Goal: Communication & Community: Ask a question

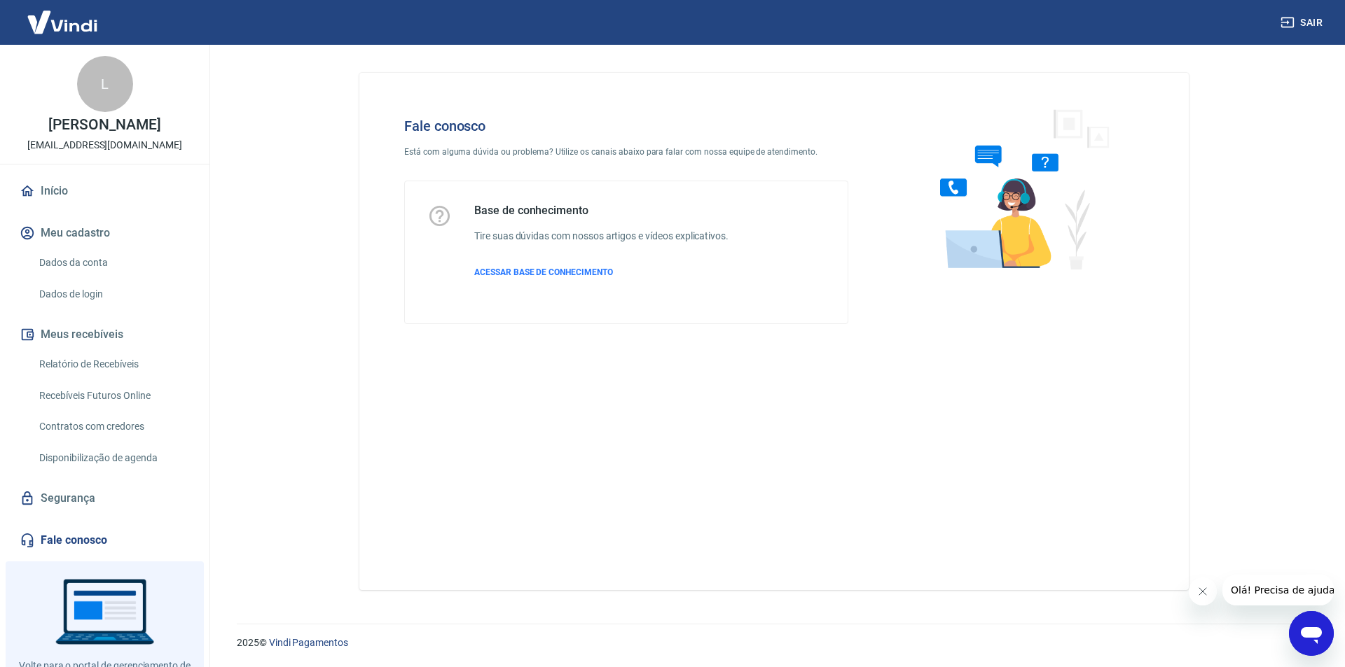
click at [84, 533] on link "Fale conosco" at bounding box center [105, 540] width 176 height 31
click at [1309, 625] on icon "Abrir janela de mensagens" at bounding box center [1310, 633] width 25 height 25
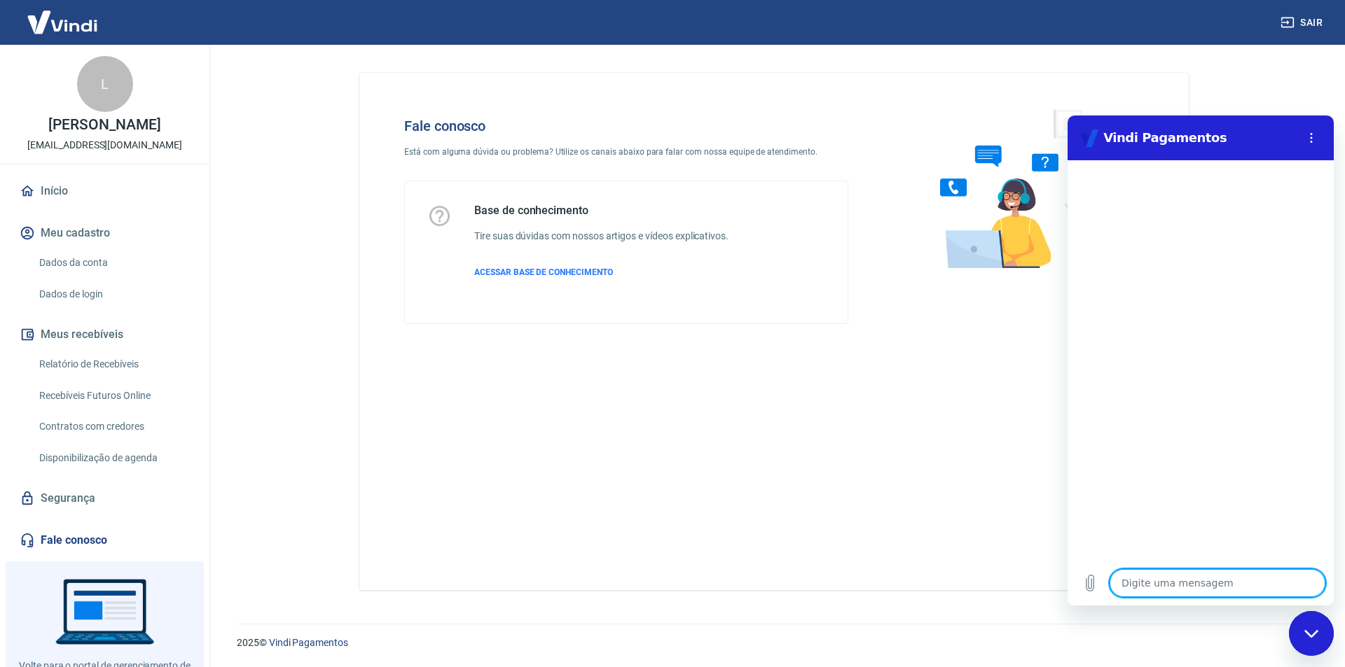
type textarea "O"
type textarea "x"
type textarea "Ol"
type textarea "x"
type textarea "Olá"
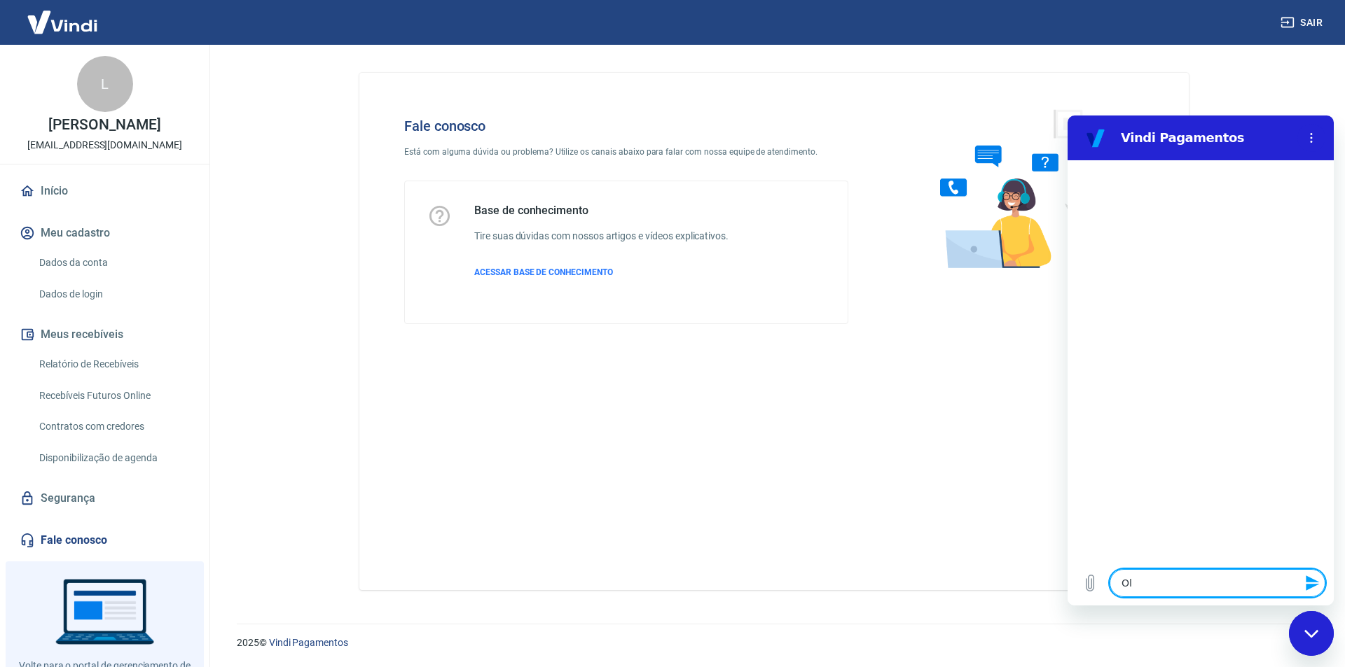
type textarea "x"
type textarea "Olá,"
type textarea "x"
type textarea "Olá,"
type textarea "x"
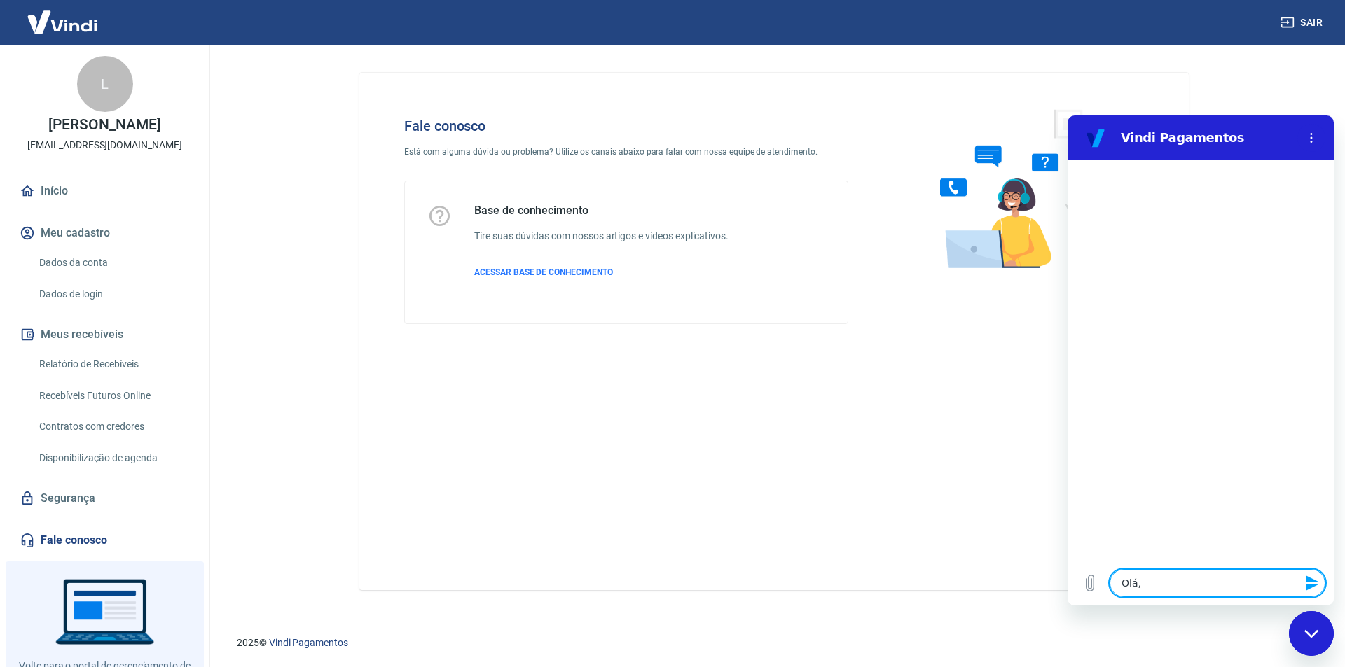
type textarea "Olá, p"
type textarea "x"
type textarea "Olá, pr"
type textarea "x"
type textarea "Olá, prwe"
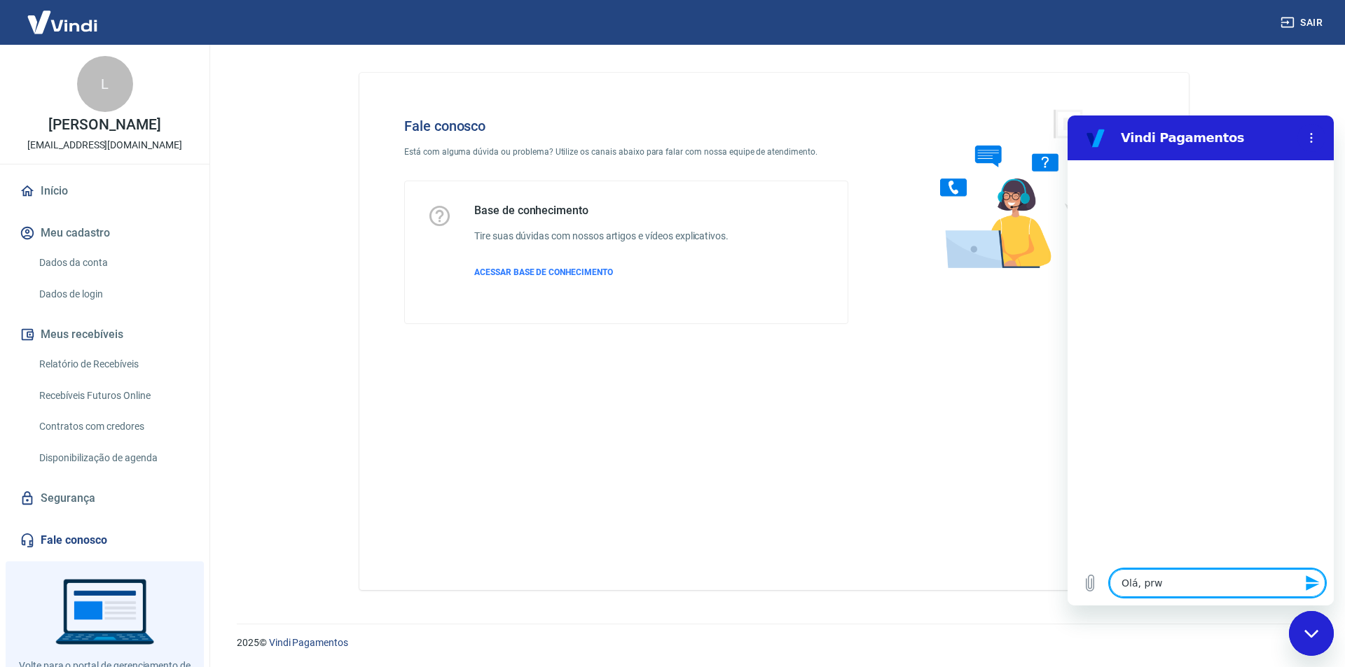
type textarea "x"
type textarea "Olá, prwec"
type textarea "x"
type textarea "Olá, prwe"
type textarea "x"
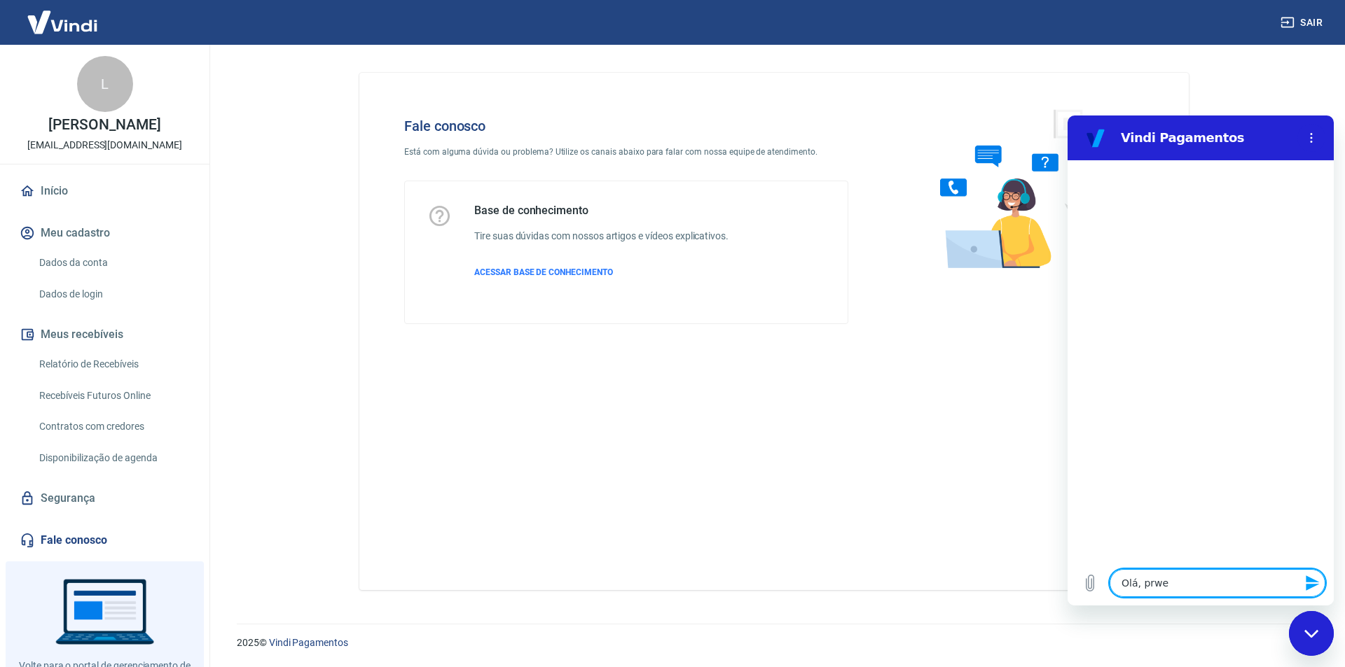
type textarea "Olá, prw"
type textarea "x"
type textarea "Olá, pr"
type textarea "x"
type textarea "Olá, pre"
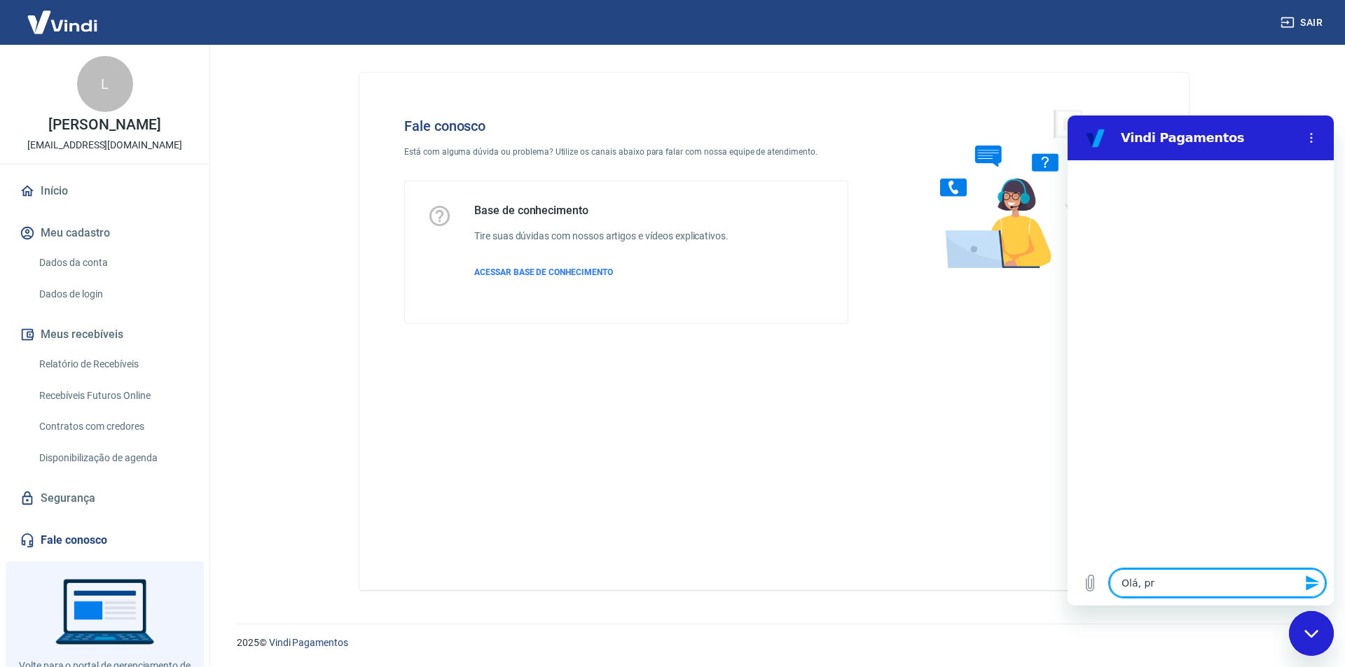
type textarea "x"
type textarea "Olá, prec"
type textarea "x"
type textarea "Olá, preci"
type textarea "x"
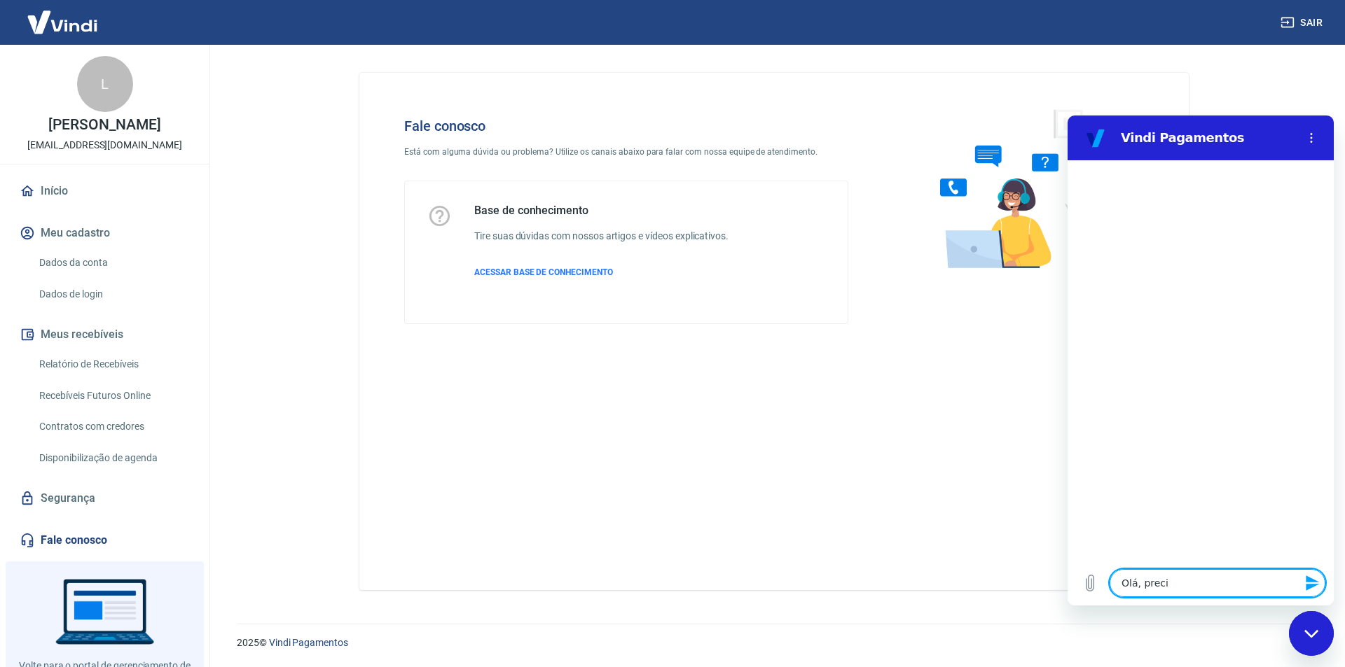
type textarea "Olá, precis"
type textarea "x"
type textarea "Olá, preciso"
type textarea "x"
type textarea "Olá, preciso"
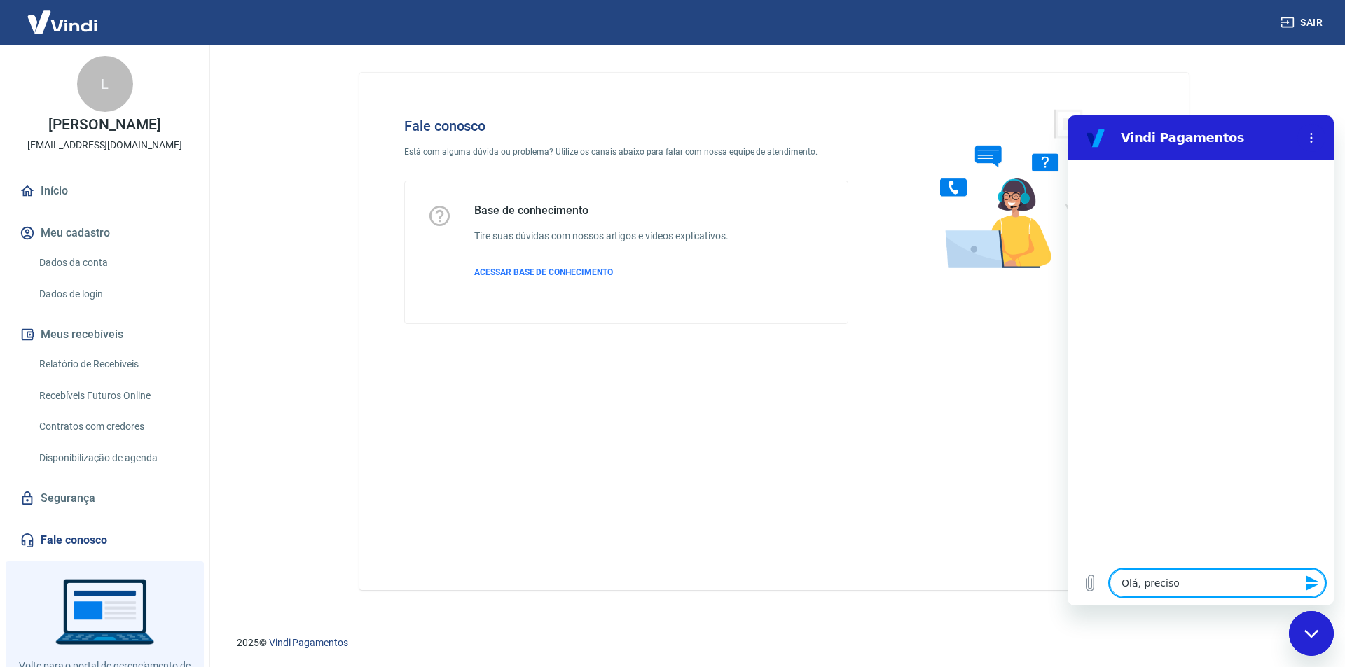
type textarea "x"
type textarea "Olá, preciso d"
type textarea "x"
type textarea "Olá, preciso de"
type textarea "x"
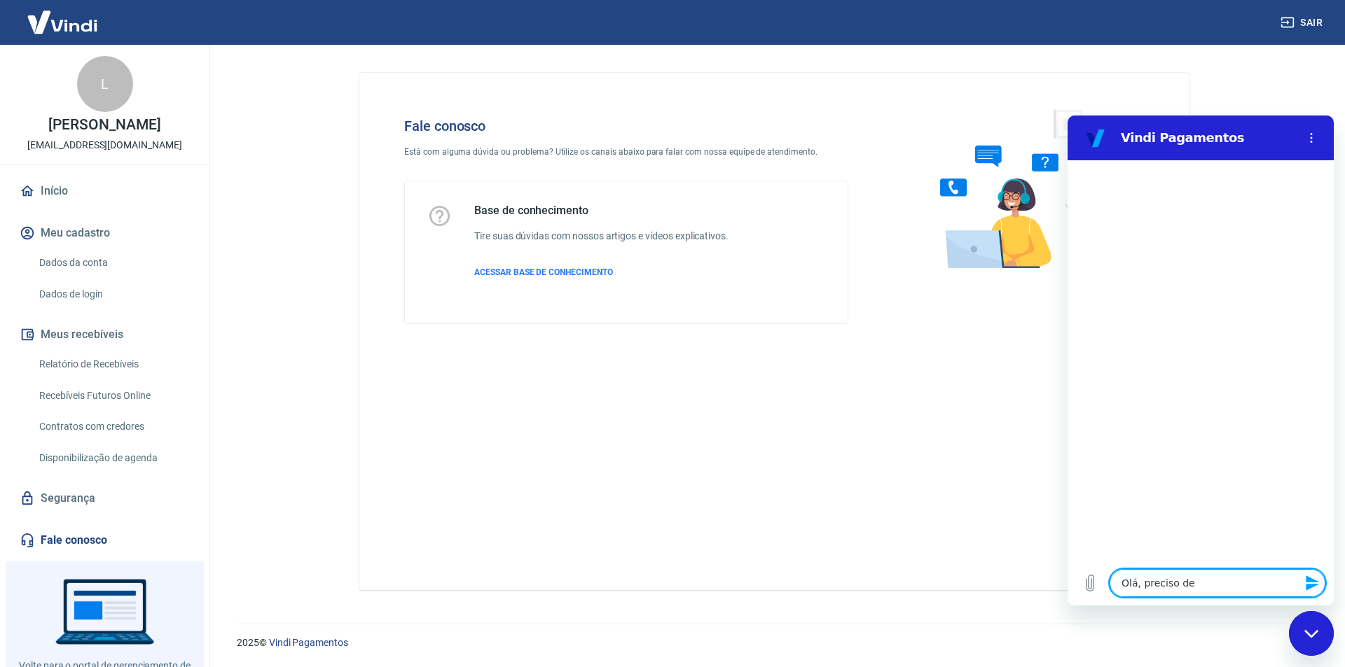
type textarea "Olá, preciso de"
type textarea "x"
type textarea "Olá, preciso de a"
type textarea "x"
type textarea "Olá, preciso de aj"
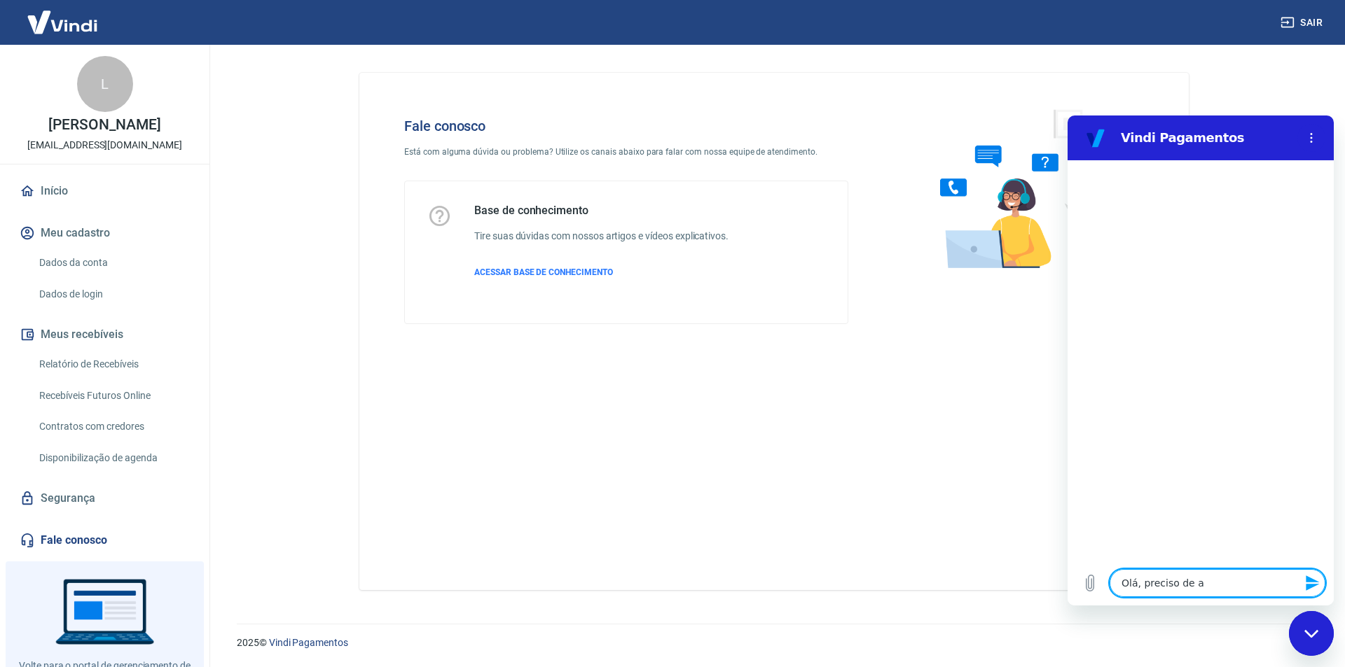
type textarea "x"
type textarea "Olá, preciso de aju"
type textarea "x"
type textarea "Olá, preciso de ajud"
type textarea "x"
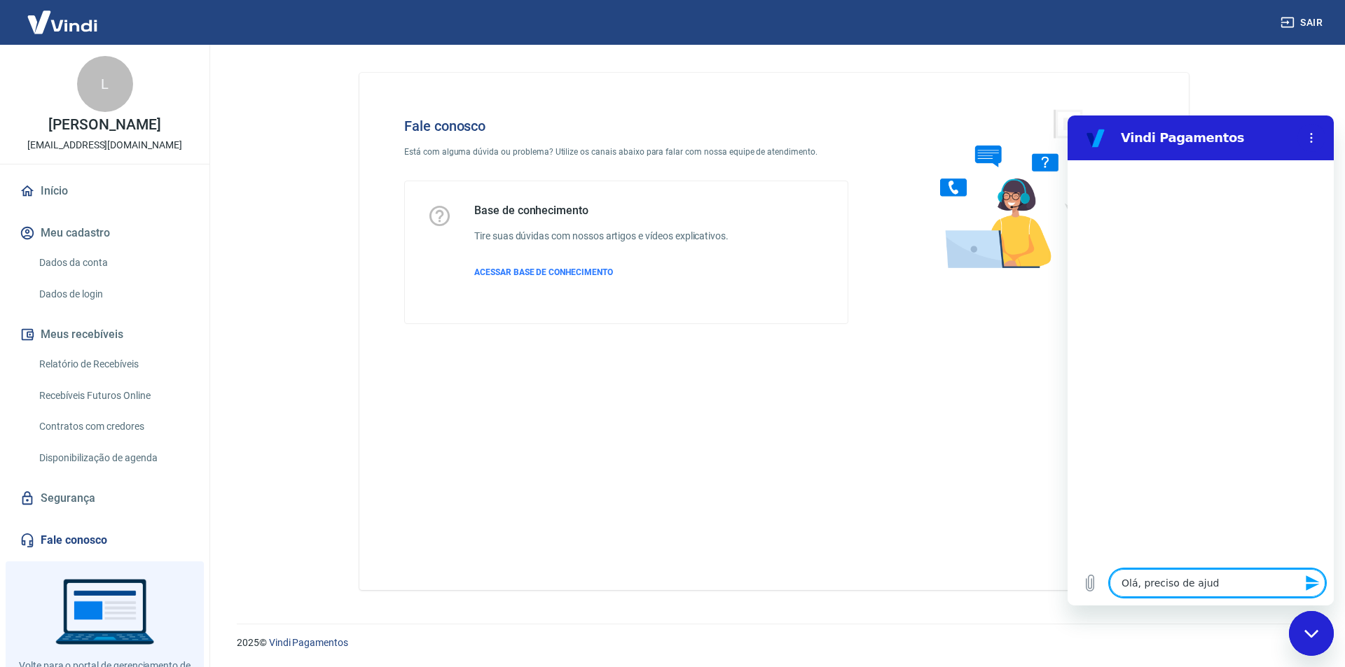
type textarea "Olá, preciso de ajuda"
type textarea "x"
type textarea "Olá, preciso de ajuda"
type textarea "x"
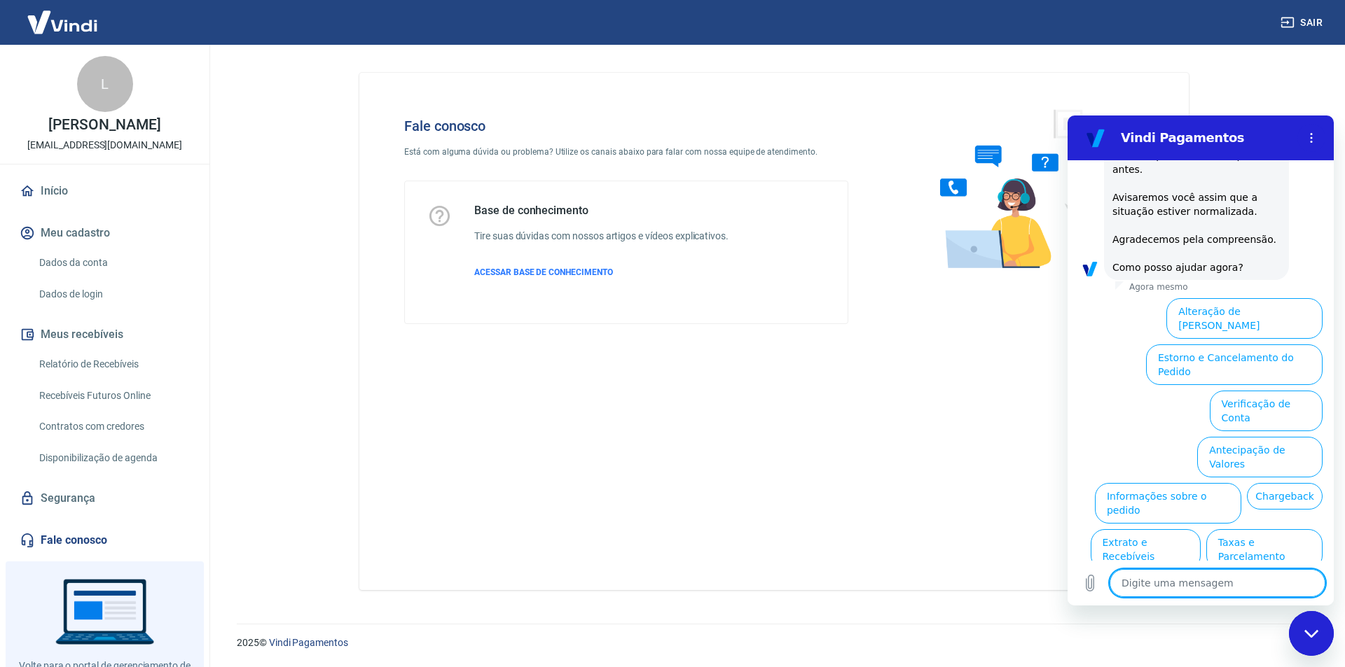
scroll to position [187, 0]
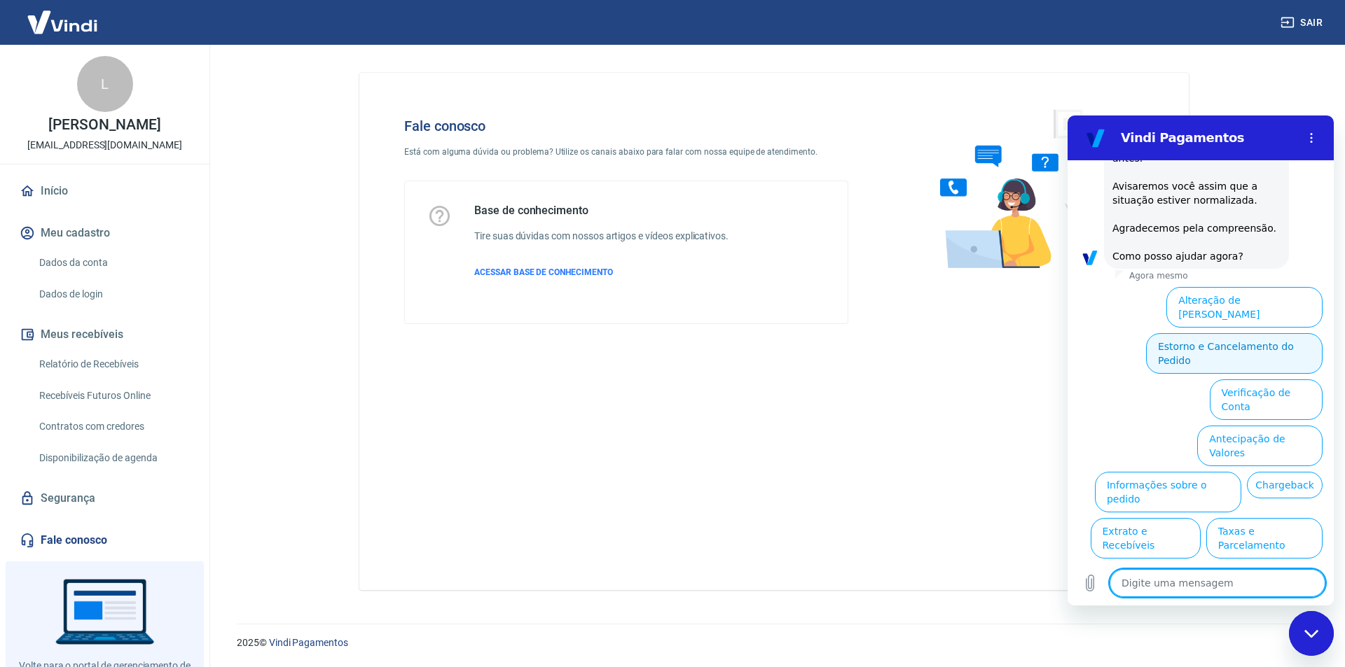
click at [1265, 333] on button "Estorno e Cancelamento do Pedido" at bounding box center [1234, 353] width 176 height 41
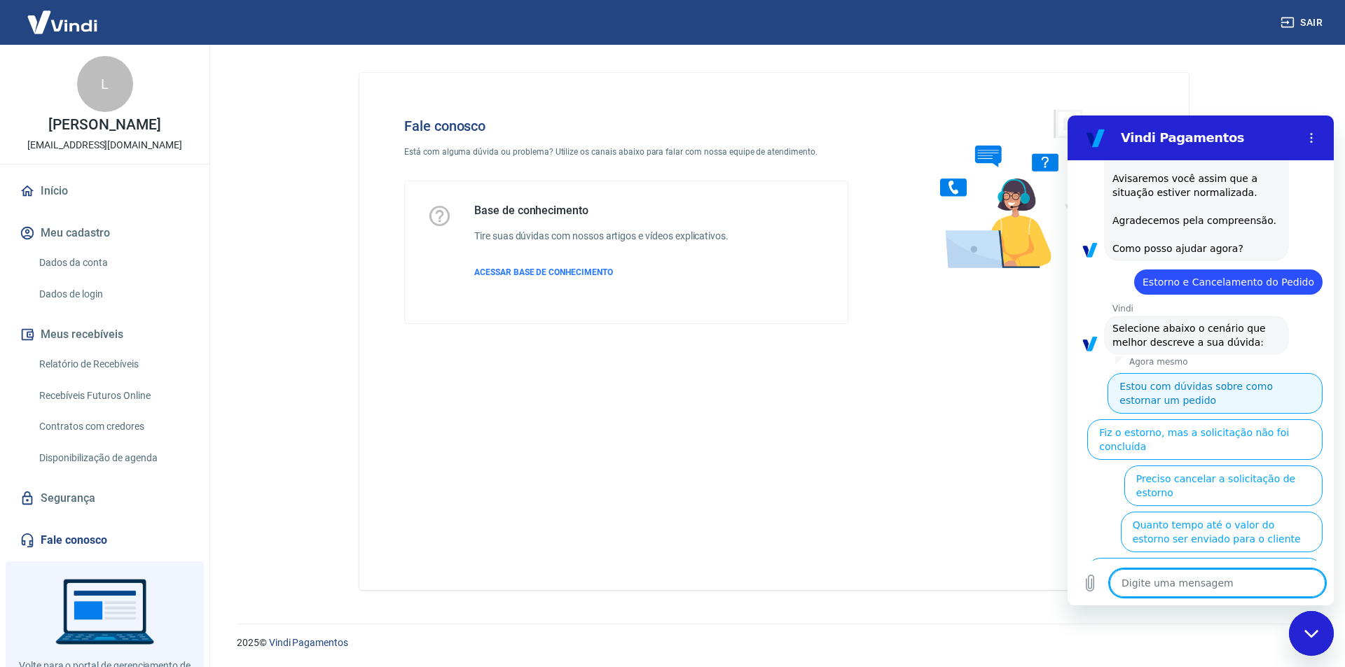
scroll to position [16, 0]
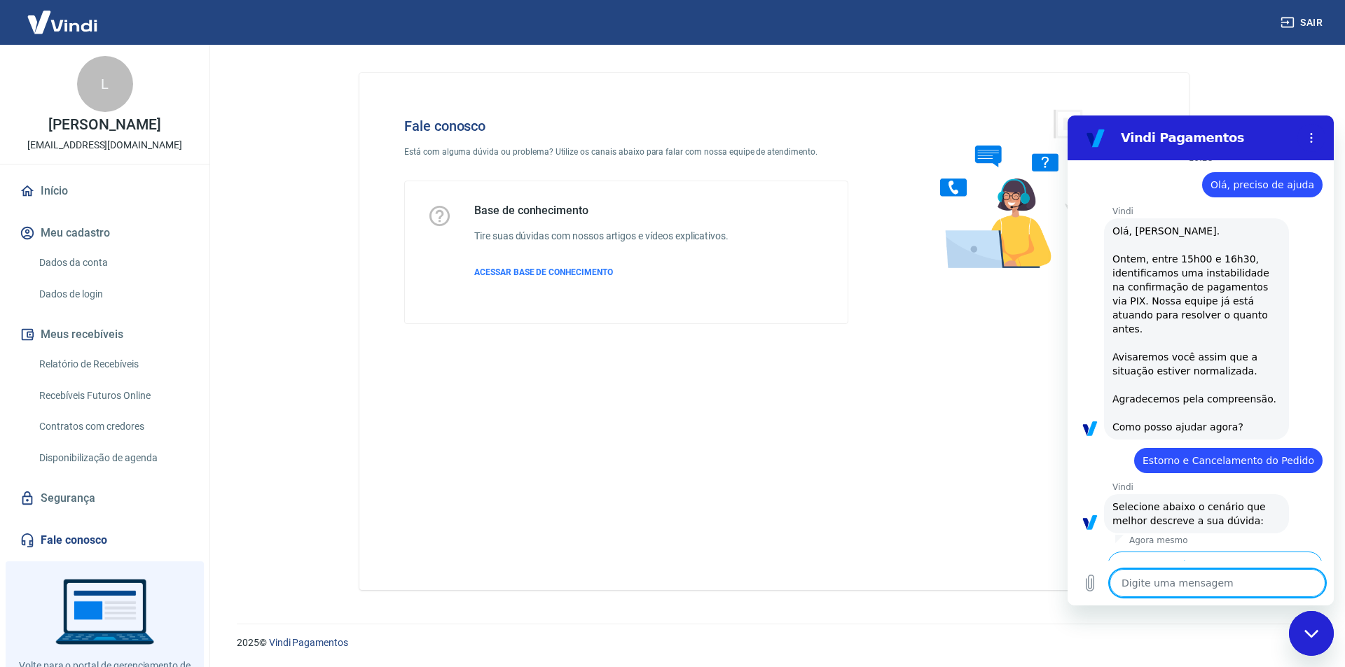
type textarea "x"
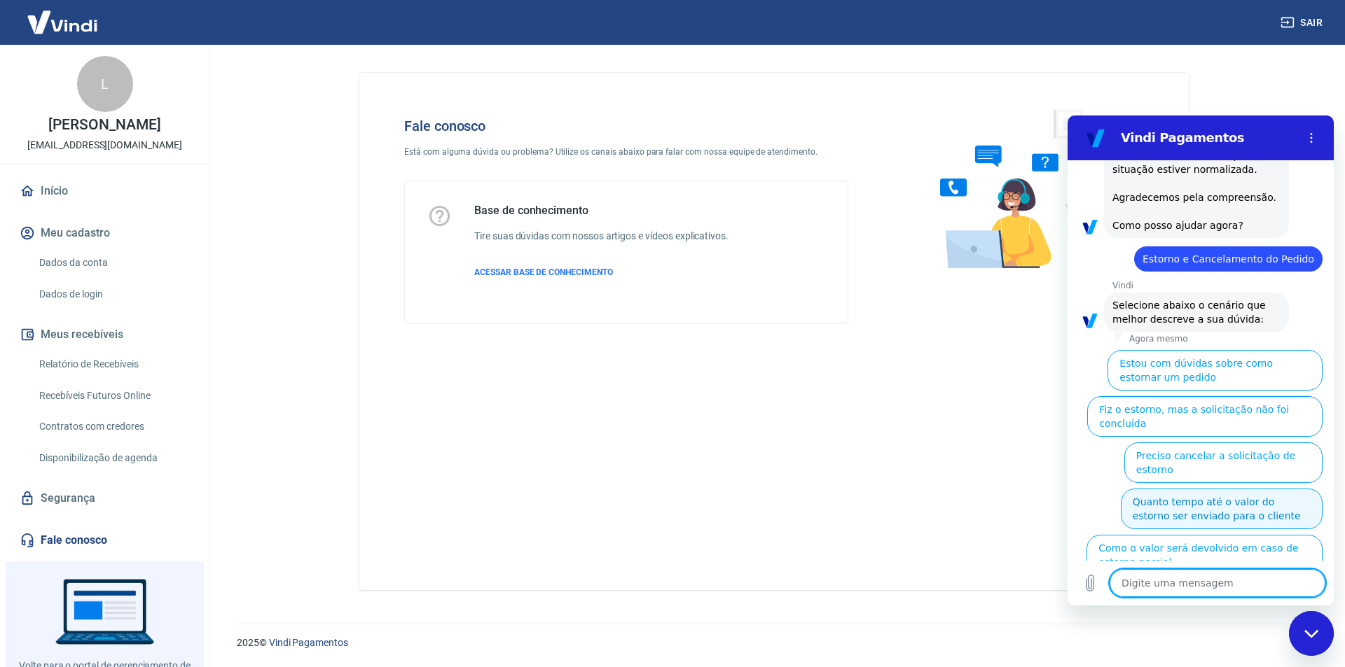
scroll to position [226, 0]
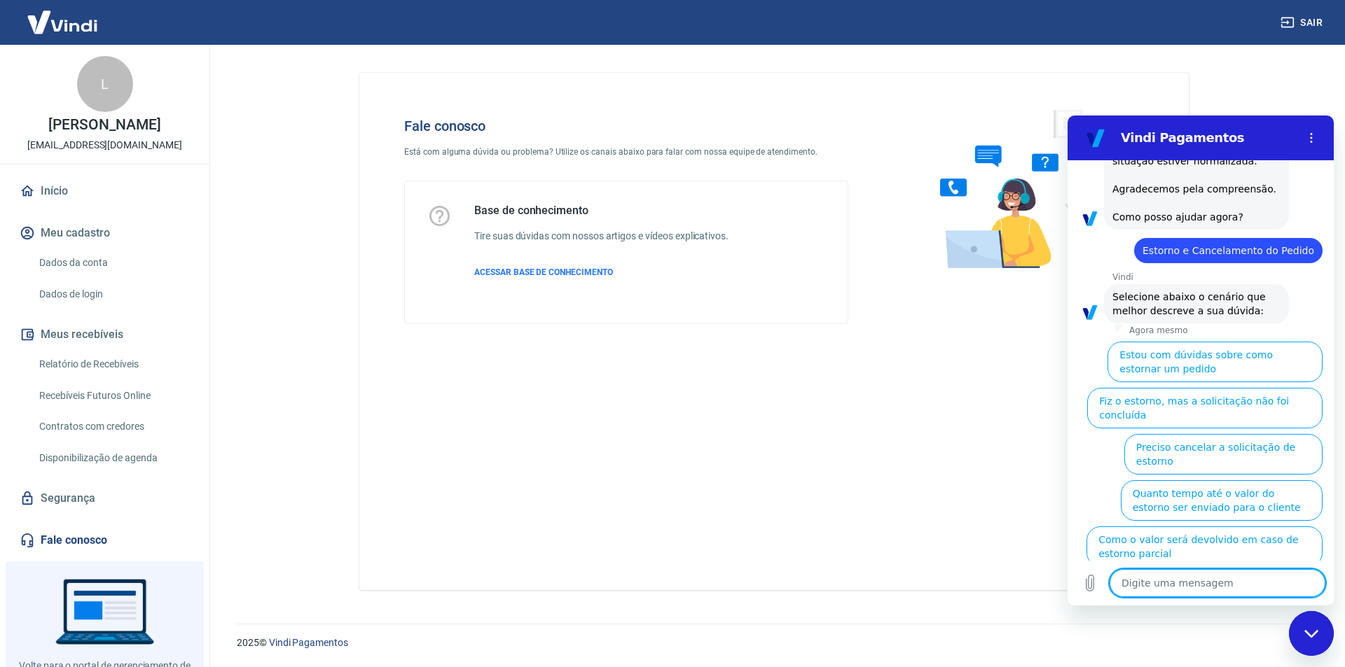
click at [1189, 582] on textarea at bounding box center [1217, 583] width 216 height 28
type textarea "O"
type textarea "x"
type textarea "Ou"
type textarea "x"
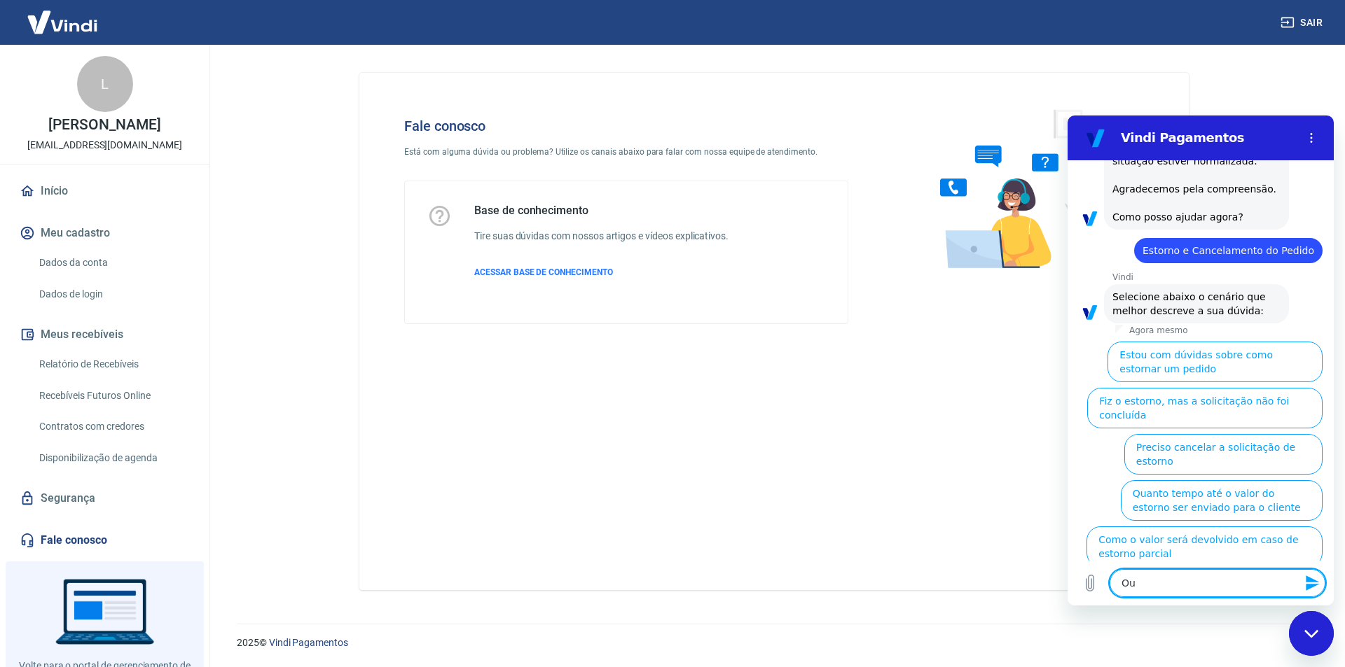
type textarea "Out"
type textarea "x"
type textarea "Outr"
type textarea "x"
type textarea "Outra"
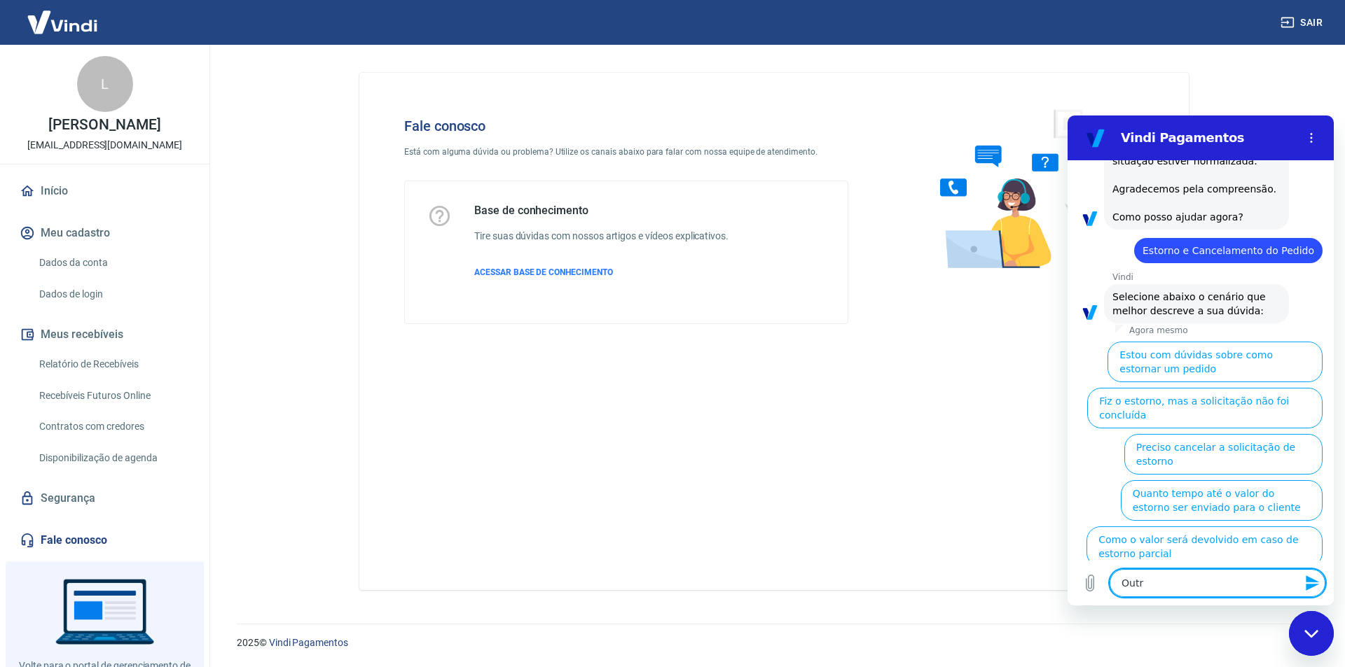
type textarea "x"
type textarea "Outra"
type textarea "x"
type textarea "Outra d"
type textarea "x"
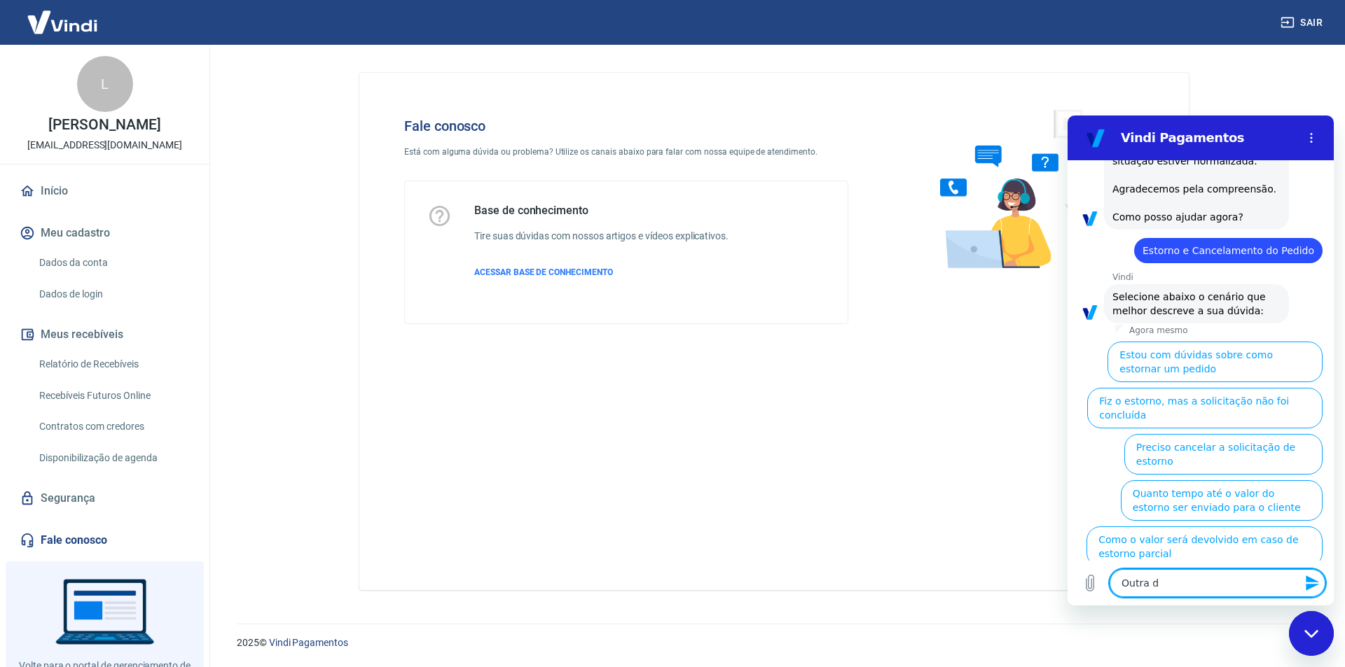
type textarea "Outra dd"
type textarea "x"
type textarea "Outra ddd"
type textarea "x"
type textarea "Outra dd"
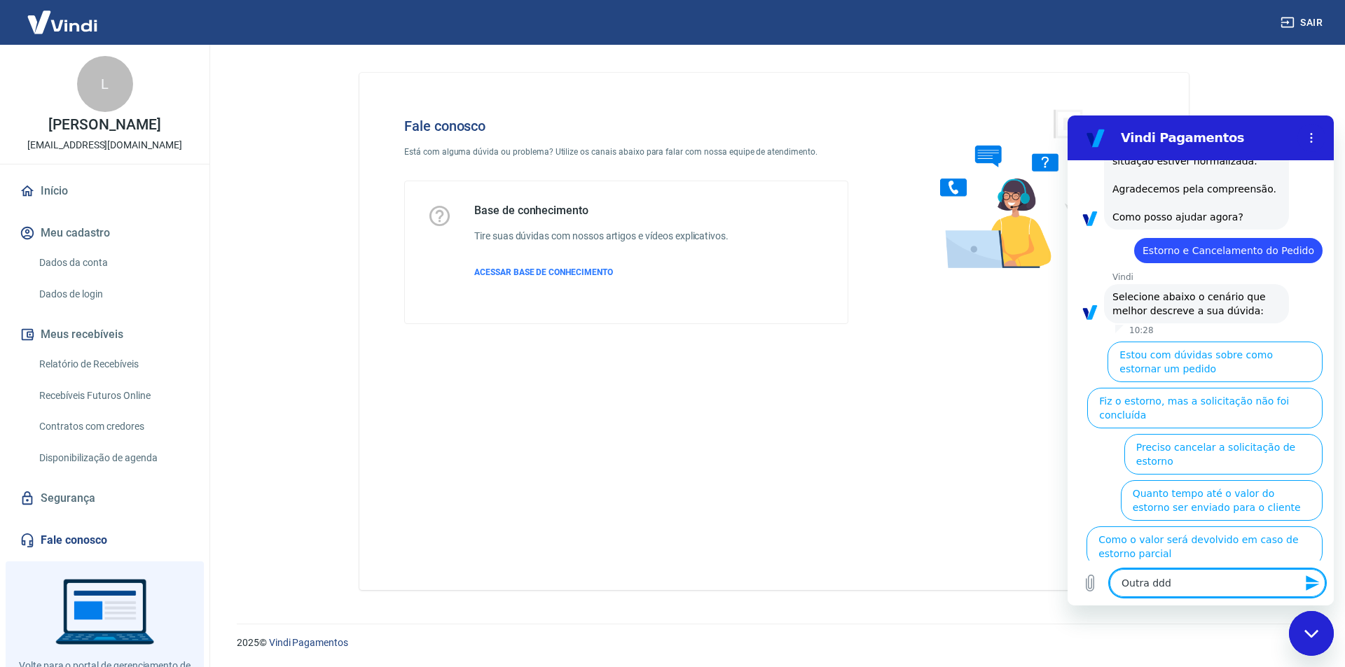
type textarea "x"
type textarea "Outra d"
type textarea "x"
type textarea "Outra dú"
type textarea "x"
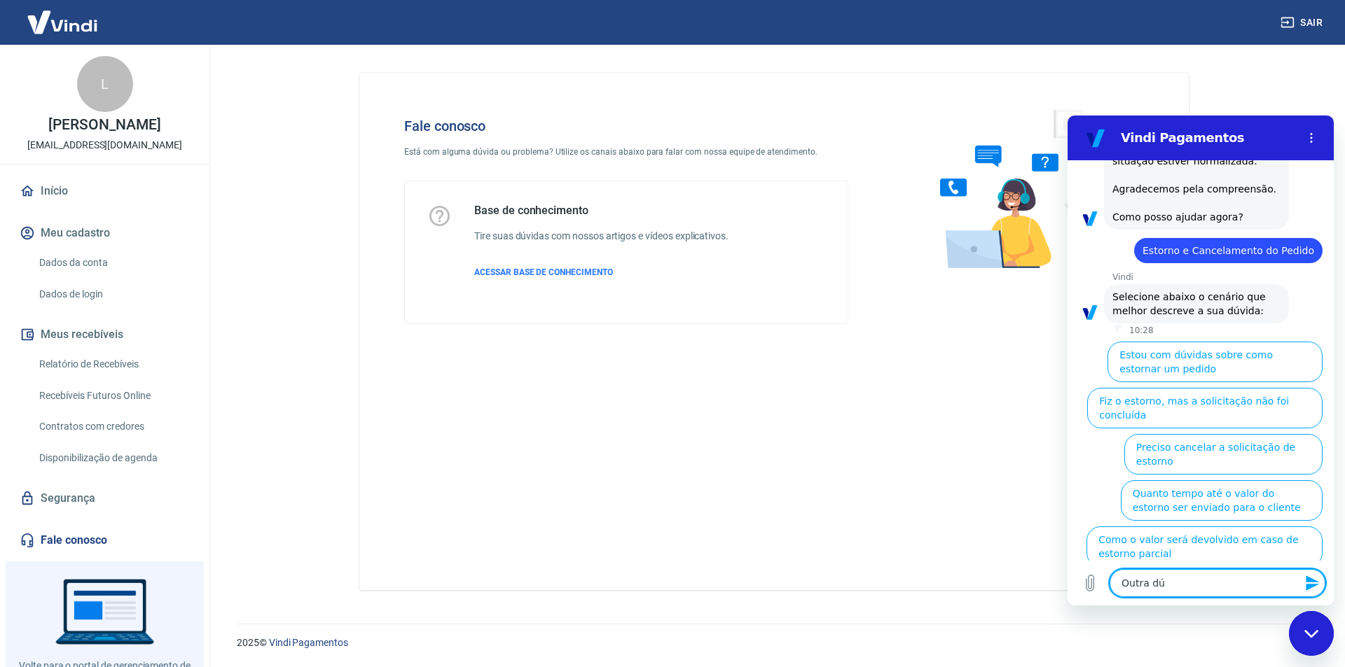
type textarea "Outra dúv"
type textarea "x"
type textarea "Outra dúvi"
type textarea "x"
type textarea "Outra dúvid"
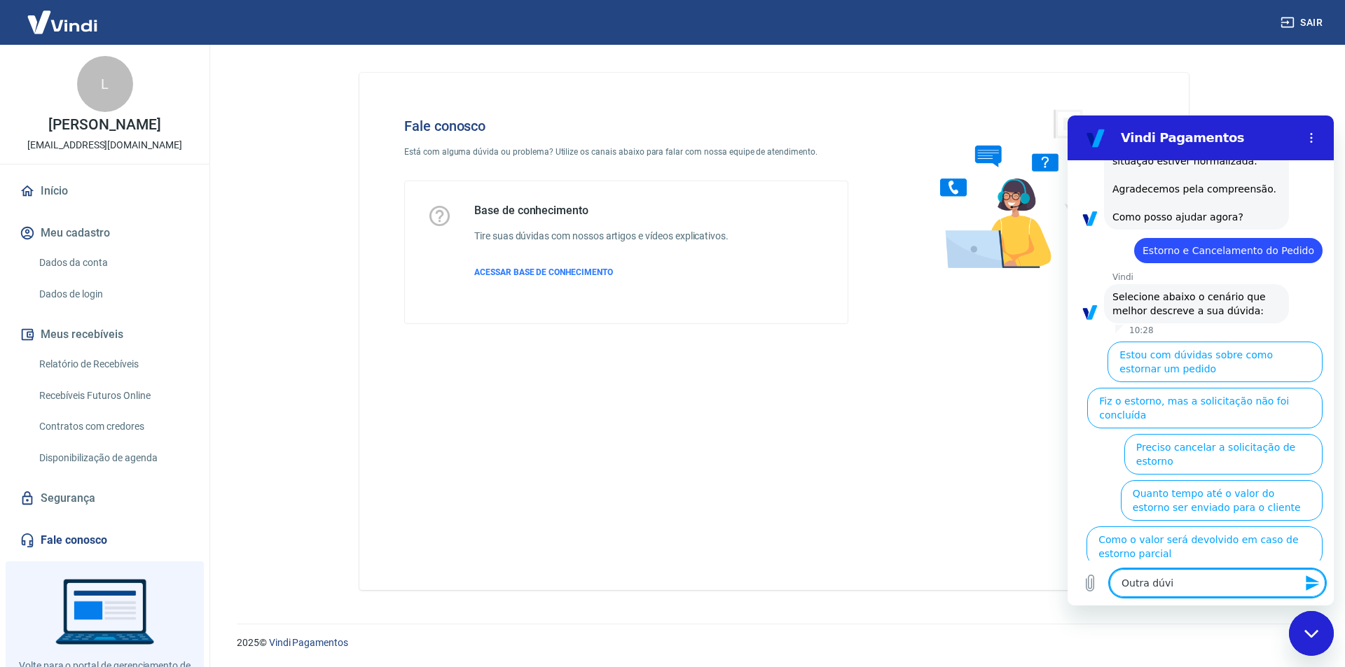
type textarea "x"
type textarea "Outra dúvida"
type textarea "x"
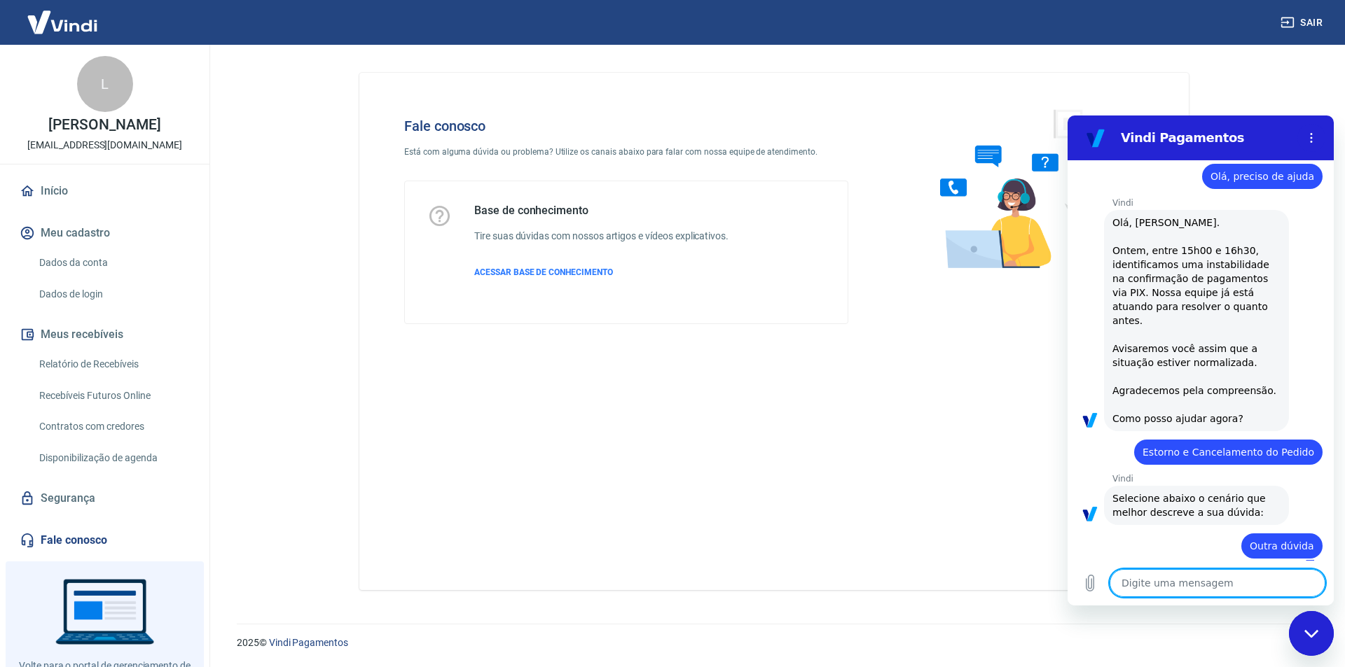
type textarea "x"
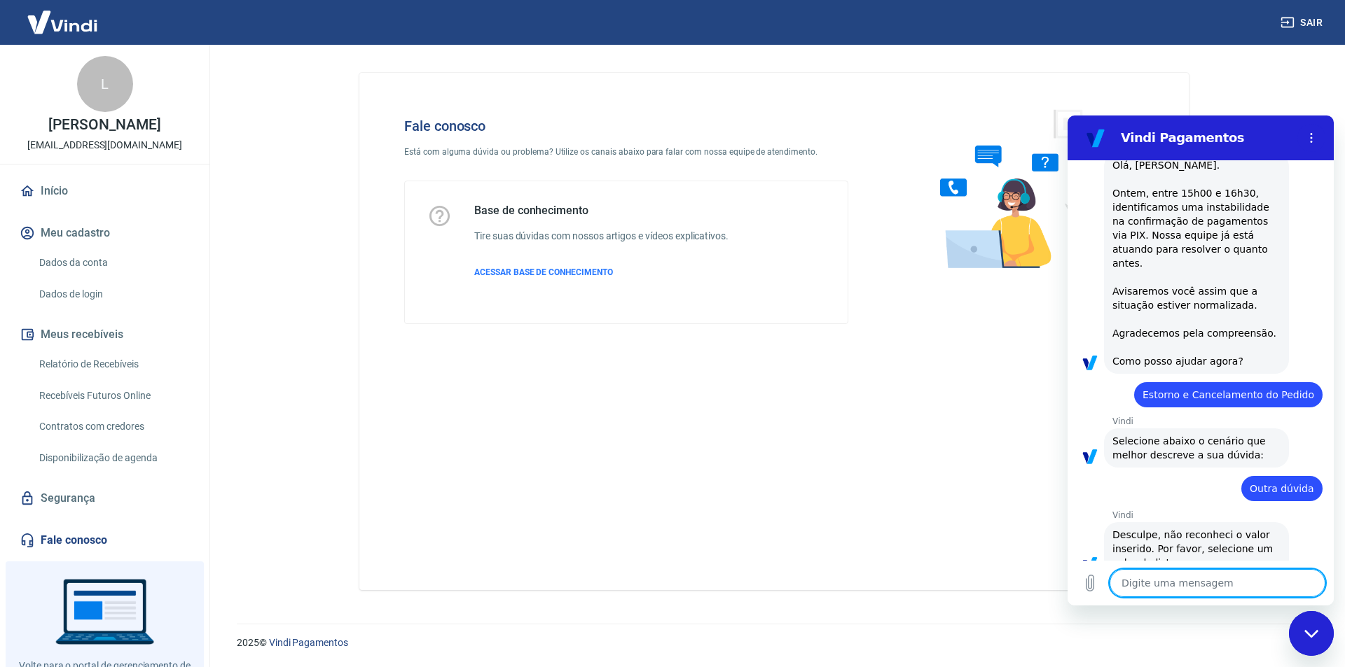
scroll to position [99, 0]
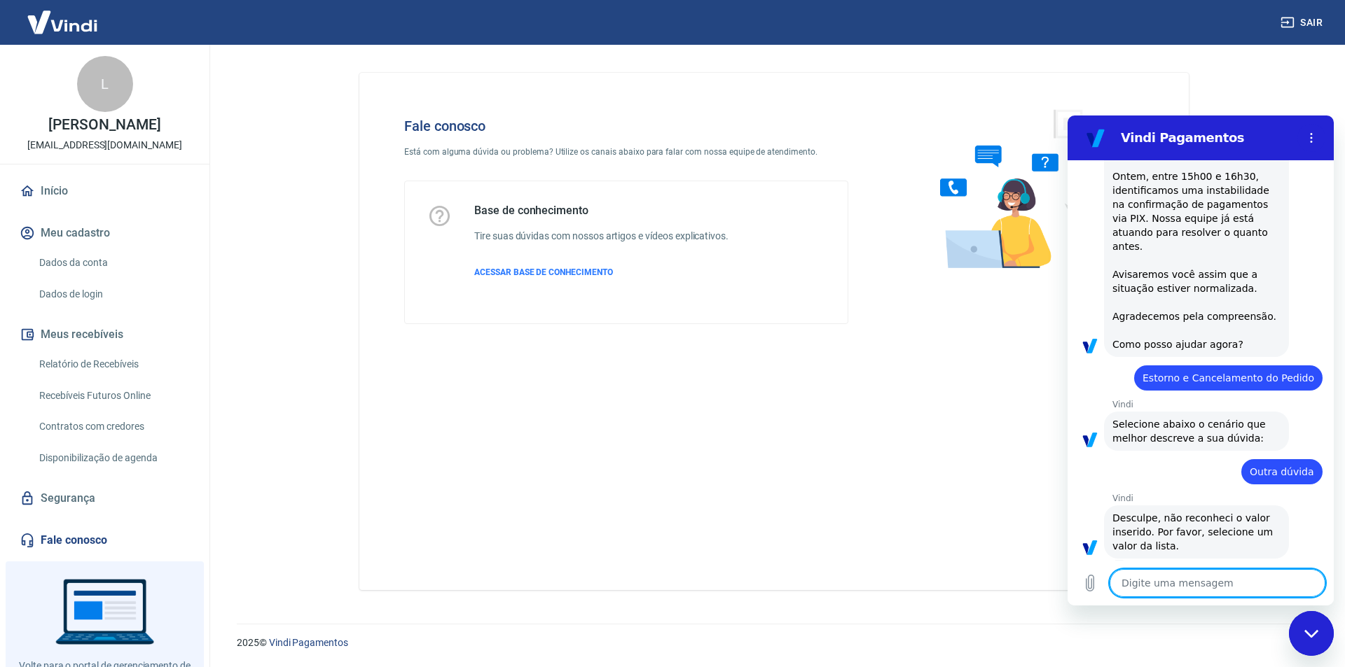
type textarea "A"
type textarea "x"
type textarea "Aj"
type textarea "x"
type textarea "Aju"
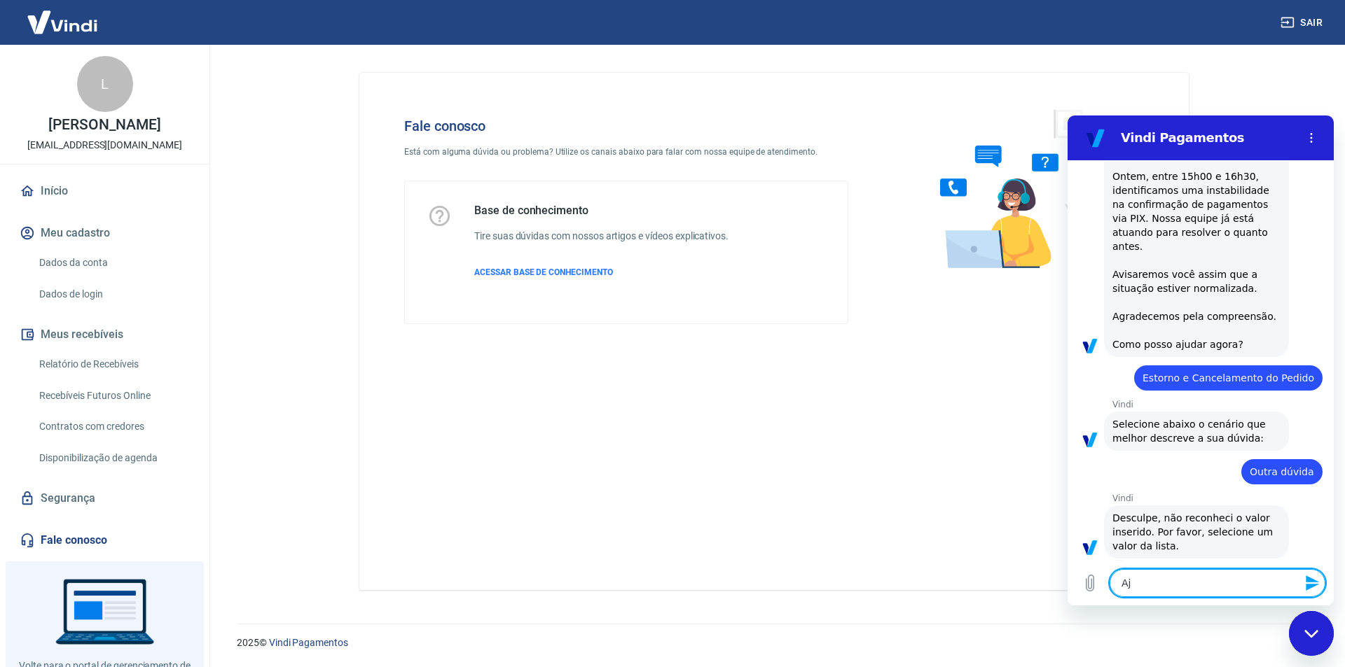
type textarea "x"
type textarea "Ajud"
type textarea "x"
type textarea "Ajuda"
type textarea "x"
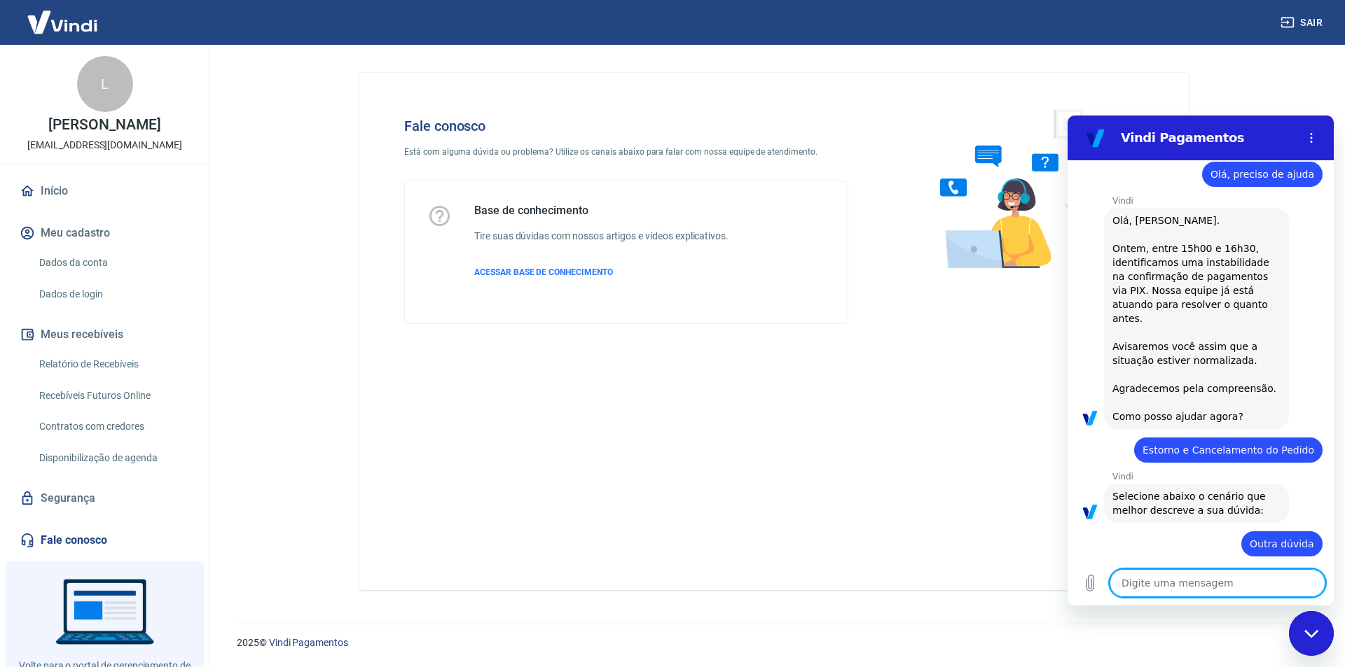
scroll to position [0, 0]
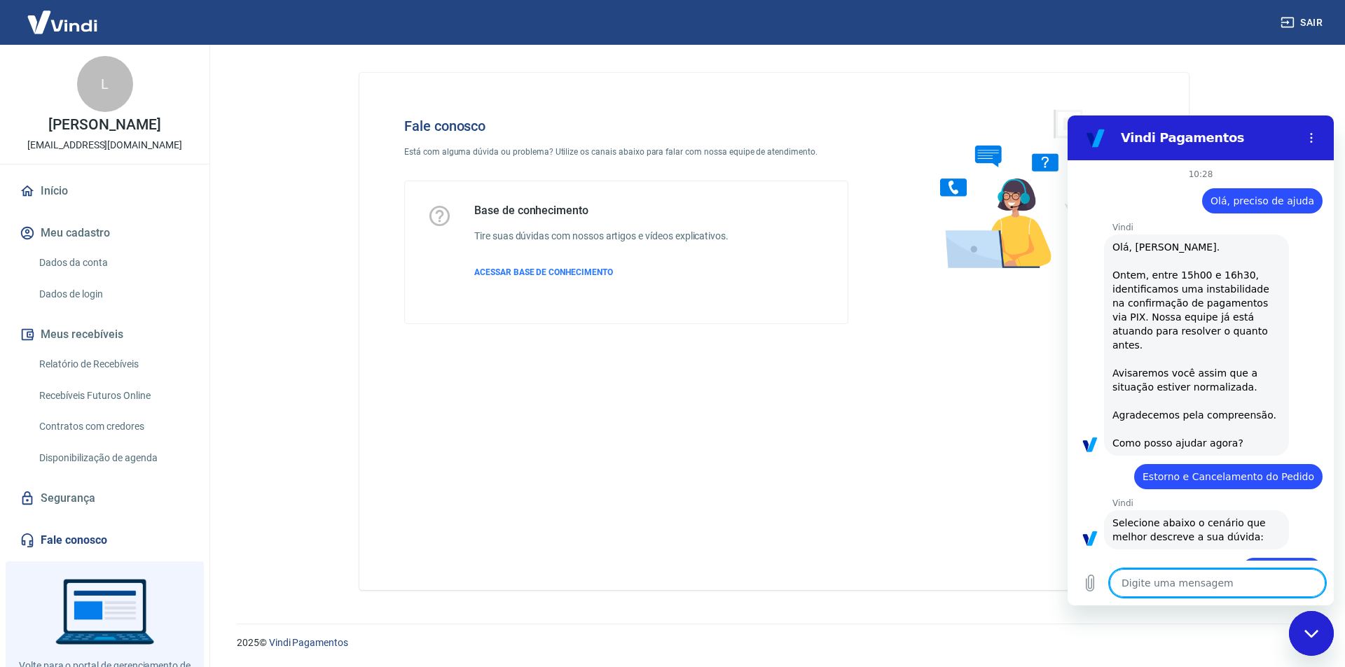
click at [1309, 633] on icon "Fechar janela de mensagens" at bounding box center [1311, 634] width 15 height 9
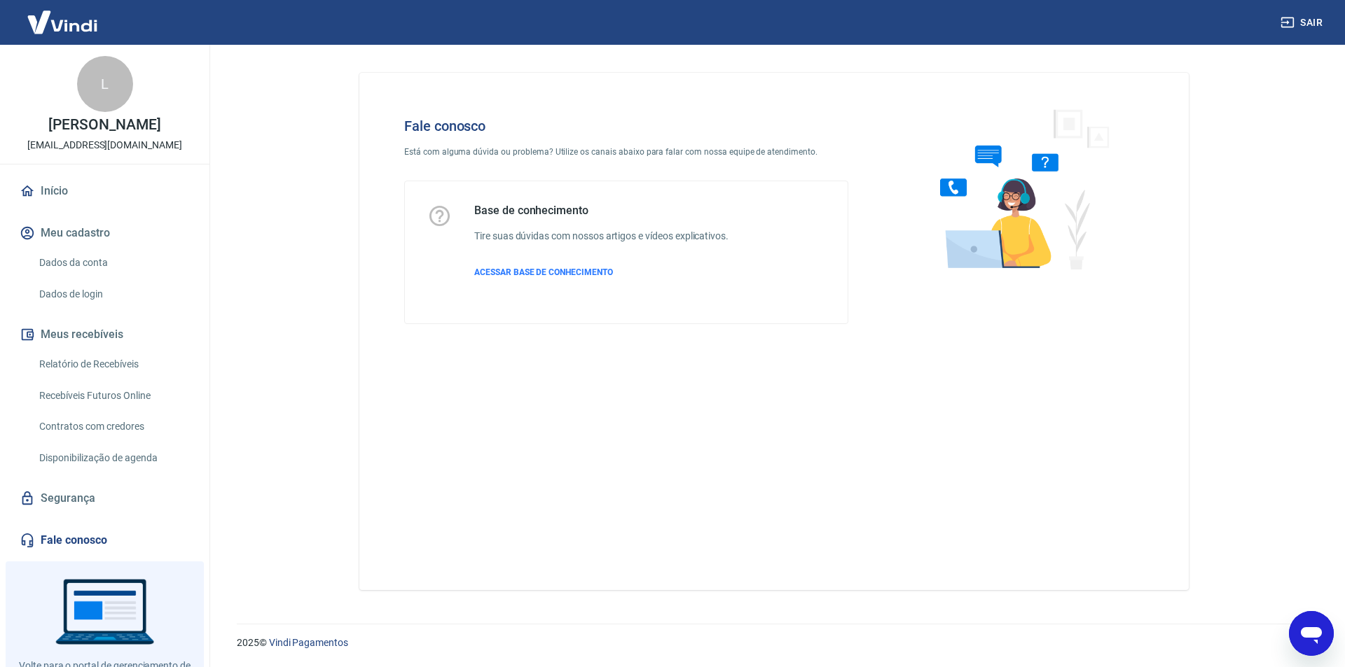
click at [1309, 633] on icon "Abrir janela de mensagens" at bounding box center [1311, 636] width 21 height 17
type textarea "x"
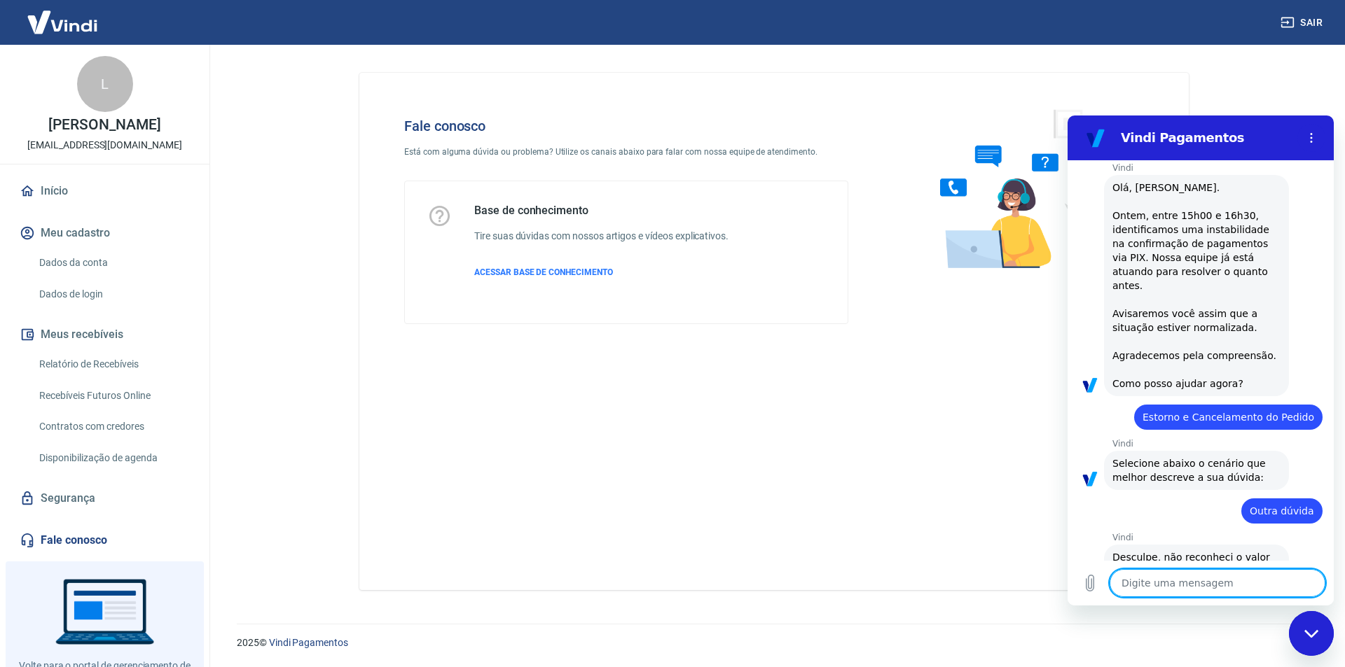
scroll to position [207, 0]
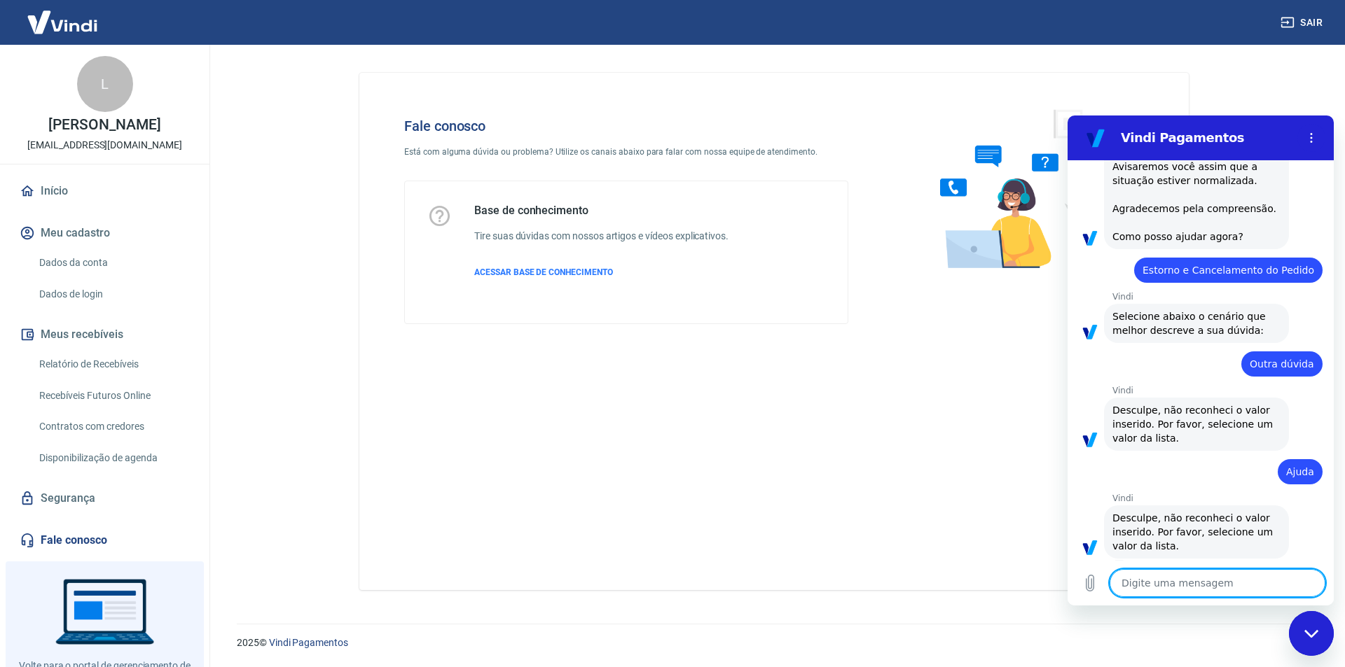
click at [1240, 343] on div "diz: Outra dúvida" at bounding box center [1194, 360] width 255 height 34
click at [1249, 291] on p "Vindi" at bounding box center [1222, 296] width 221 height 11
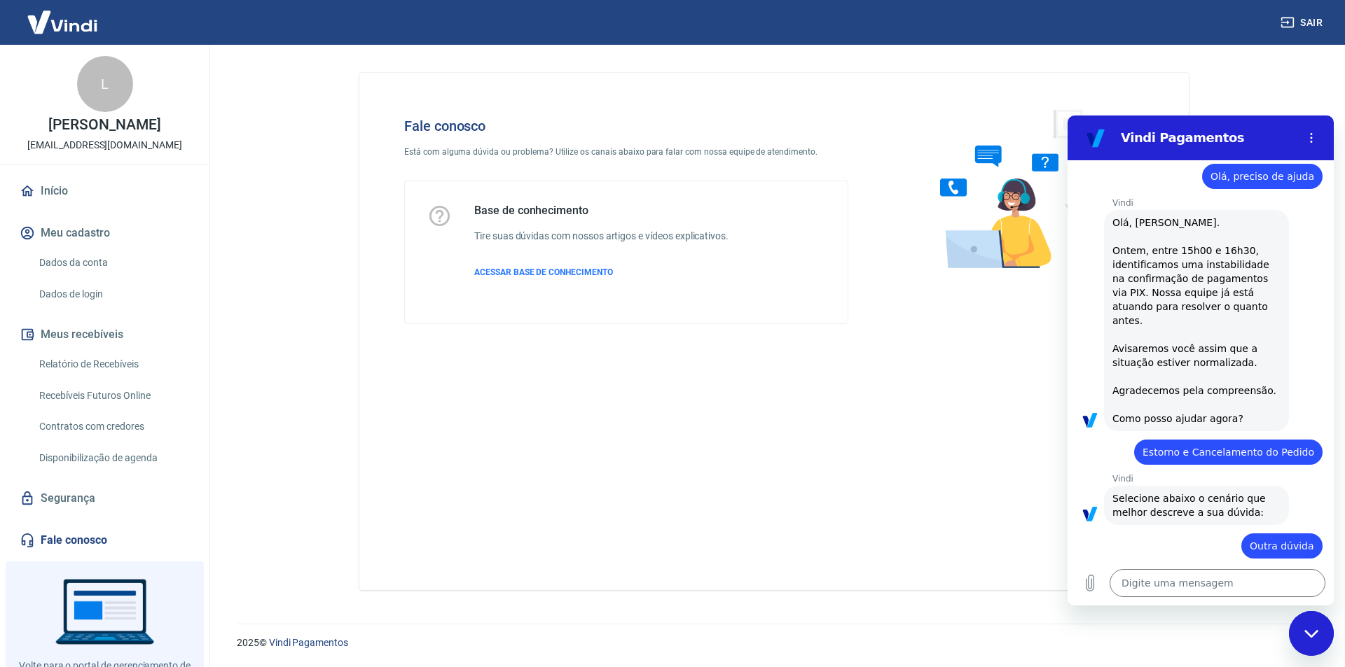
scroll to position [0, 0]
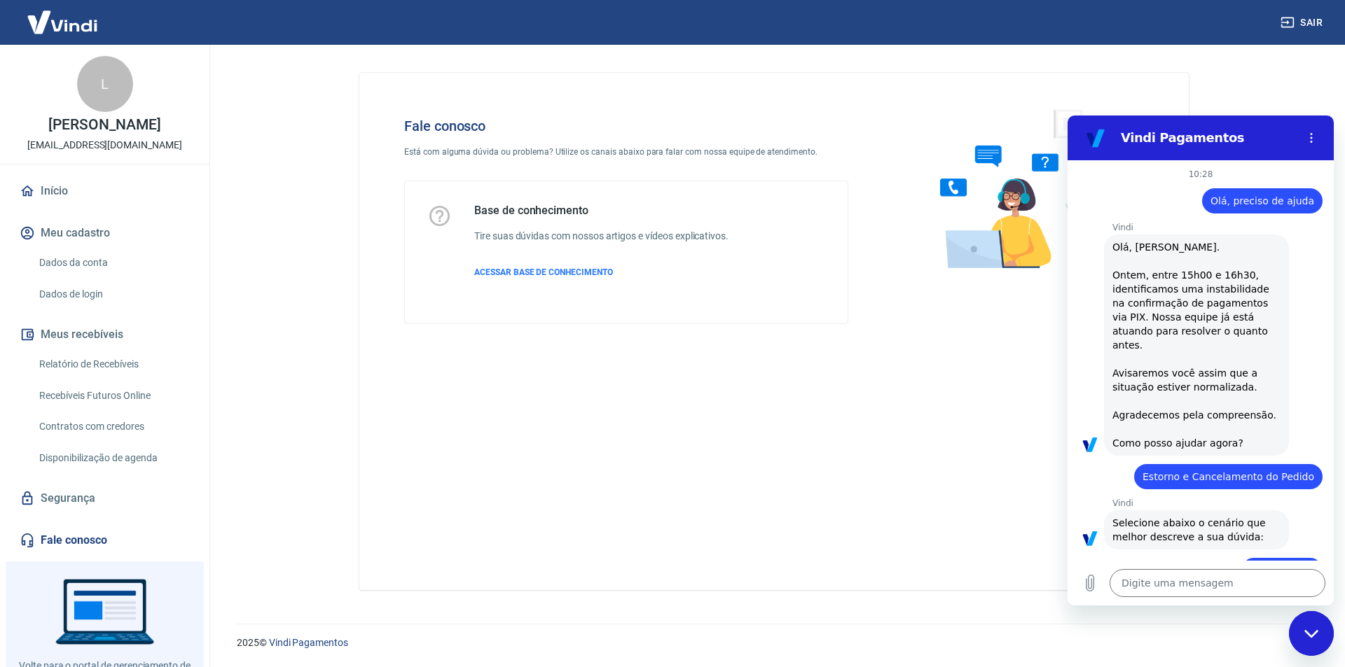
click at [1267, 300] on span "Olá, [PERSON_NAME]. Ontem, entre 15h00 e 16h30, identificamos uma instabilidade…" at bounding box center [1194, 345] width 164 height 207
drag, startPoint x: 1234, startPoint y: 321, endPoint x: 1245, endPoint y: 416, distance: 95.2
click at [1230, 333] on div "Vindi diz: [PERSON_NAME], [PERSON_NAME]. Ontem, entre 15h00 e 16h30, identifica…" at bounding box center [1196, 345] width 185 height 221
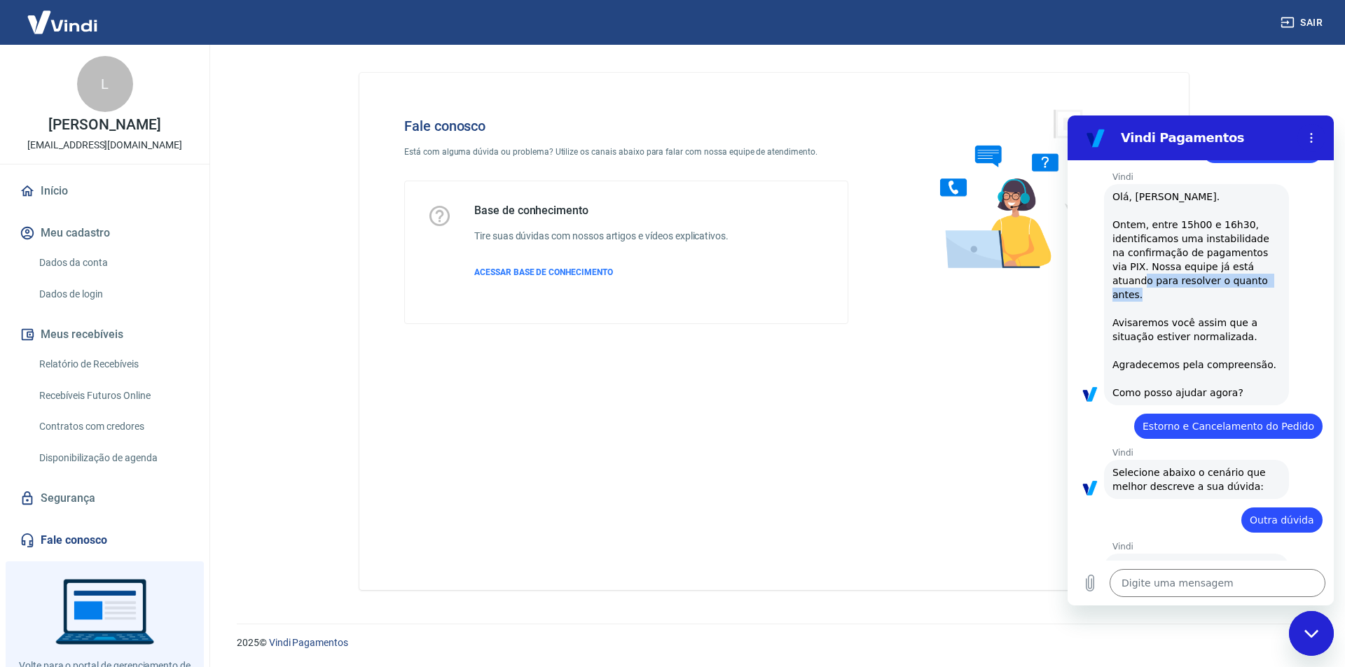
scroll to position [207, 0]
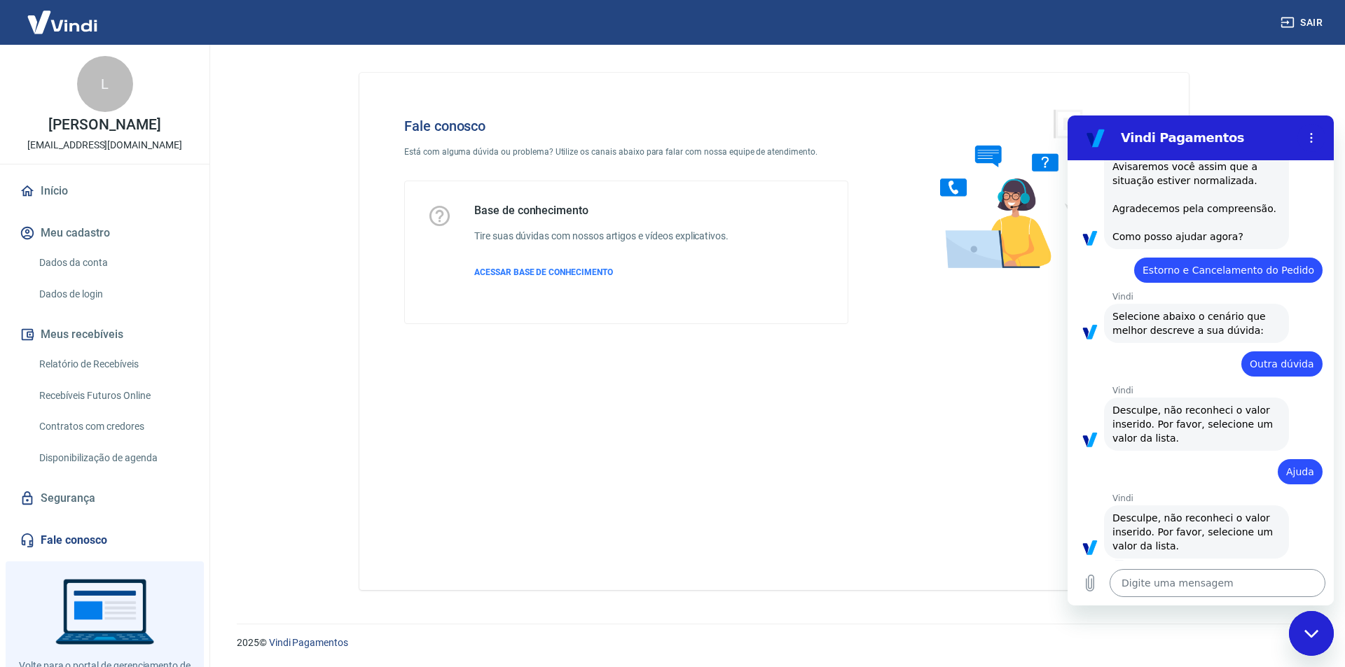
click at [1189, 583] on textarea at bounding box center [1217, 583] width 216 height 28
type textarea "e"
type textarea "x"
type textarea "E"
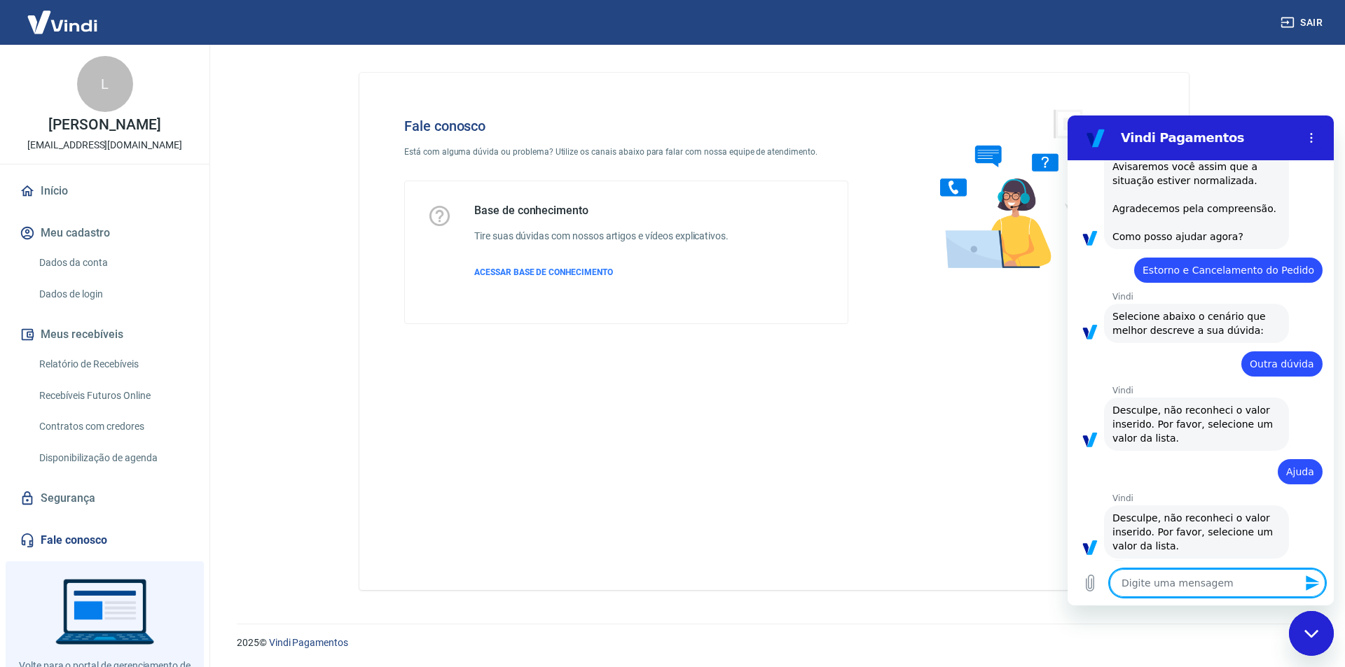
type textarea "x"
type textarea "ES"
type textarea "x"
type textarea "EST"
type textarea "x"
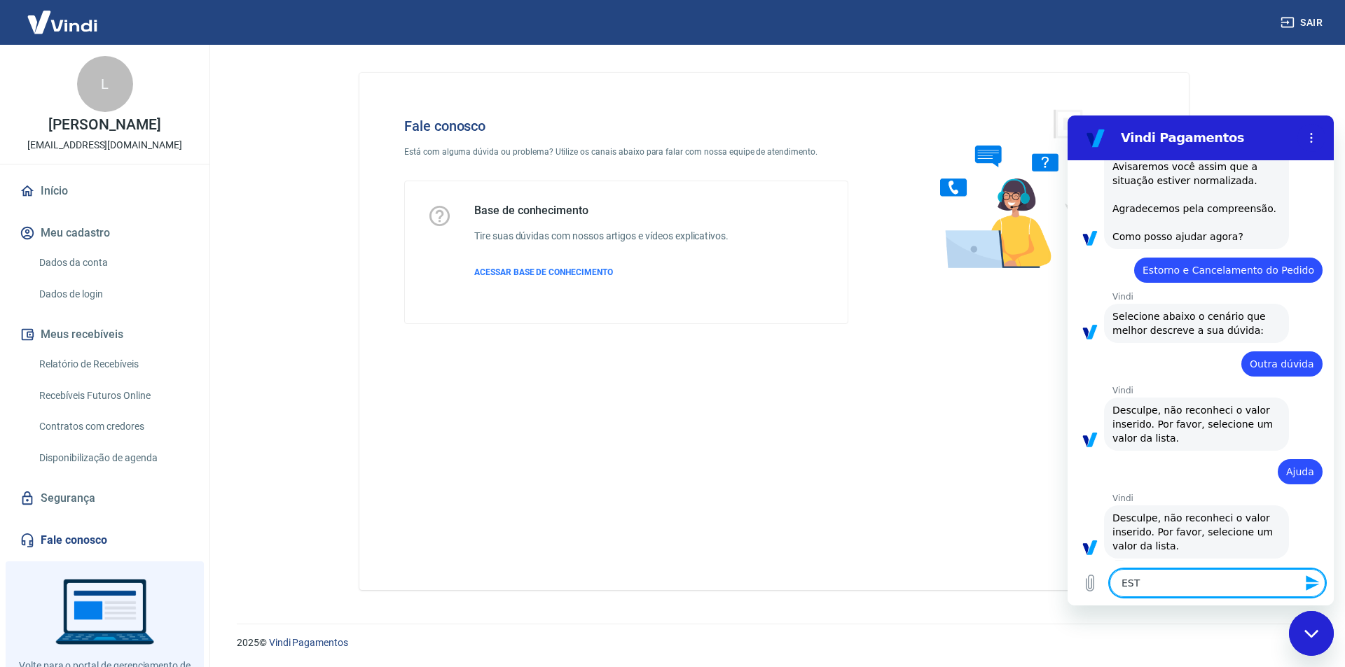
type textarea "ESTO"
type textarea "x"
type textarea "ESTOR"
type textarea "x"
type textarea "ESTORN"
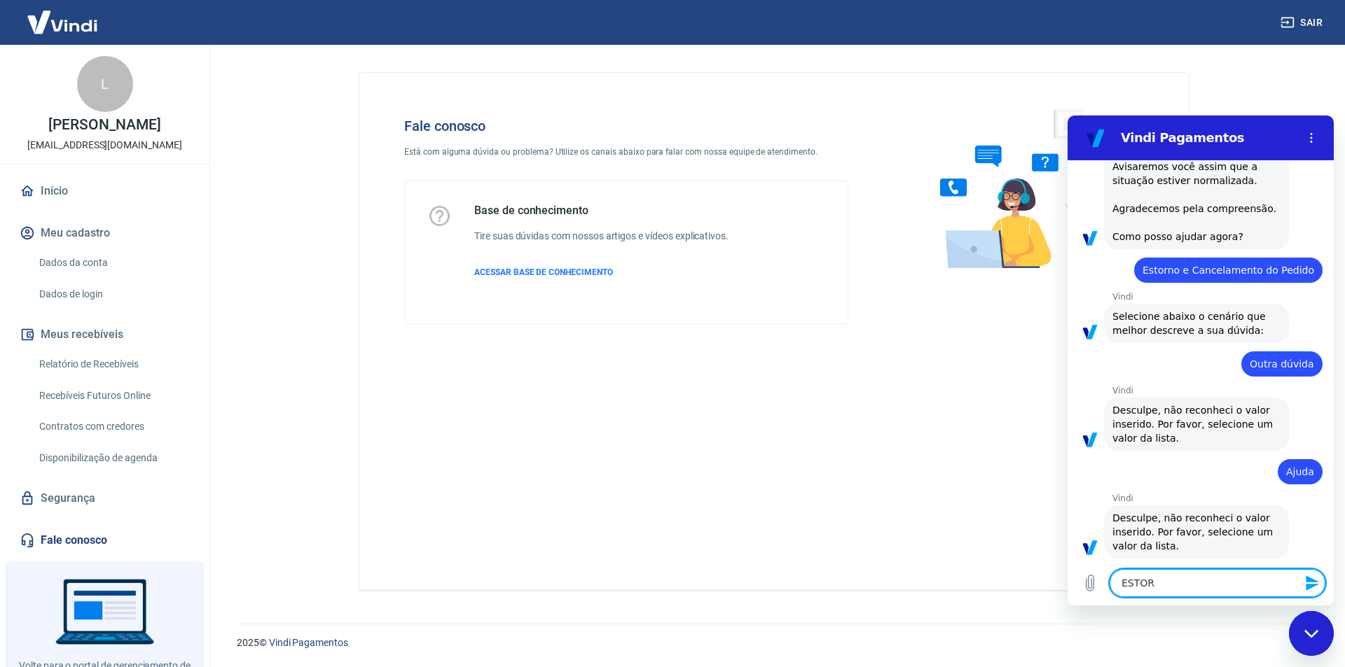
type textarea "x"
type textarea "ESTORNO"
type textarea "x"
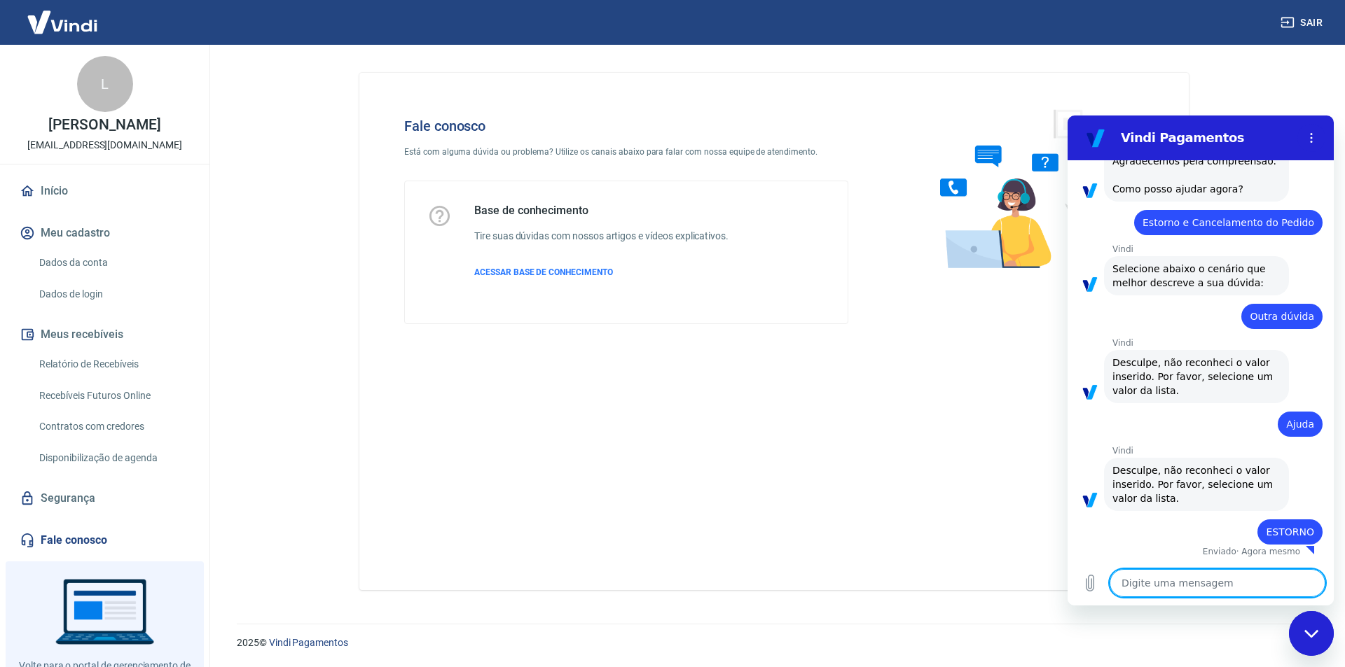
type textarea "x"
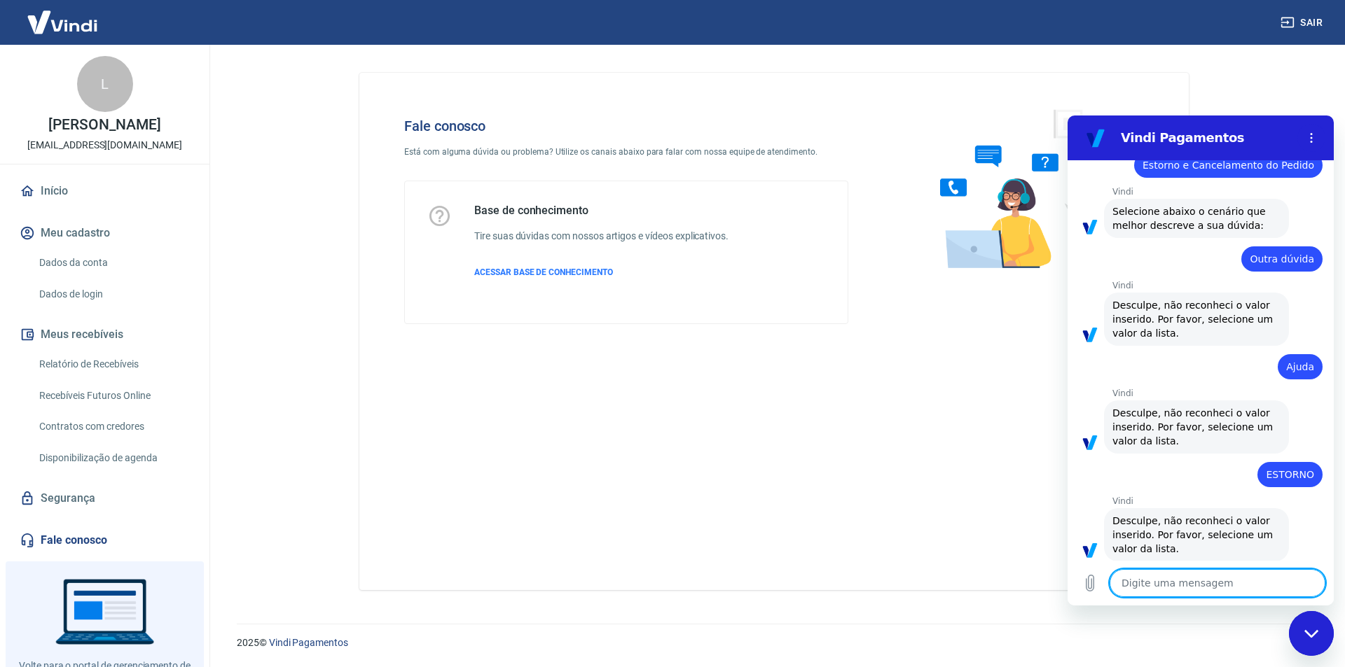
scroll to position [314, 0]
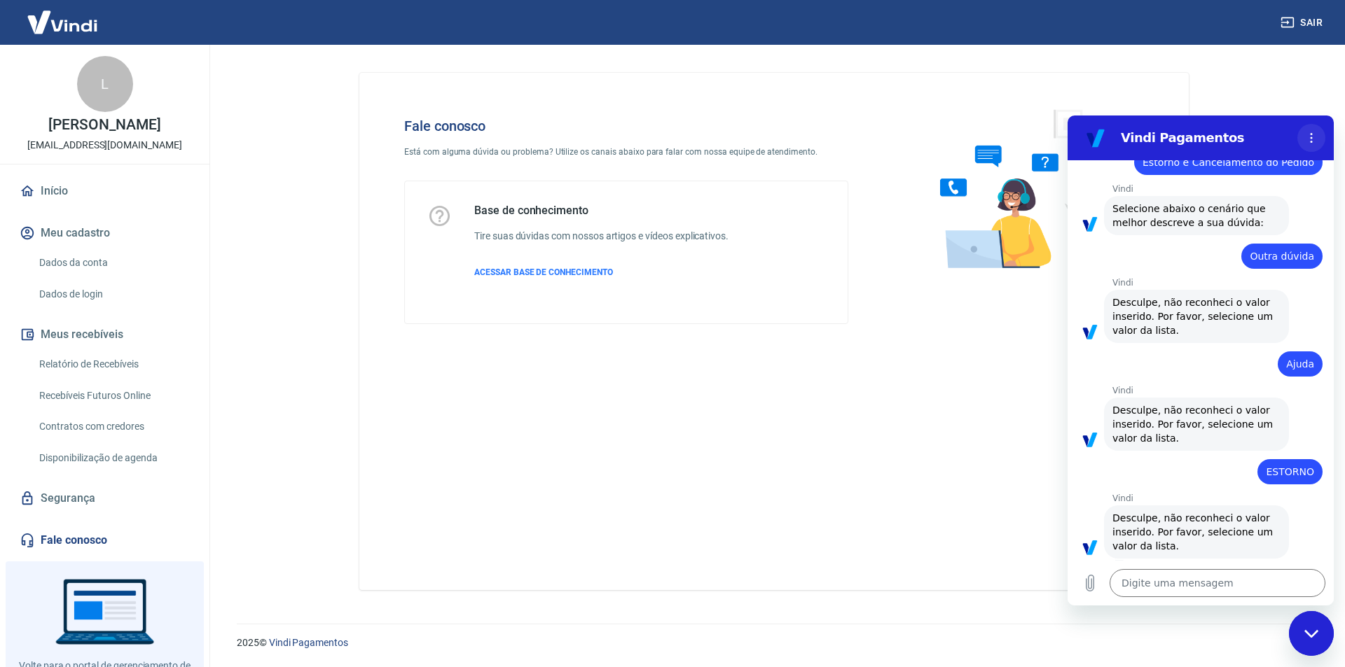
click at [1305, 140] on icon "Menu de opções" at bounding box center [1310, 137] width 11 height 11
click at [1200, 602] on div "Digite uma mensagem x" at bounding box center [1200, 583] width 266 height 45
click at [1200, 584] on textarea at bounding box center [1217, 583] width 216 height 28
type textarea "a"
type textarea "x"
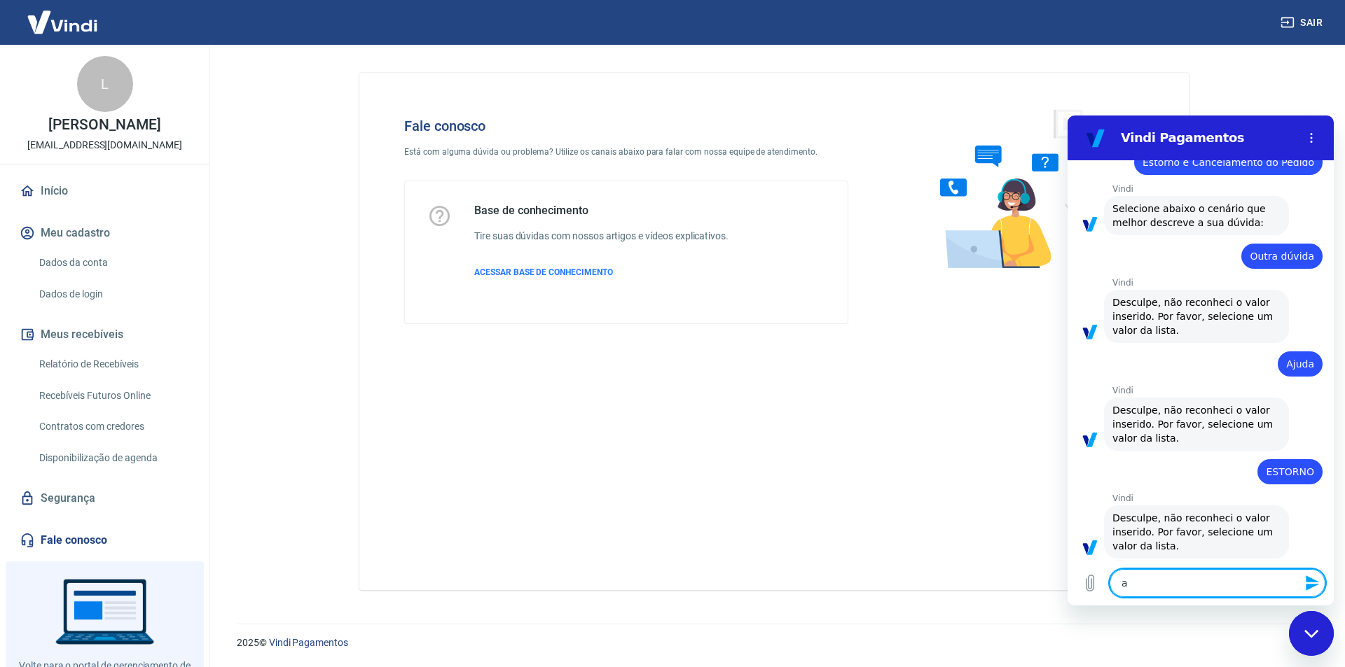
type textarea "at"
type textarea "x"
type textarea "atn"
type textarea "x"
type textarea "at"
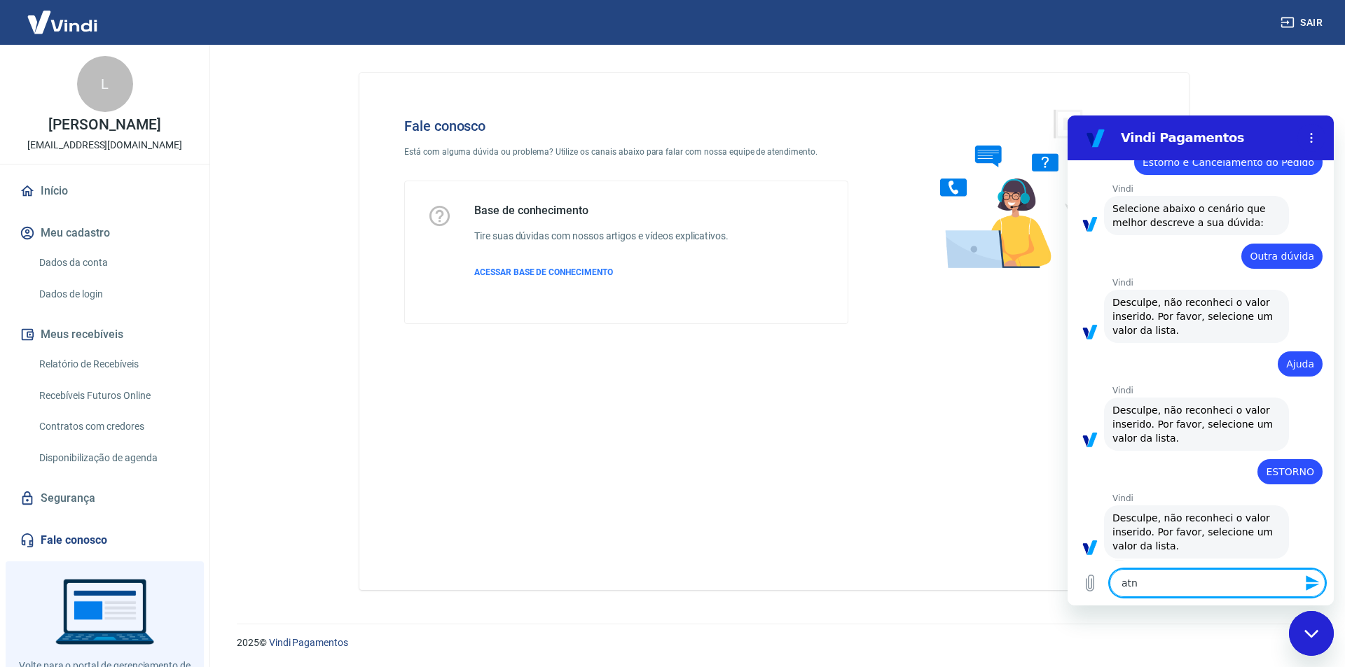
type textarea "x"
type textarea "ate"
type textarea "x"
type textarea "aten"
type textarea "x"
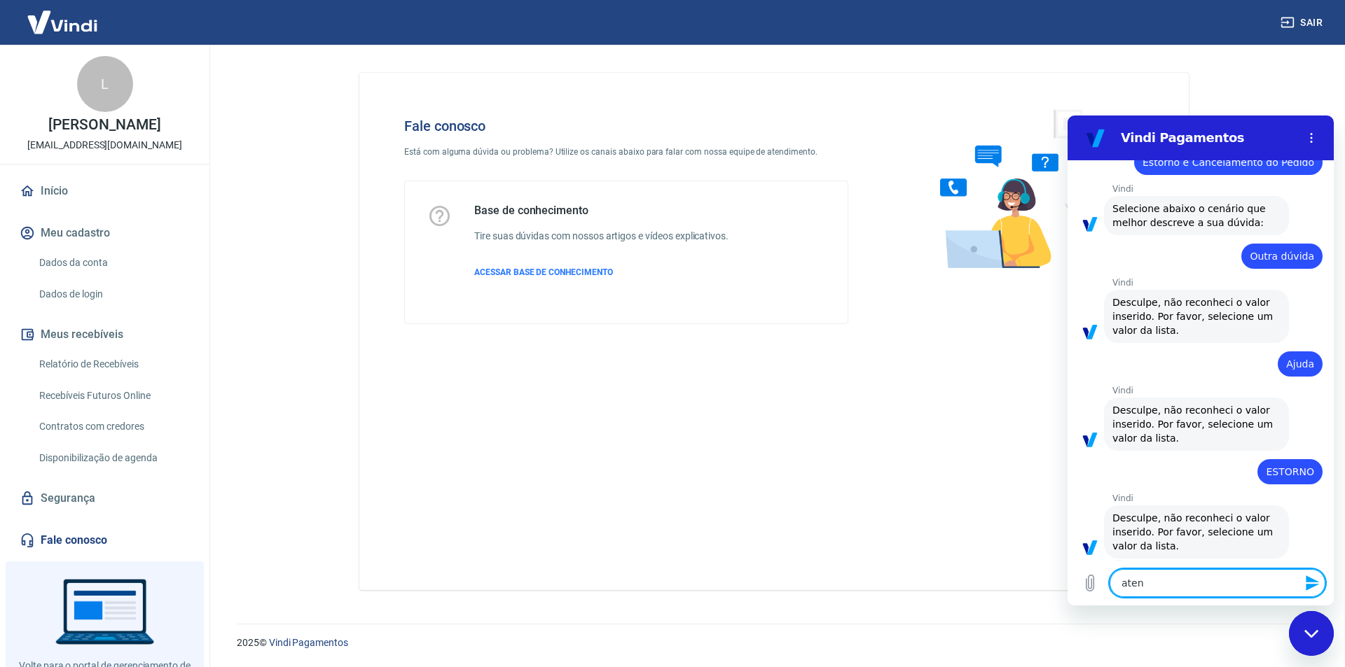
type textarea "atend"
type textarea "x"
type textarea "atende"
type textarea "x"
type textarea "atenden"
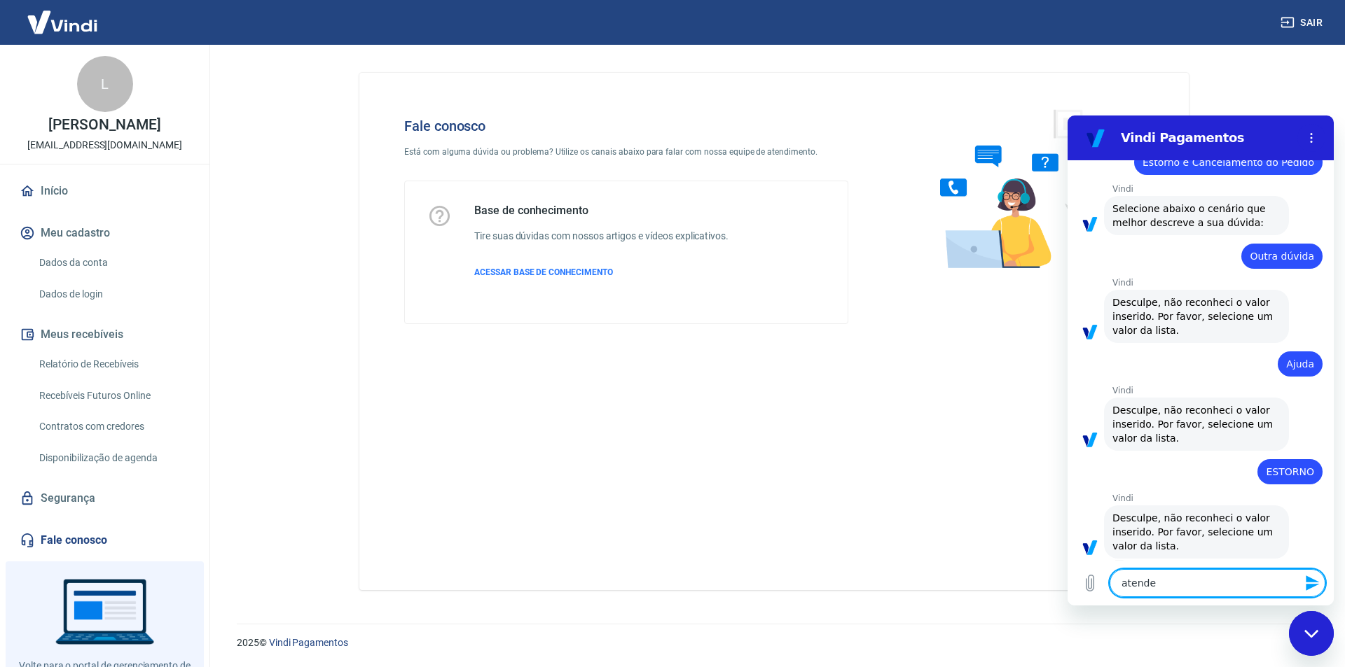
type textarea "x"
type textarea "atendent"
type textarea "x"
type textarea "atendente"
type textarea "x"
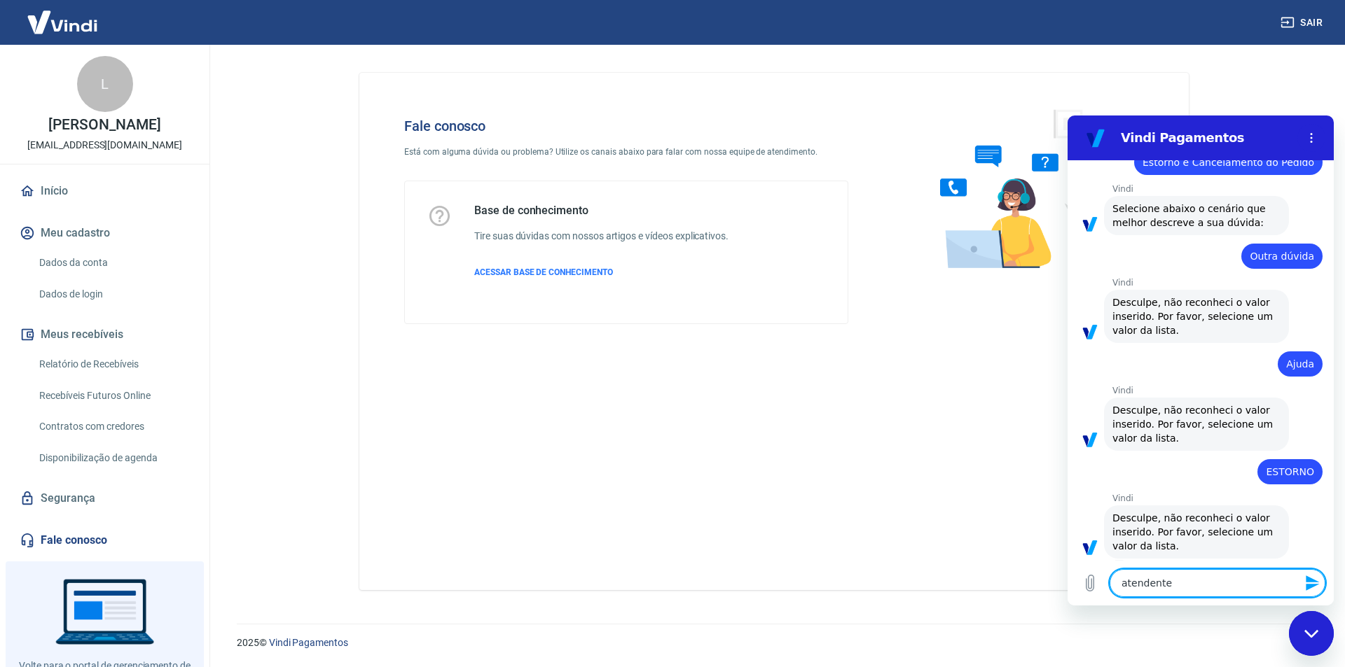
type textarea "atendente"
type textarea "x"
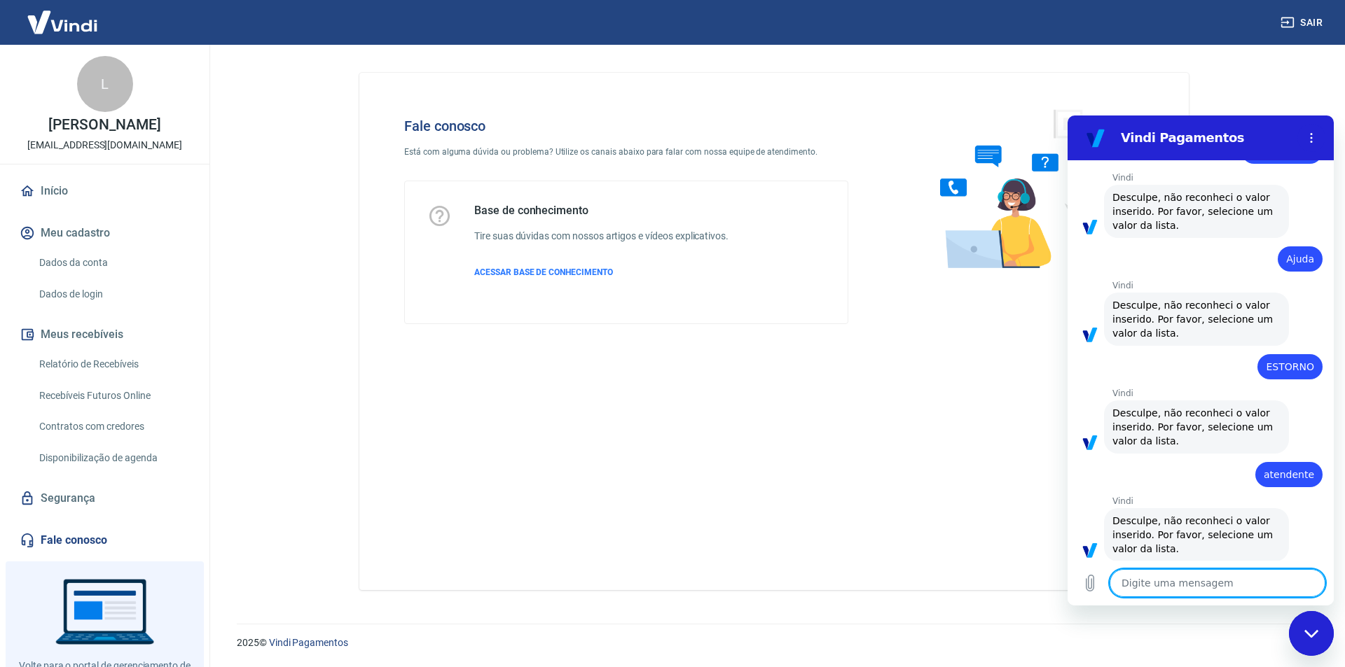
scroll to position [422, 0]
click at [1321, 649] on div "Fechar janela de mensagens" at bounding box center [1311, 634] width 42 height 42
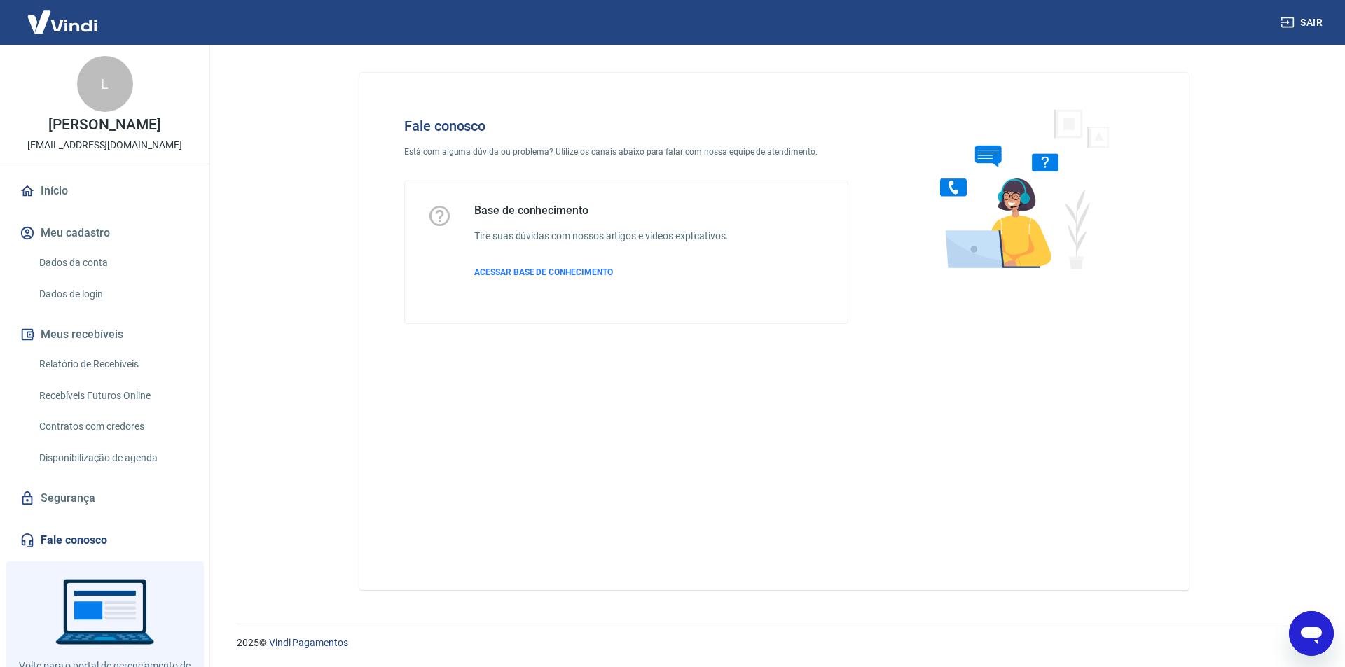
click at [1321, 649] on div "Abrir janela de mensagens" at bounding box center [1311, 634] width 42 height 42
type textarea "x"
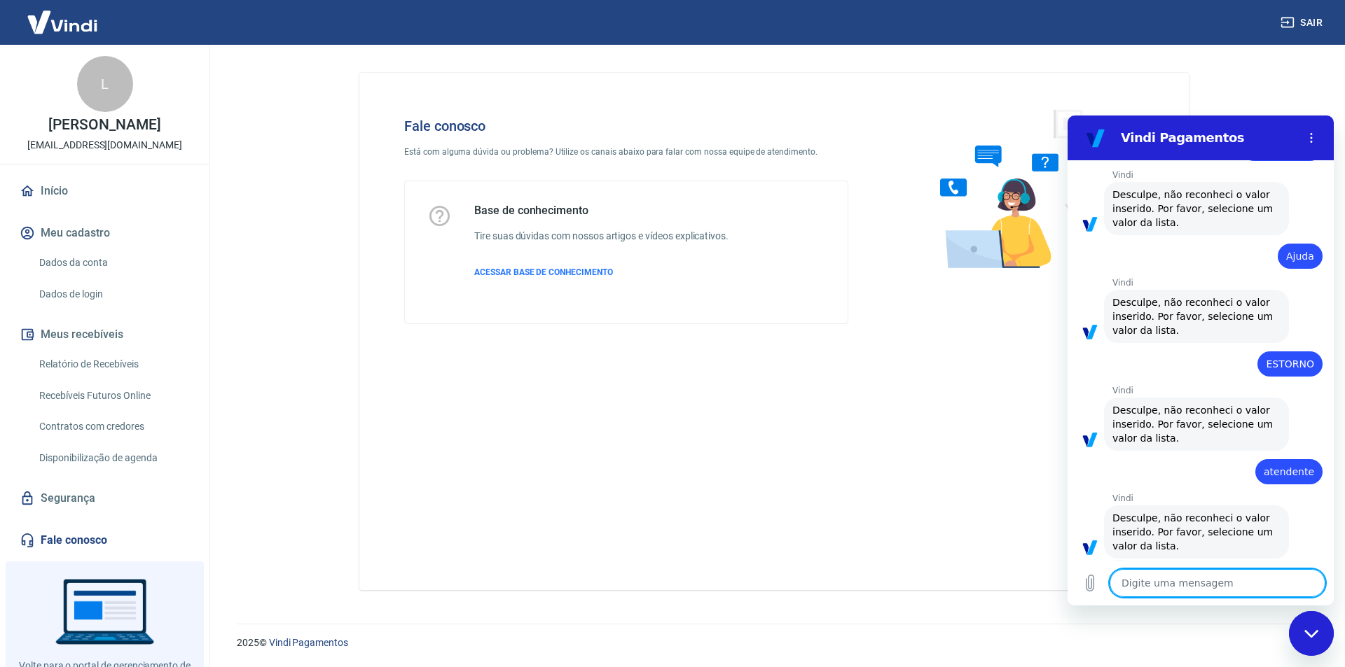
type textarea "e"
type textarea "x"
type textarea "en"
type textarea "x"
type textarea "enc"
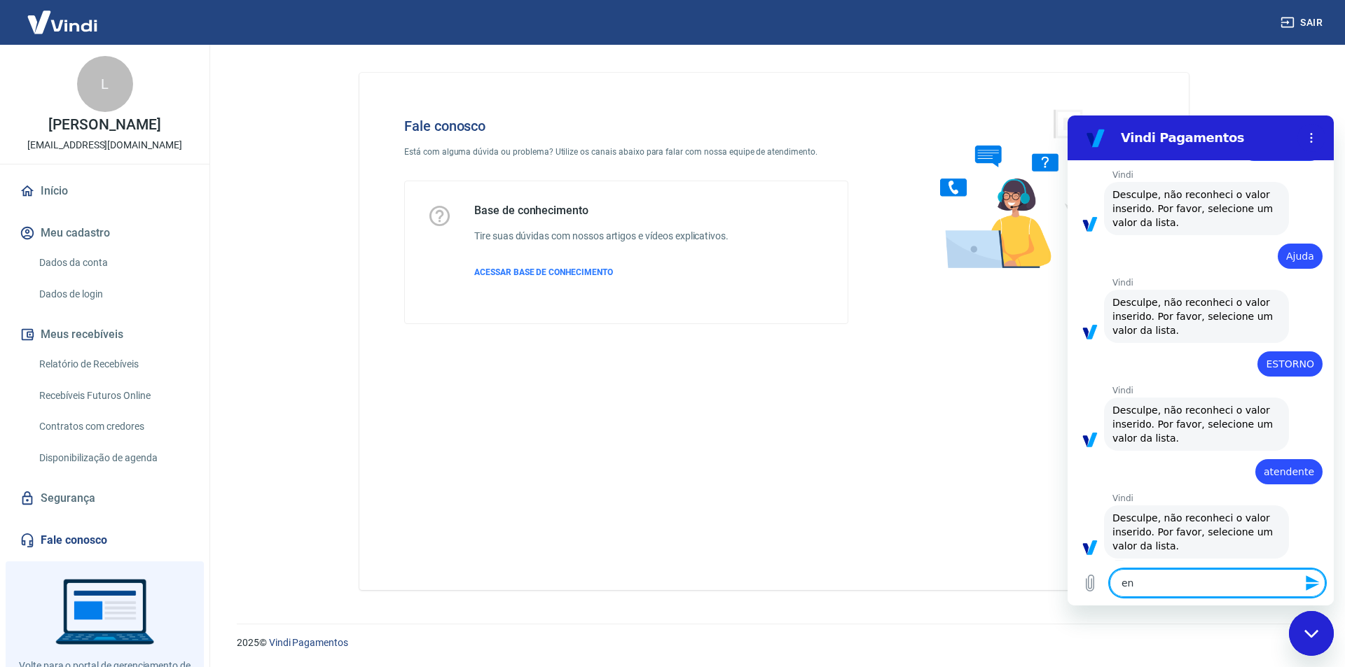
type textarea "x"
type textarea "ence"
type textarea "x"
type textarea "encer"
type textarea "x"
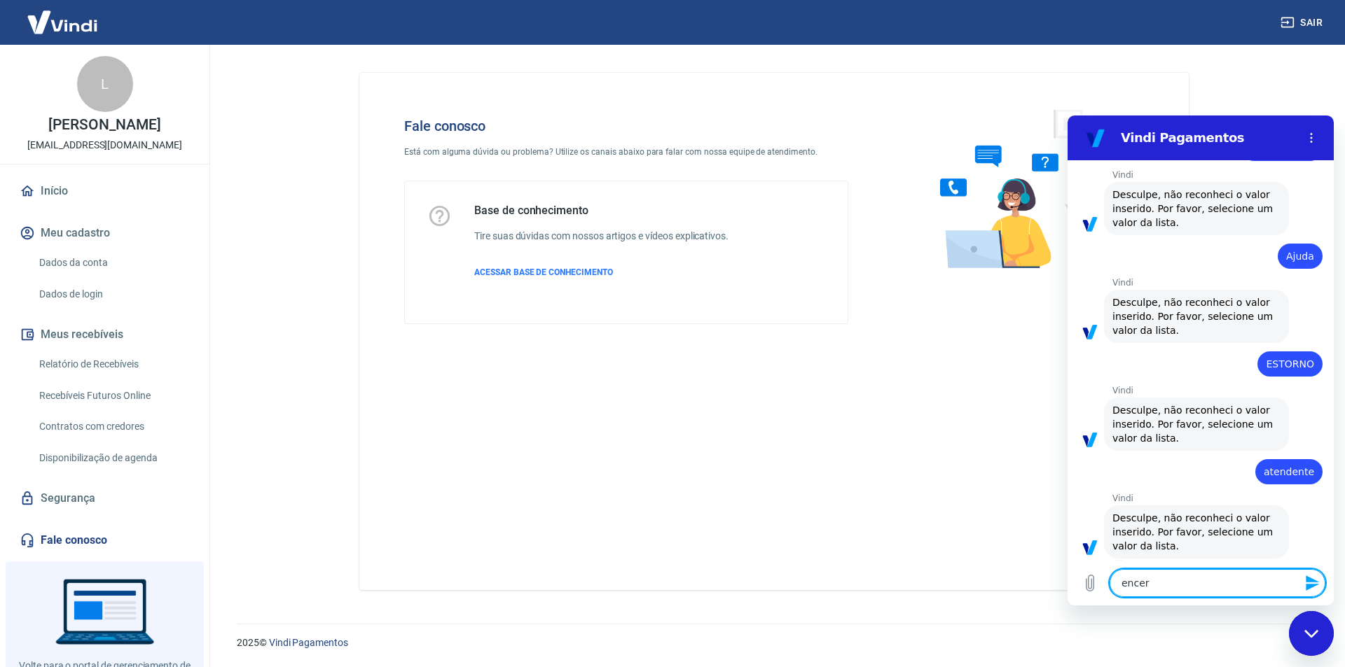
type textarea "encerr"
type textarea "x"
type textarea "encerra"
type textarea "x"
type textarea "encerrar"
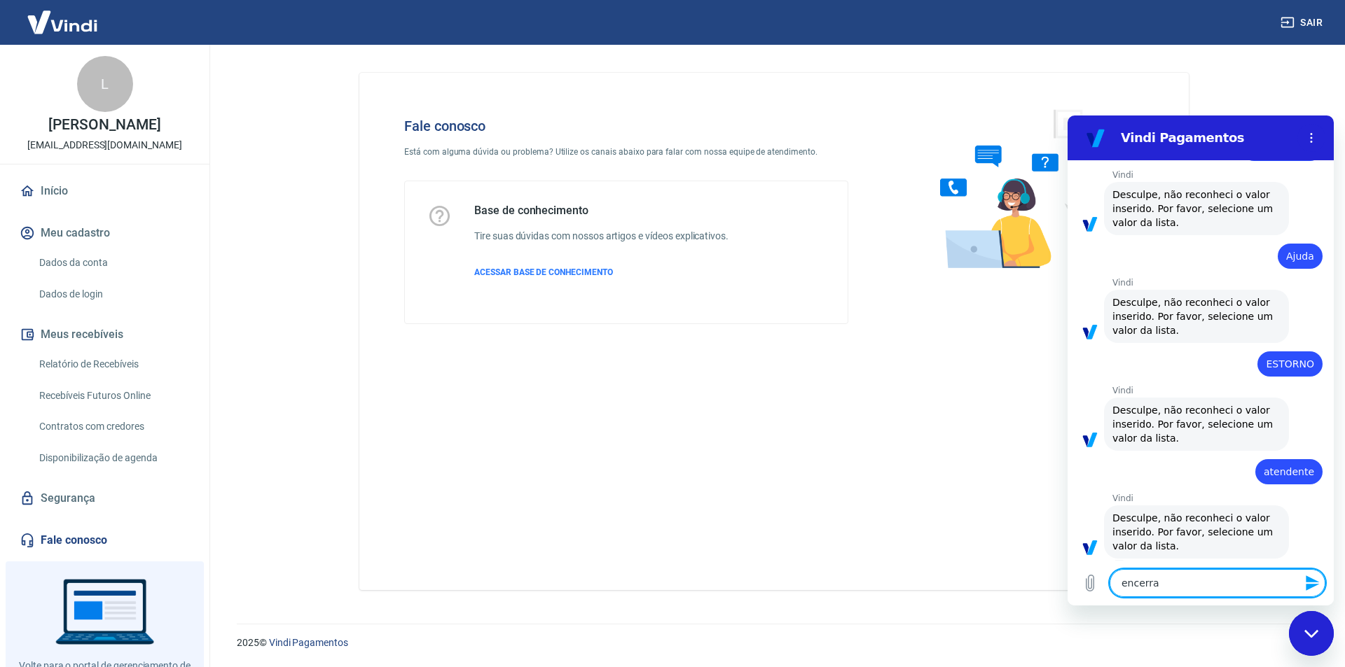
type textarea "x"
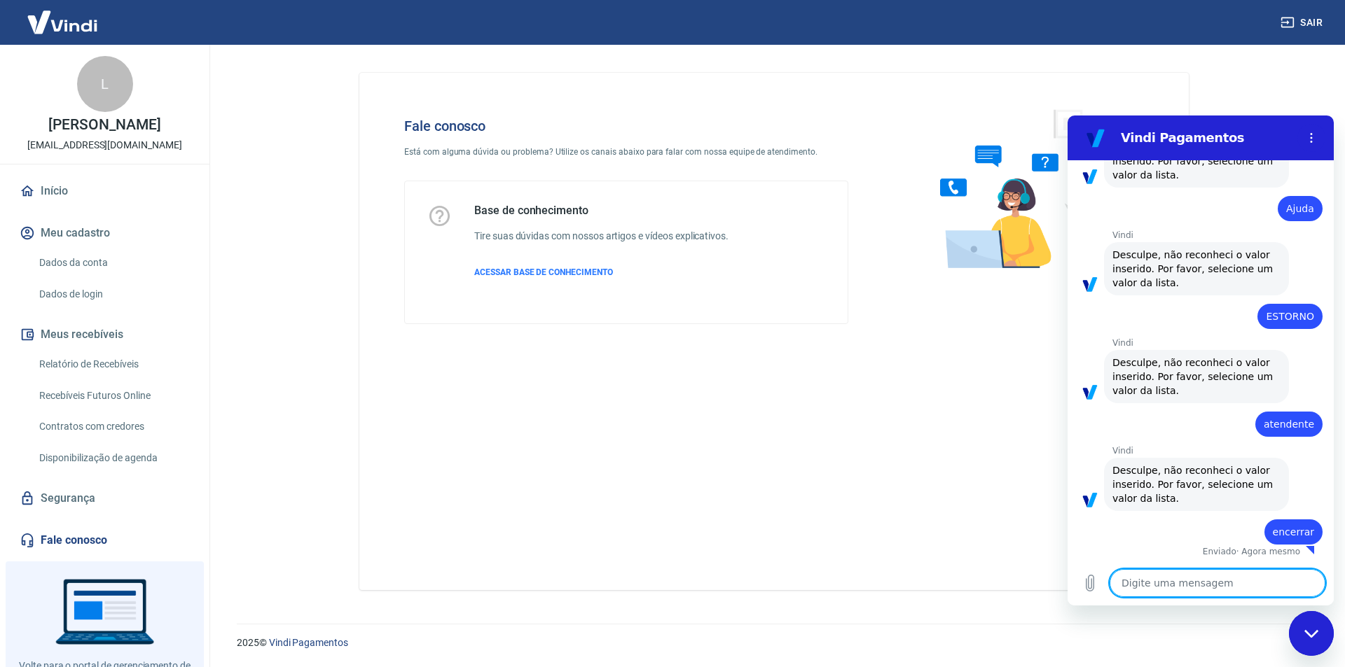
type textarea "x"
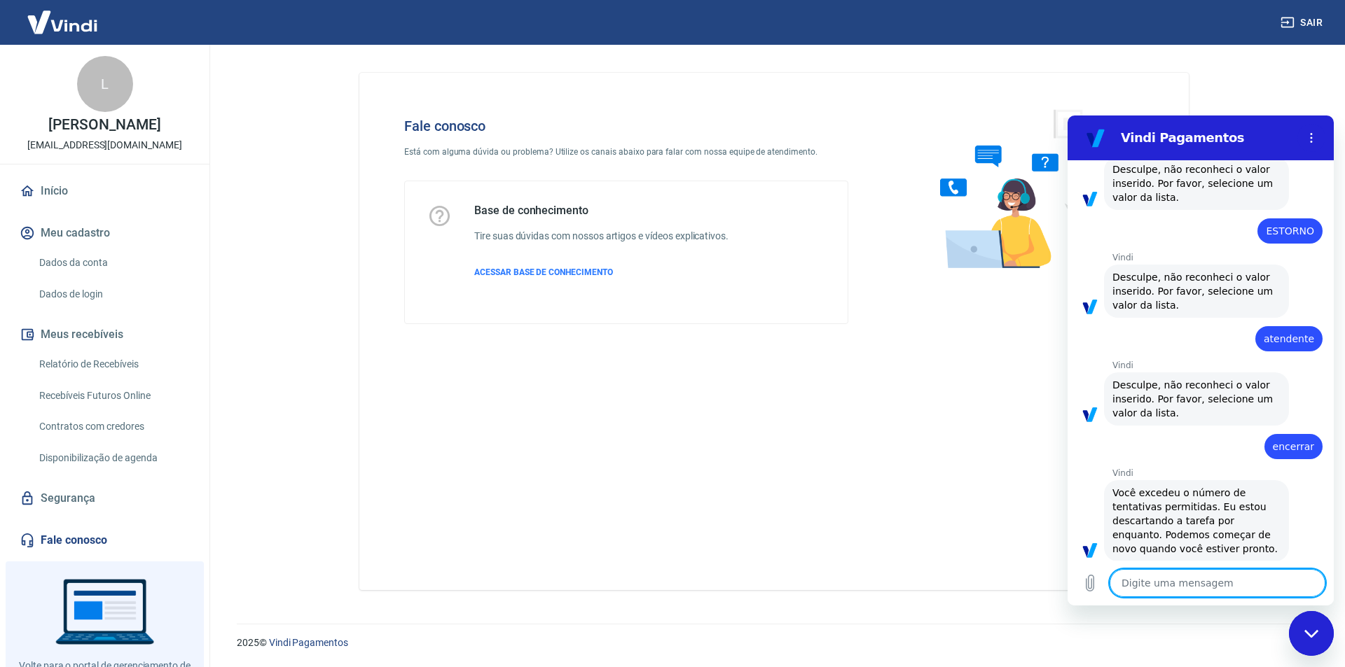
scroll to position [558, 0]
type textarea "P"
type textarea "x"
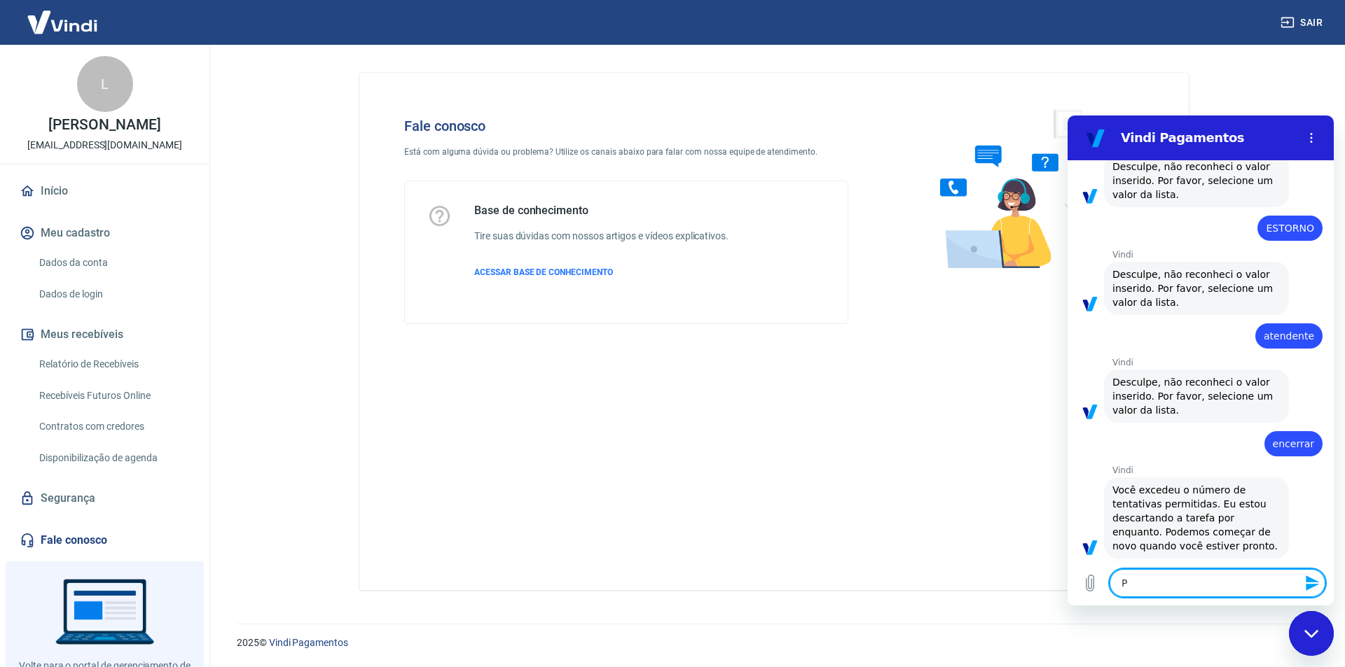
type textarea "Pr"
type textarea "x"
type textarea "Pro"
type textarea "x"
type textarea "Pron"
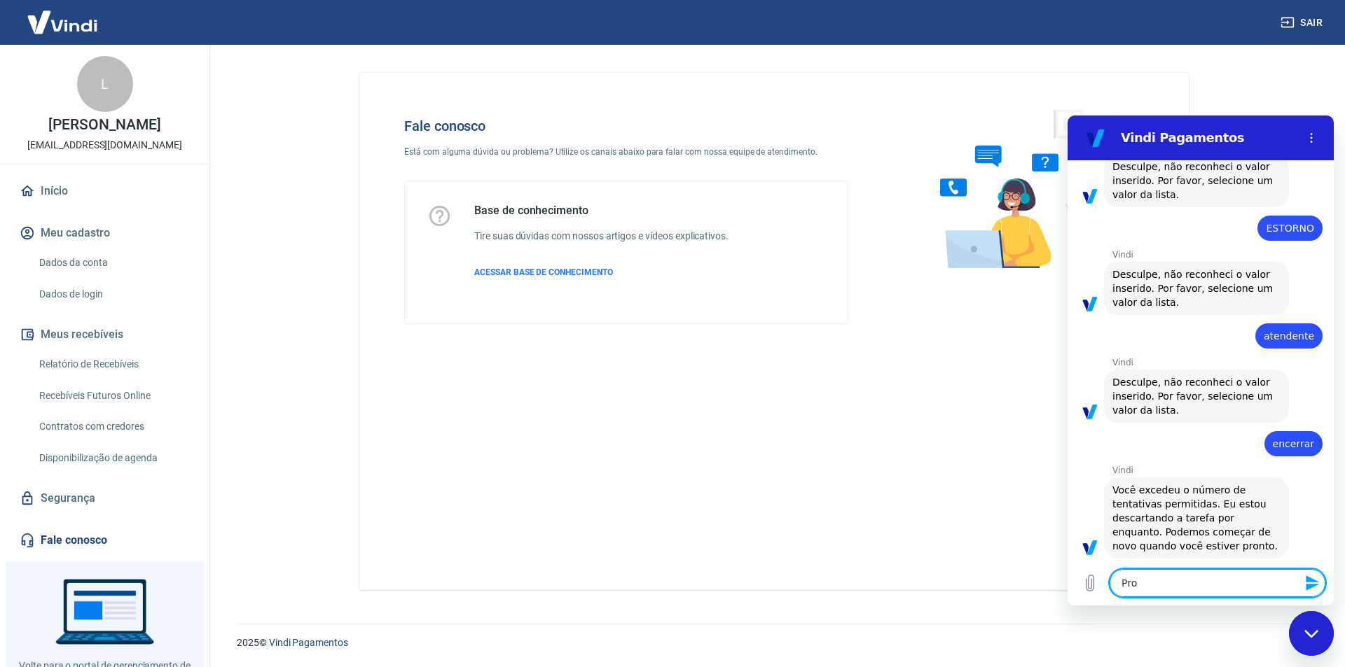
type textarea "x"
type textarea "Pront"
type textarea "x"
type textarea "Pronto"
type textarea "x"
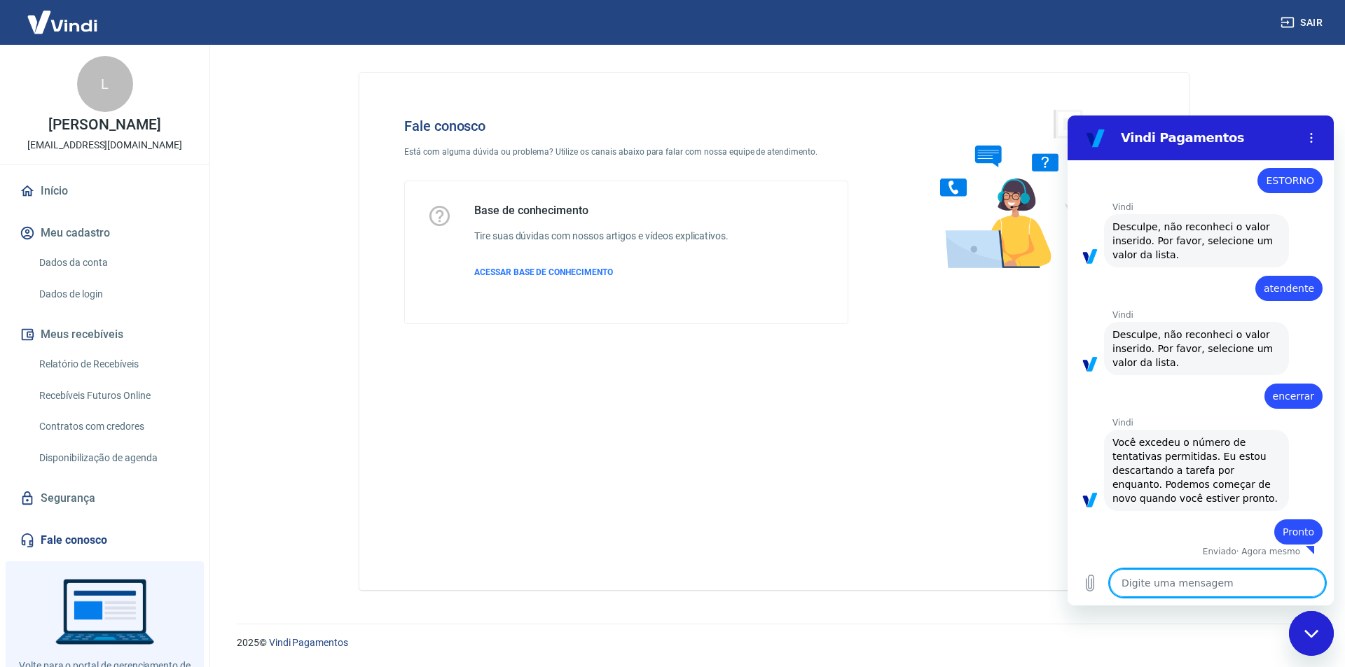
type textarea "x"
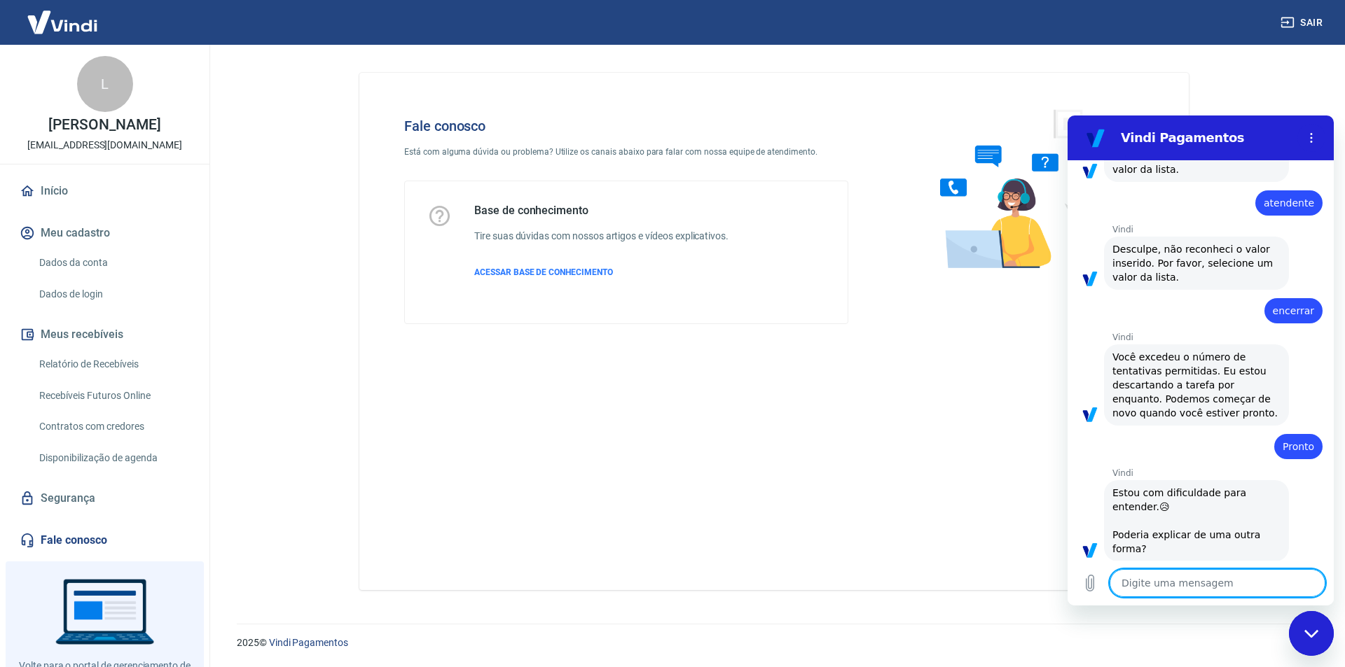
scroll to position [694, 0]
type textarea "E"
type textarea "x"
type textarea "F"
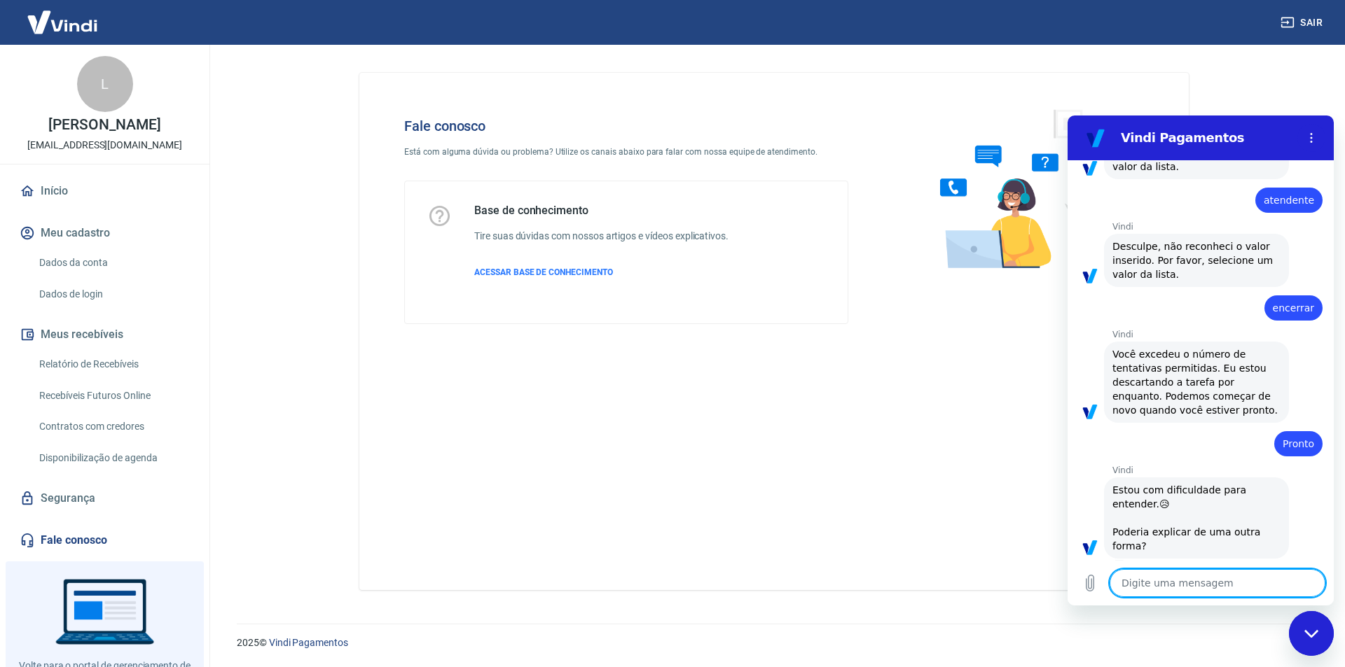
type textarea "x"
type textarea "Fa"
type textarea "x"
type textarea "Fal"
type textarea "x"
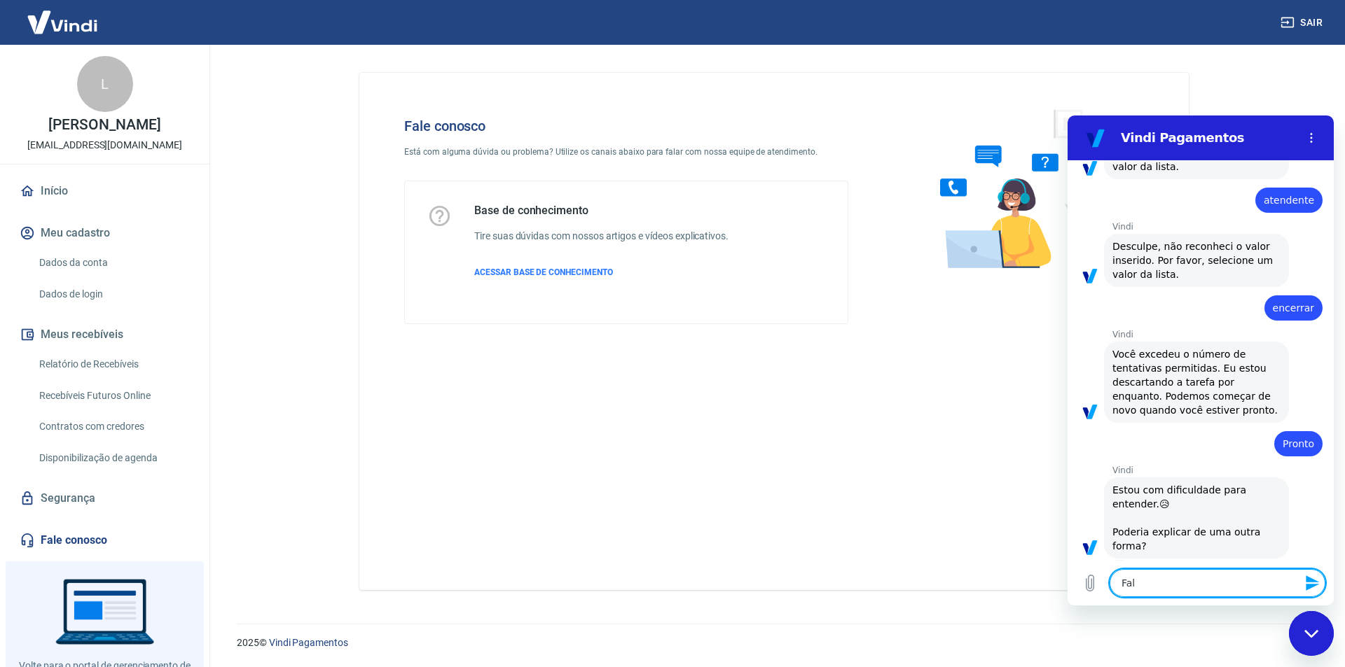
type textarea "Fala"
type textarea "x"
type textarea "Falar"
type textarea "x"
type textarea "Falar"
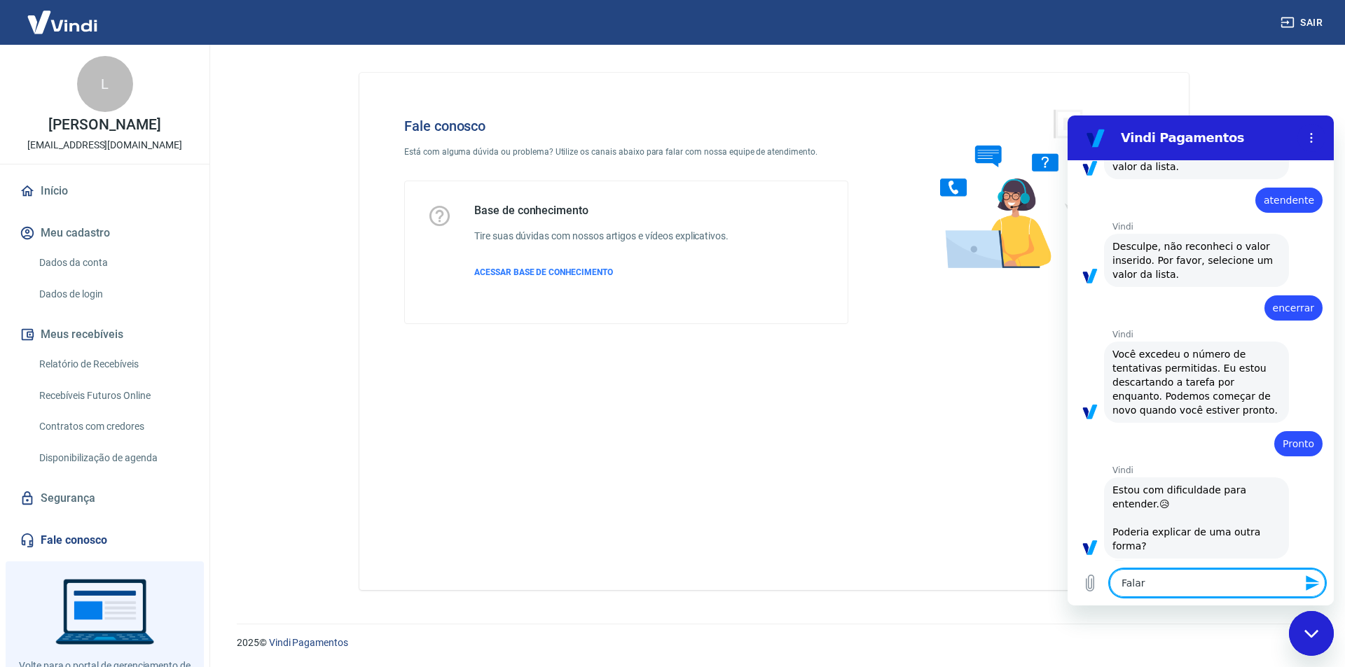
type textarea "x"
type textarea "Falar c"
type textarea "x"
type textarea "Falar co"
type textarea "x"
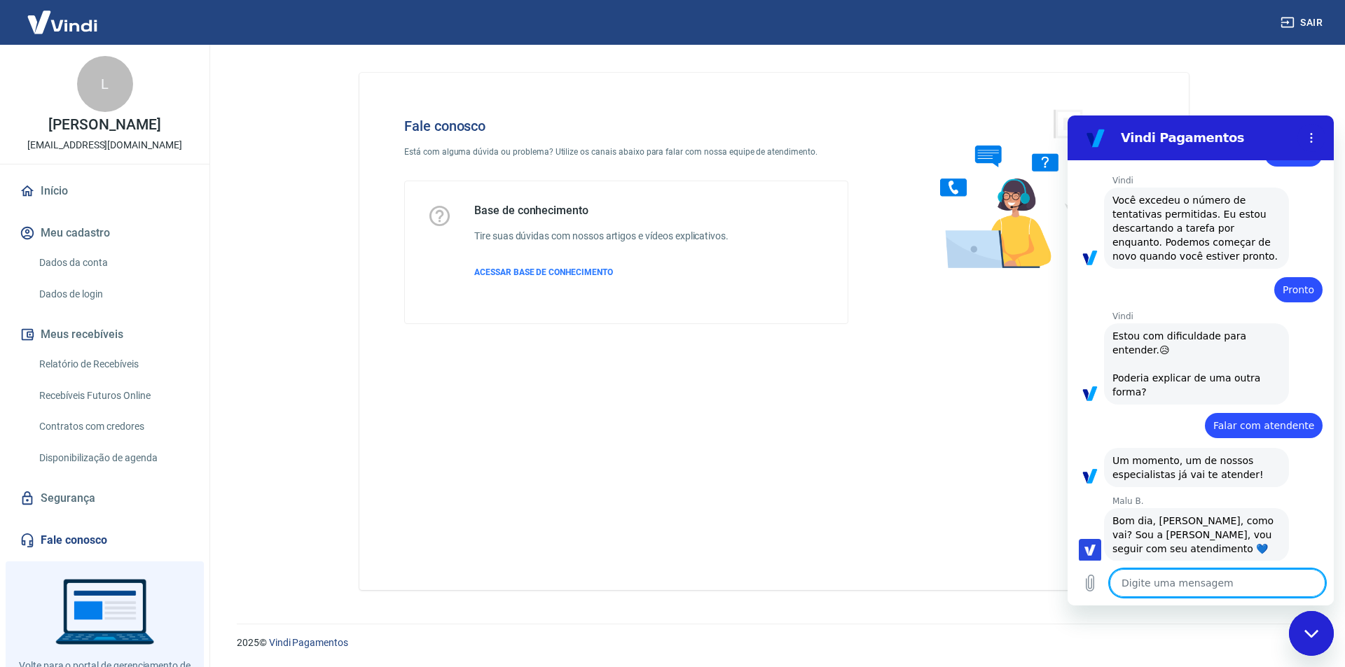
scroll to position [851, 0]
click at [1261, 582] on textarea at bounding box center [1217, 583] width 216 height 28
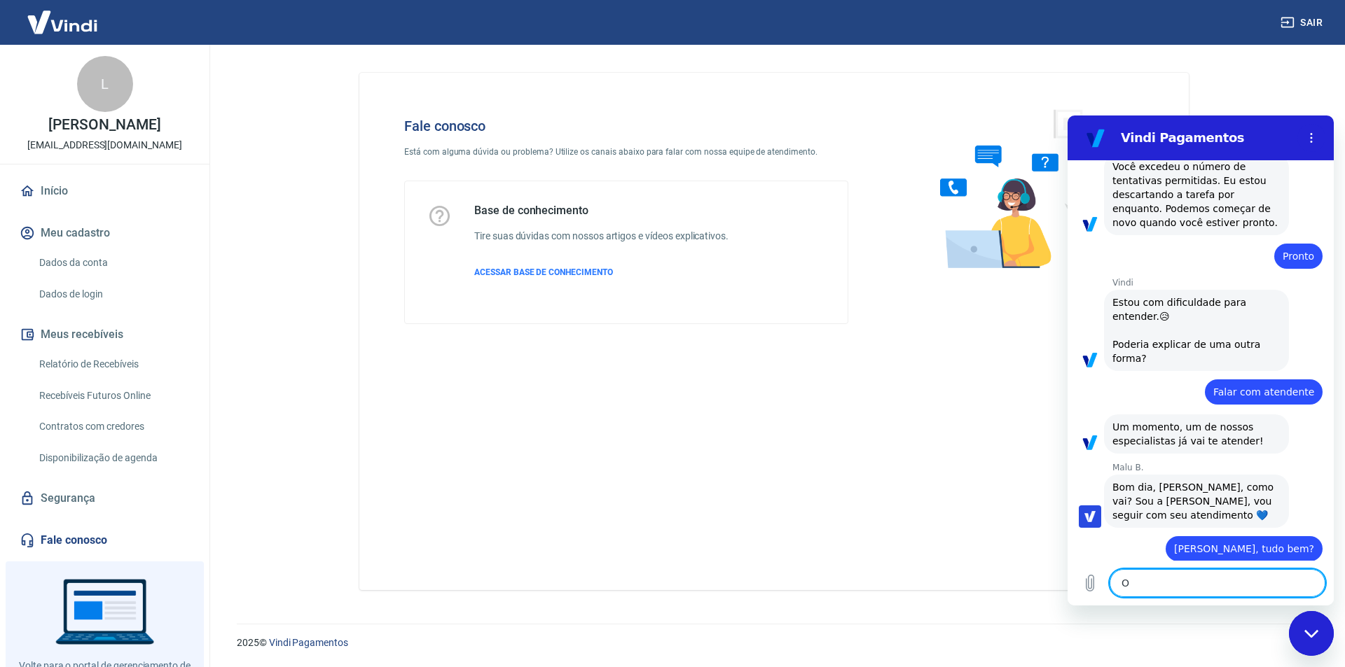
scroll to position [885, 0]
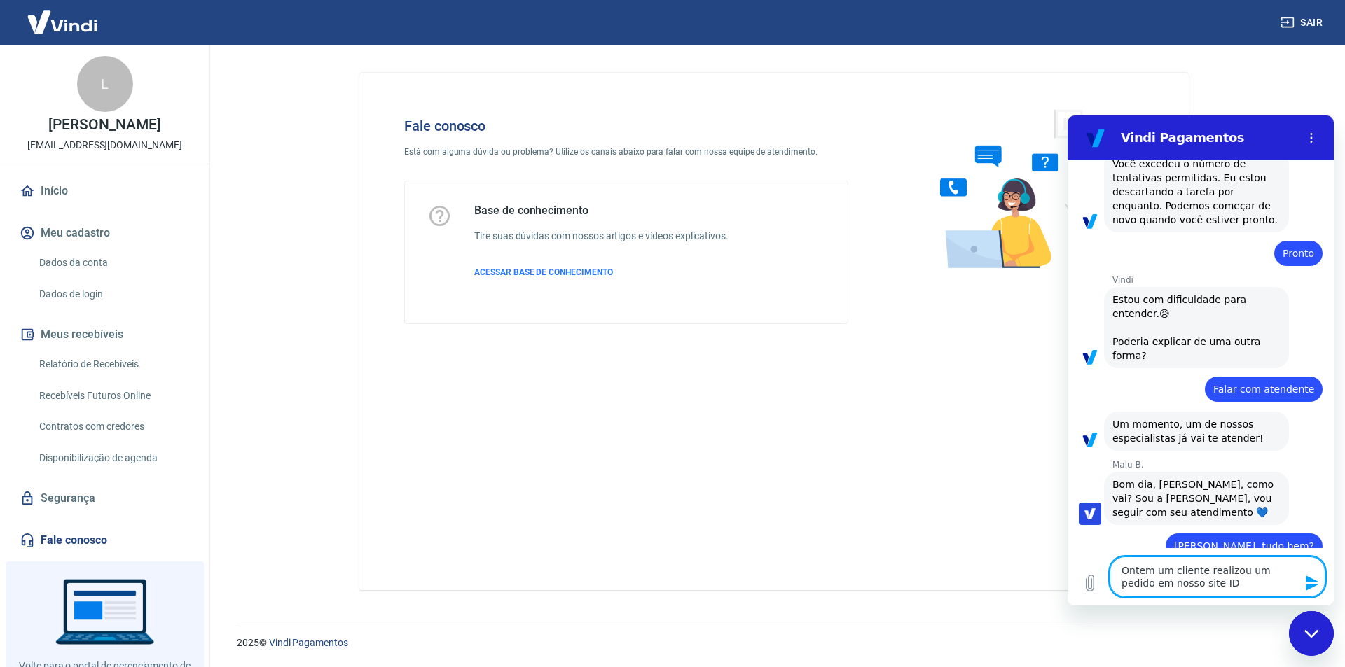
paste textarea "113"
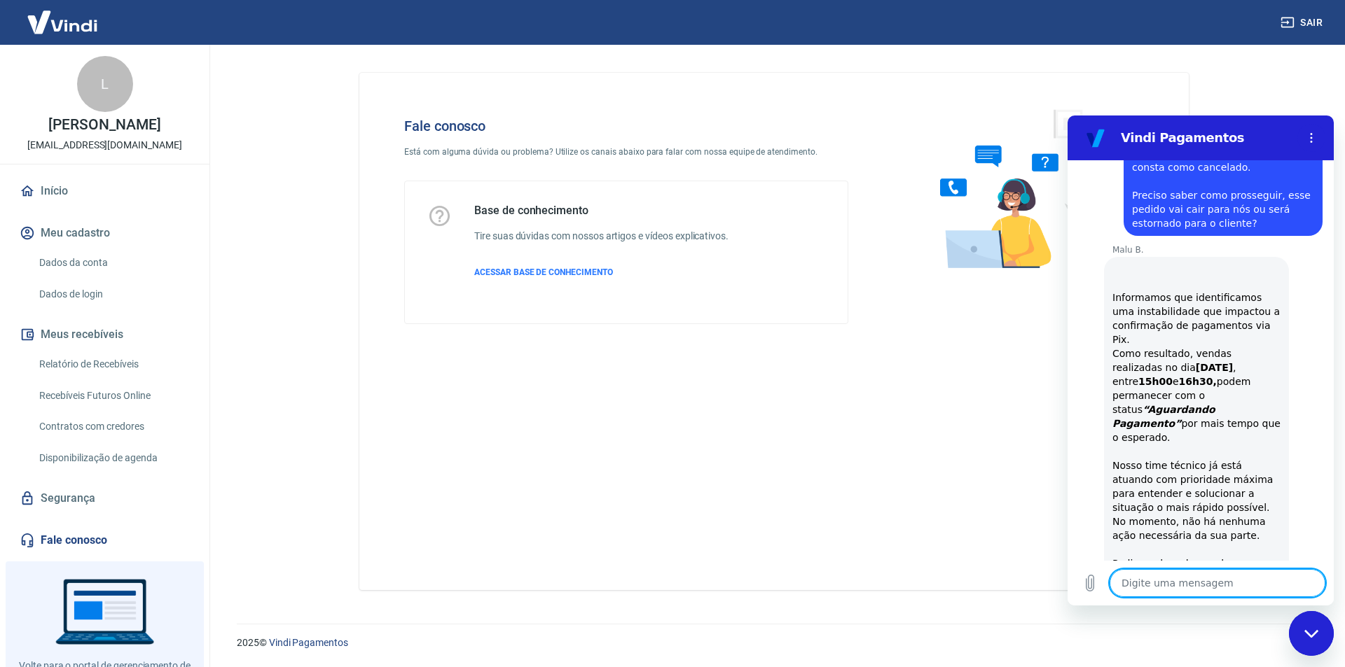
scroll to position [1448, 0]
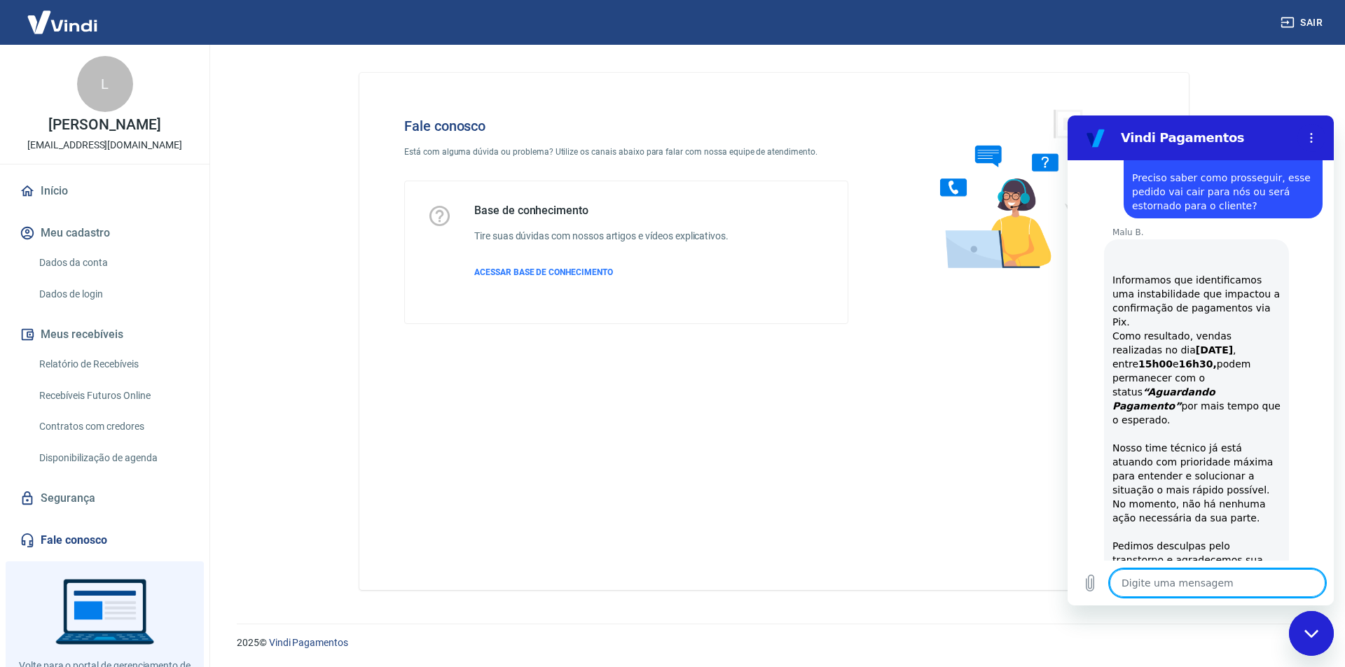
click at [1195, 573] on textarea at bounding box center [1217, 583] width 216 height 28
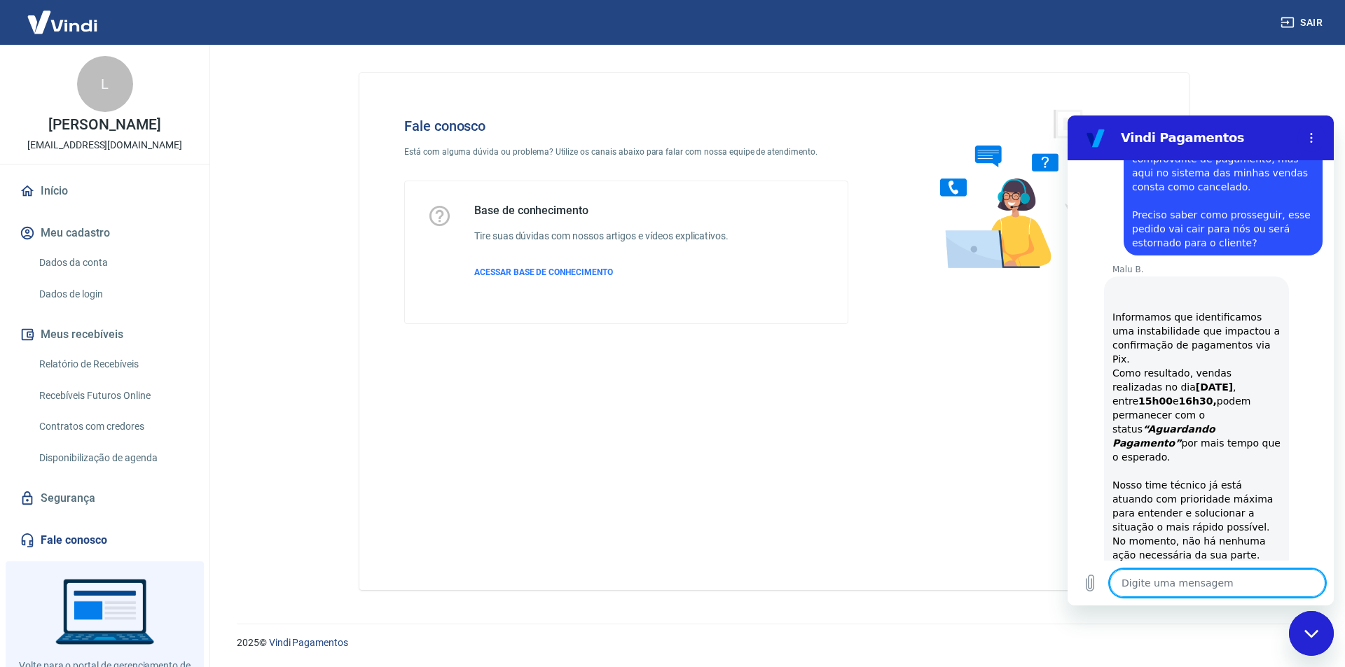
scroll to position [1460, 0]
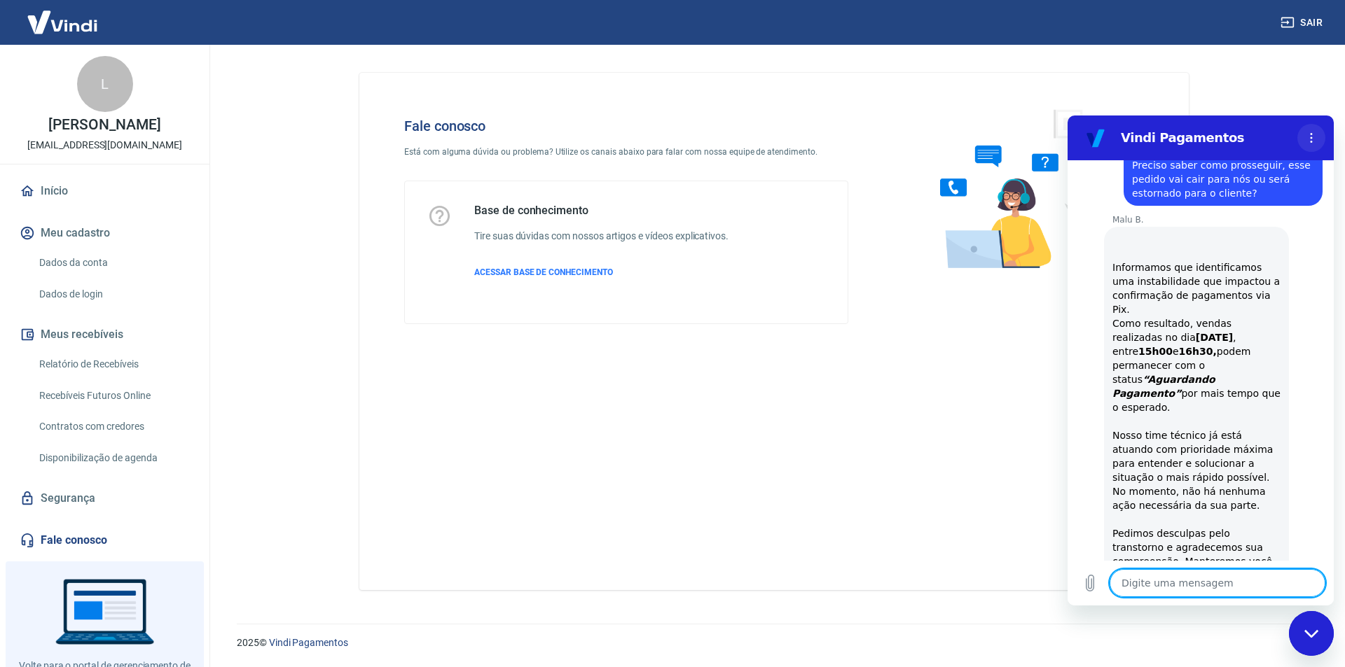
click at [1309, 145] on button "Menu de opções" at bounding box center [1311, 138] width 28 height 28
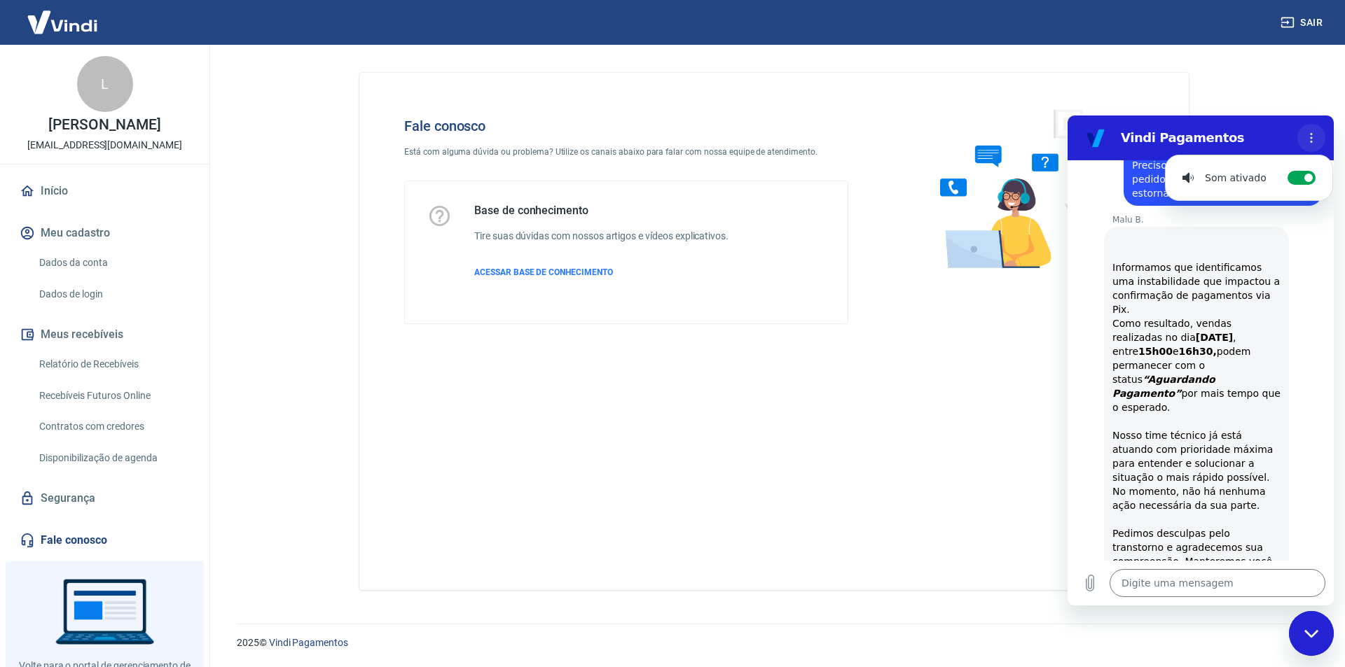
click at [1307, 144] on button "Menu de opções" at bounding box center [1311, 138] width 28 height 28
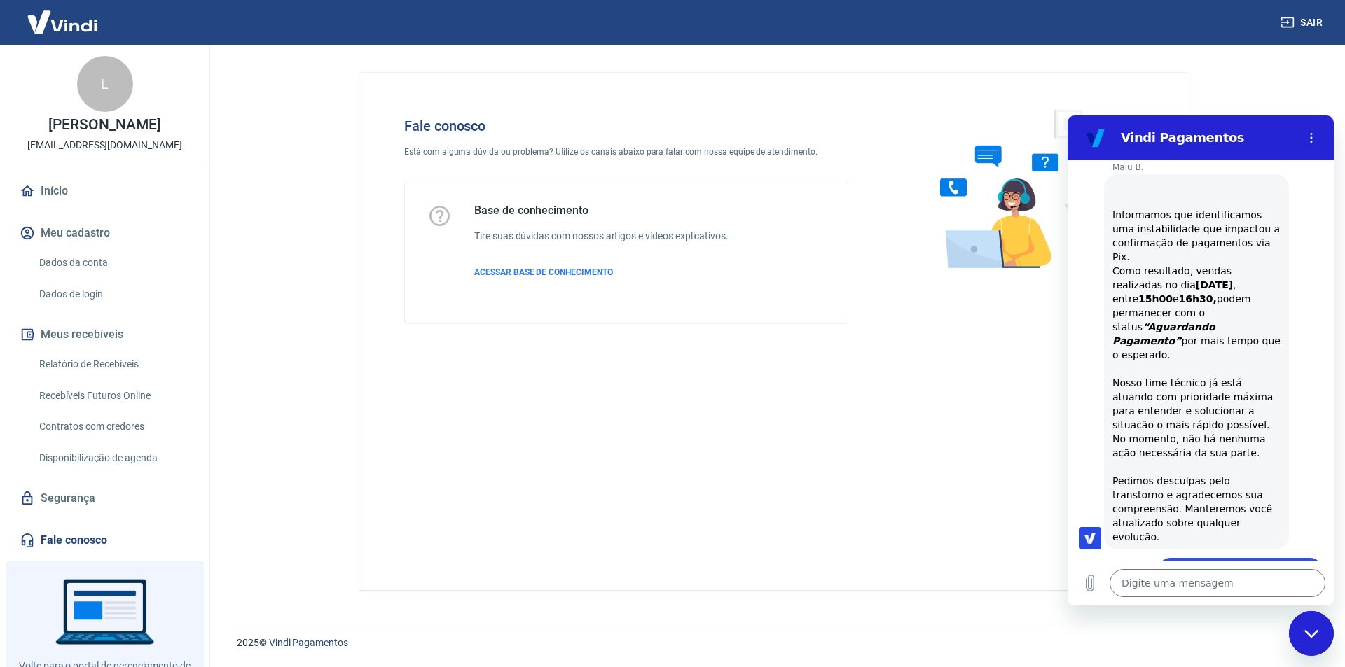
scroll to position [1670, 0]
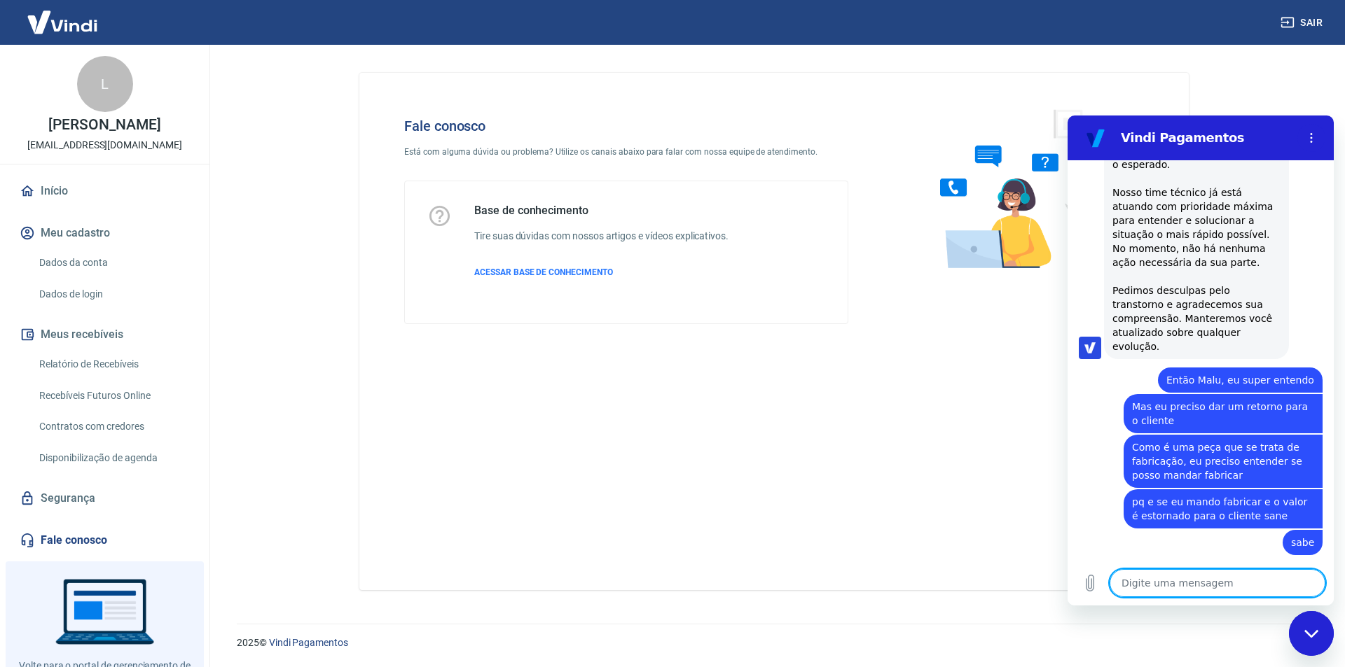
drag, startPoint x: 1243, startPoint y: 590, endPoint x: 1256, endPoint y: 605, distance: 20.4
click at [1256, 604] on div "Digite uma mensagem x" at bounding box center [1200, 583] width 266 height 45
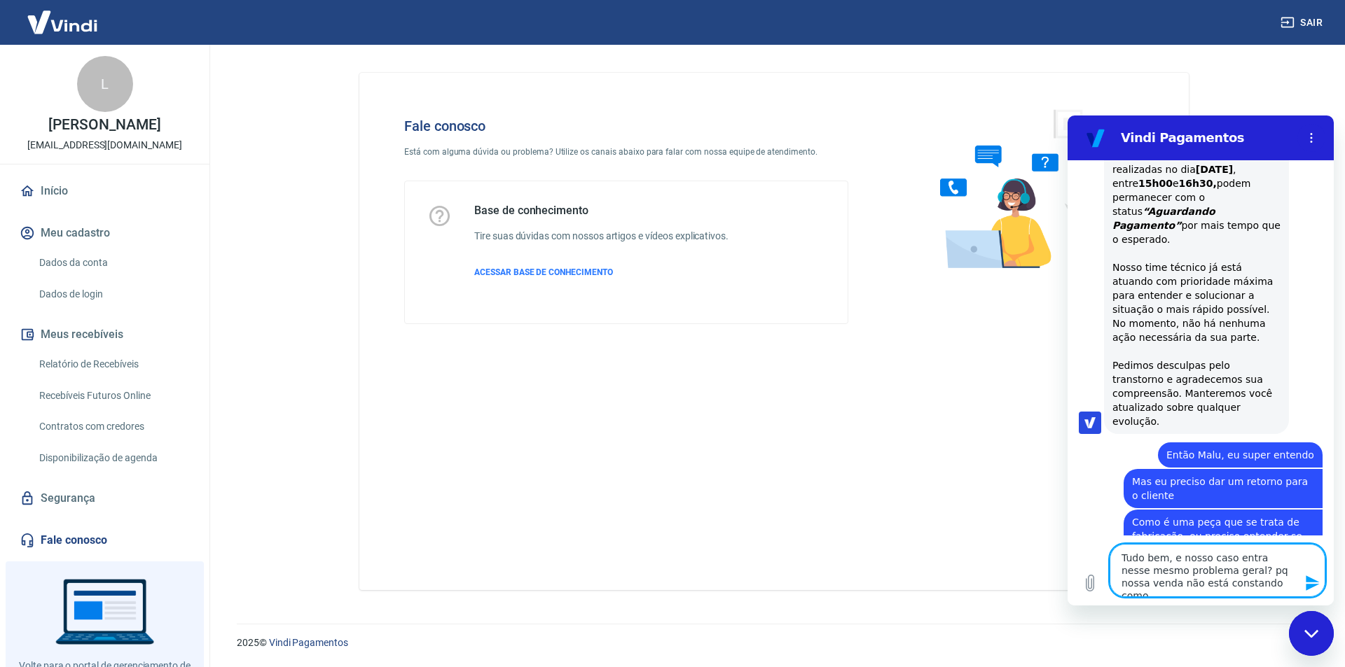
scroll to position [1536, 0]
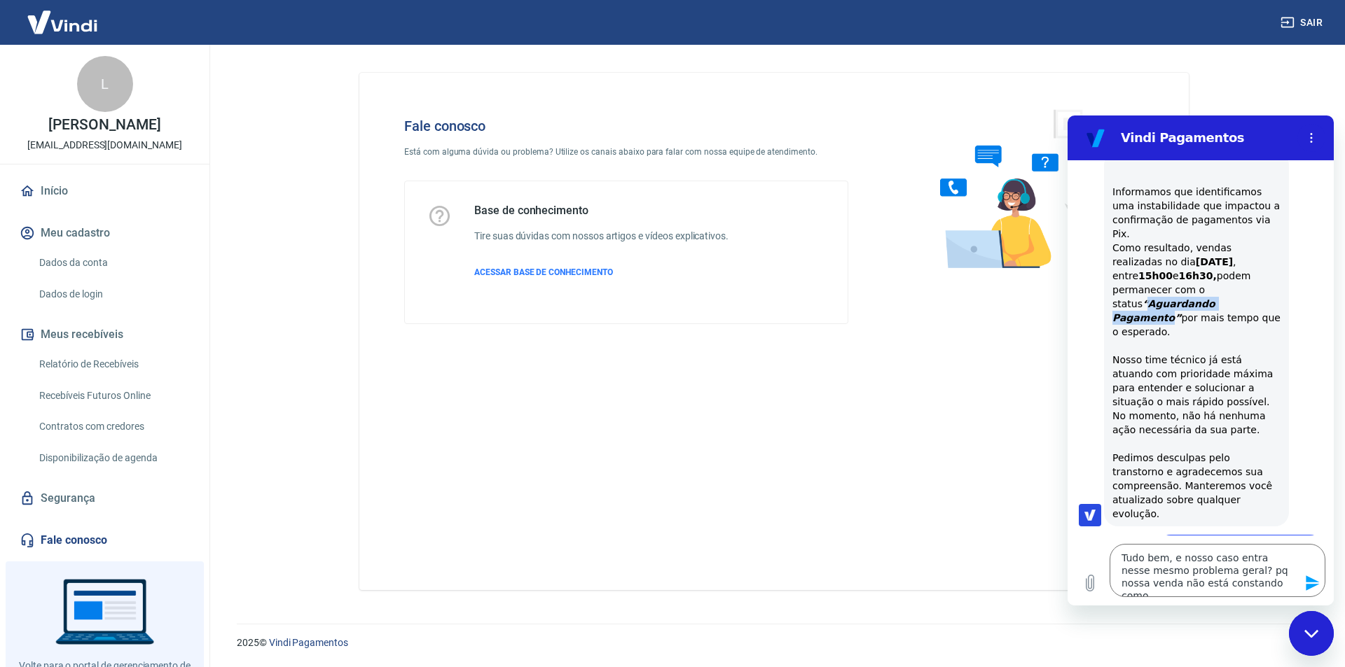
drag, startPoint x: 1144, startPoint y: 260, endPoint x: 1254, endPoint y: 268, distance: 110.3
click at [1254, 268] on div "Informamos que identificamos uma instabilidade que impactou a confirmação de pa…" at bounding box center [1196, 339] width 168 height 364
copy strong "Aguardando Pagamento"
click at [1267, 581] on textarea "Tudo bem, e nosso caso entra nesse mesmo problema geral? pq nossa venda não est…" at bounding box center [1217, 570] width 216 height 53
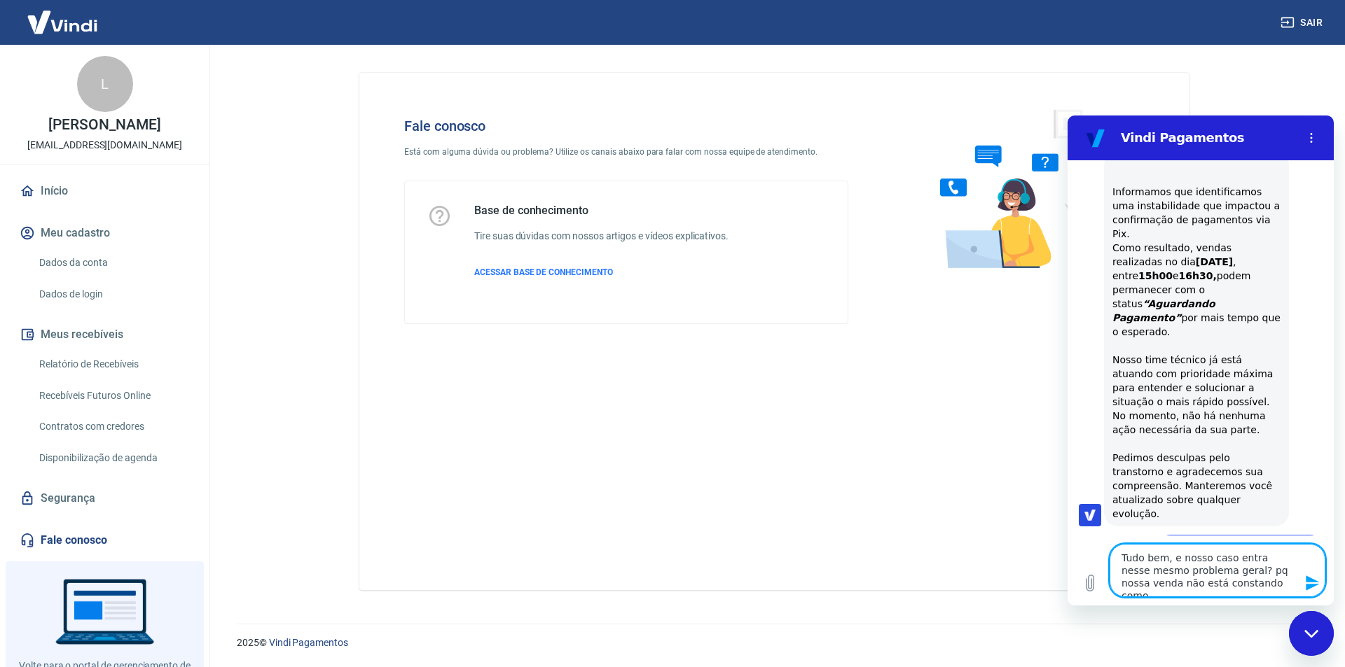
paste textarea "Aguardando Pagamento"
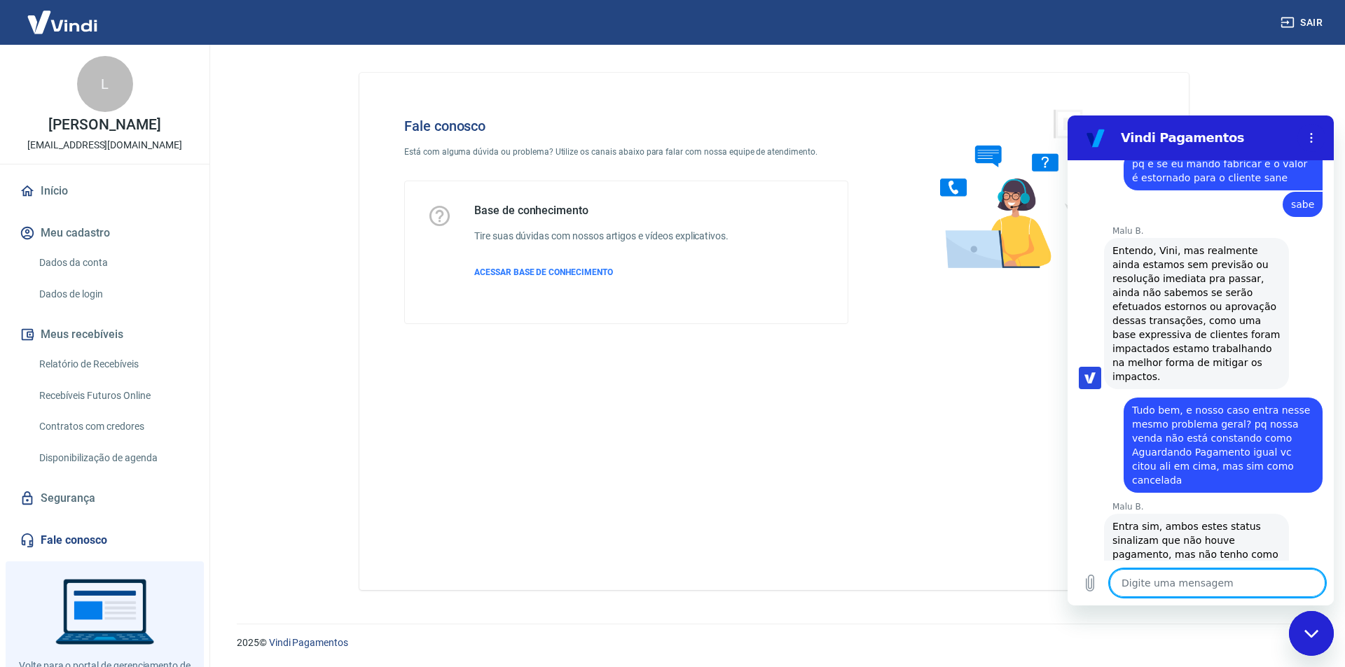
scroll to position [2130, 0]
